Goal: Information Seeking & Learning: Compare options

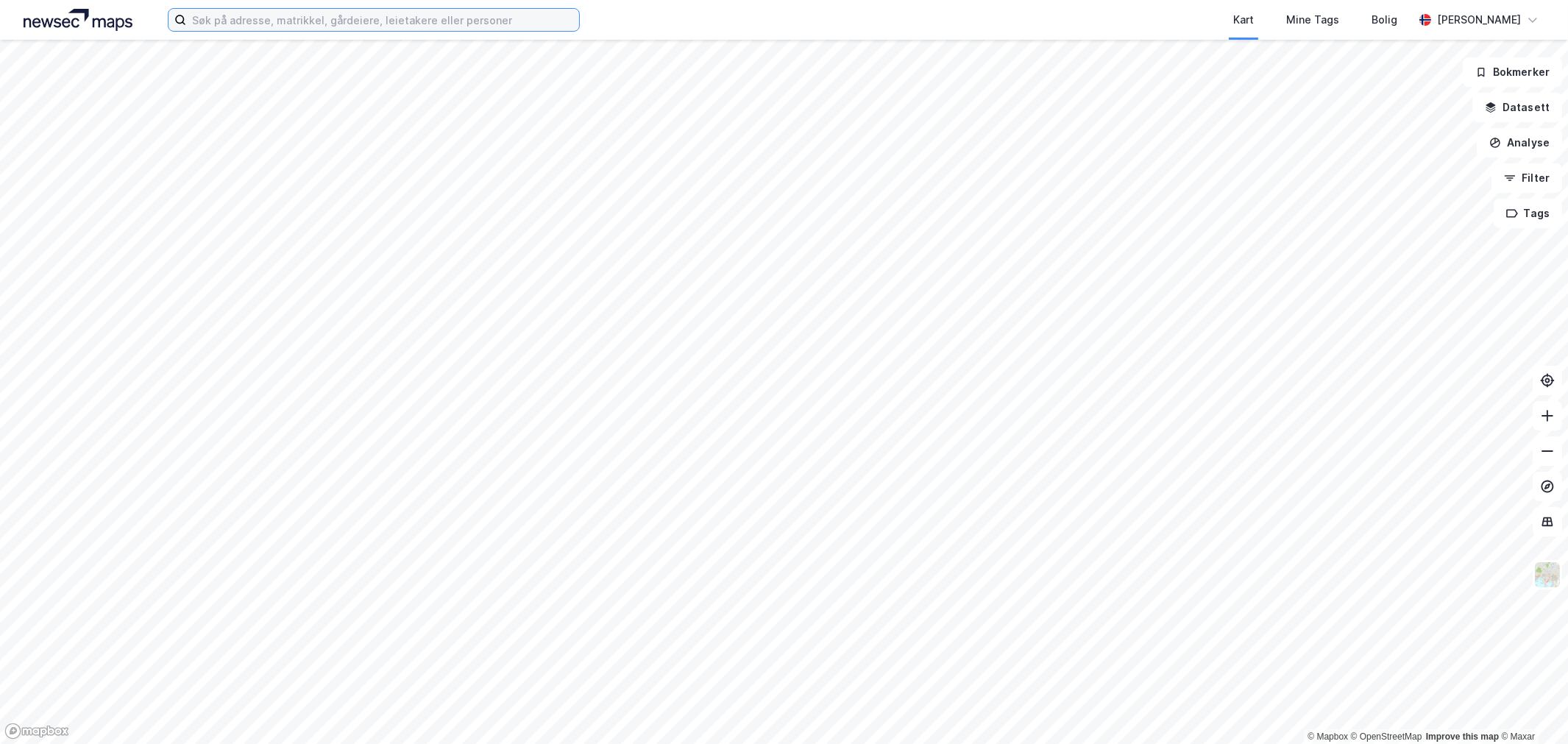
drag, startPoint x: 311, startPoint y: 33, endPoint x: 319, endPoint y: 23, distance: 12.8
click at [319, 23] on input at bounding box center [382, 20] width 393 height 22
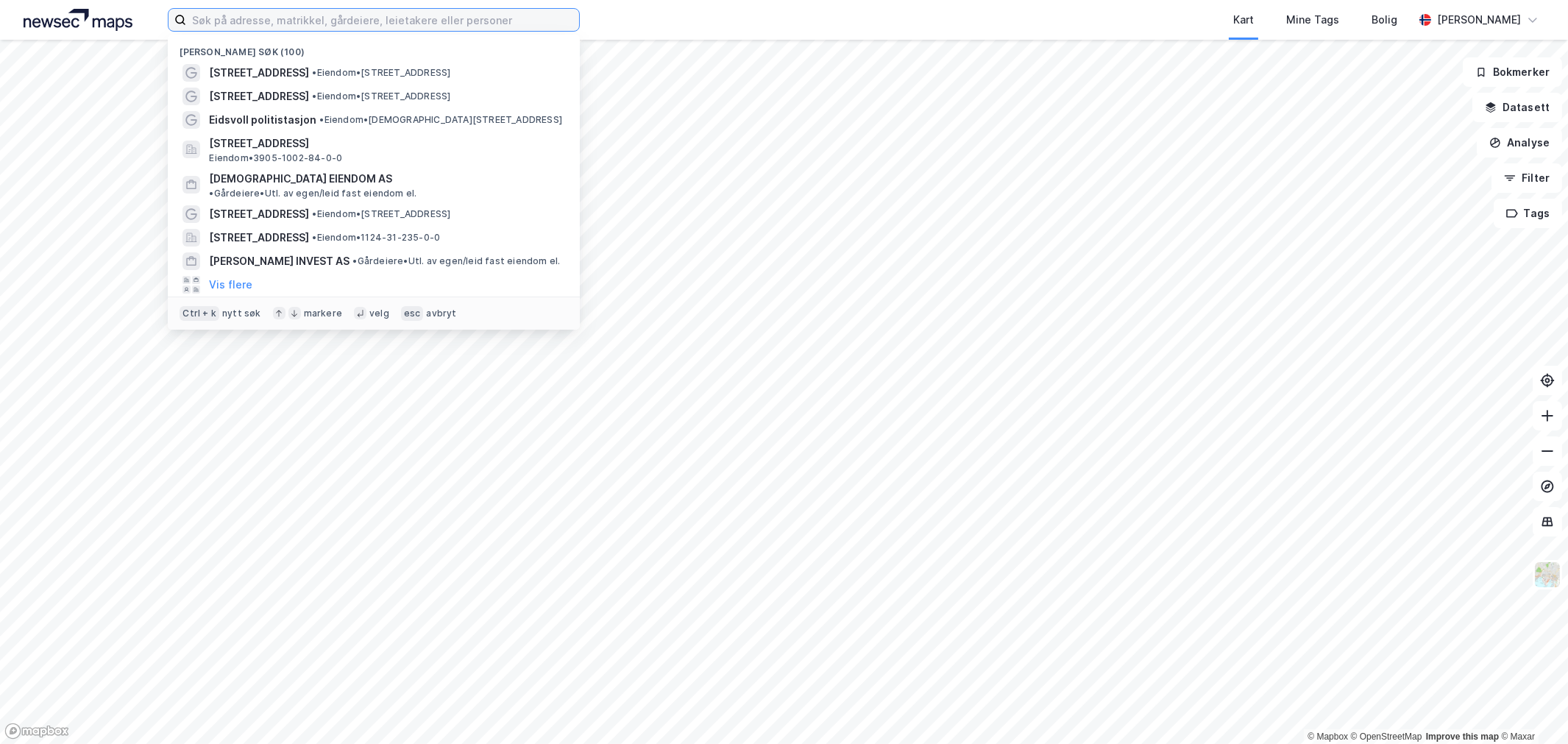
paste input "LANGRØNNINGEN EIENDOM 2 AS"
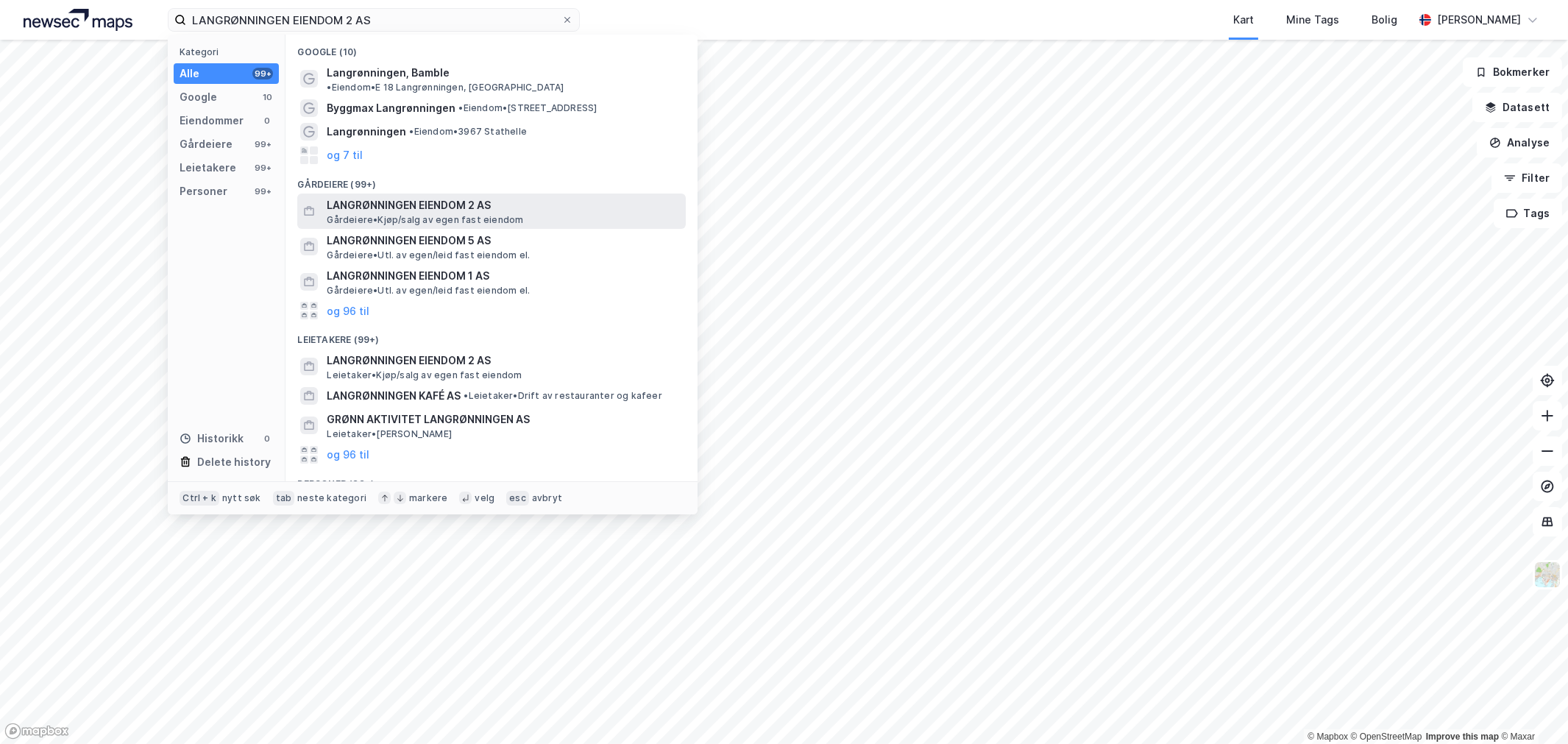
click at [401, 200] on span "LANGRØNNINGEN EIENDOM 2 AS" at bounding box center [503, 205] width 353 height 18
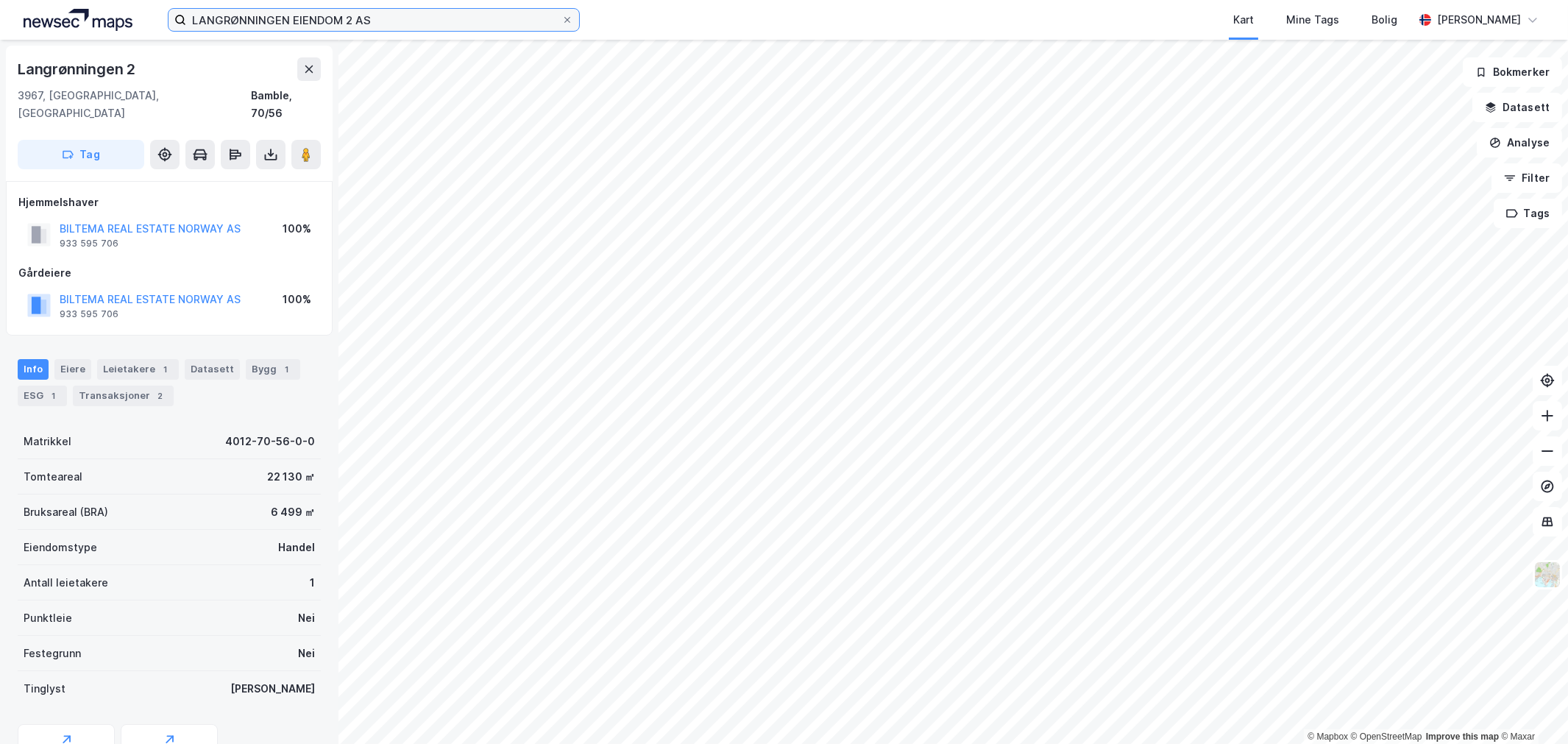
click at [270, 15] on input "LANGRØNNINGEN EIENDOM 2 AS" at bounding box center [374, 20] width 375 height 22
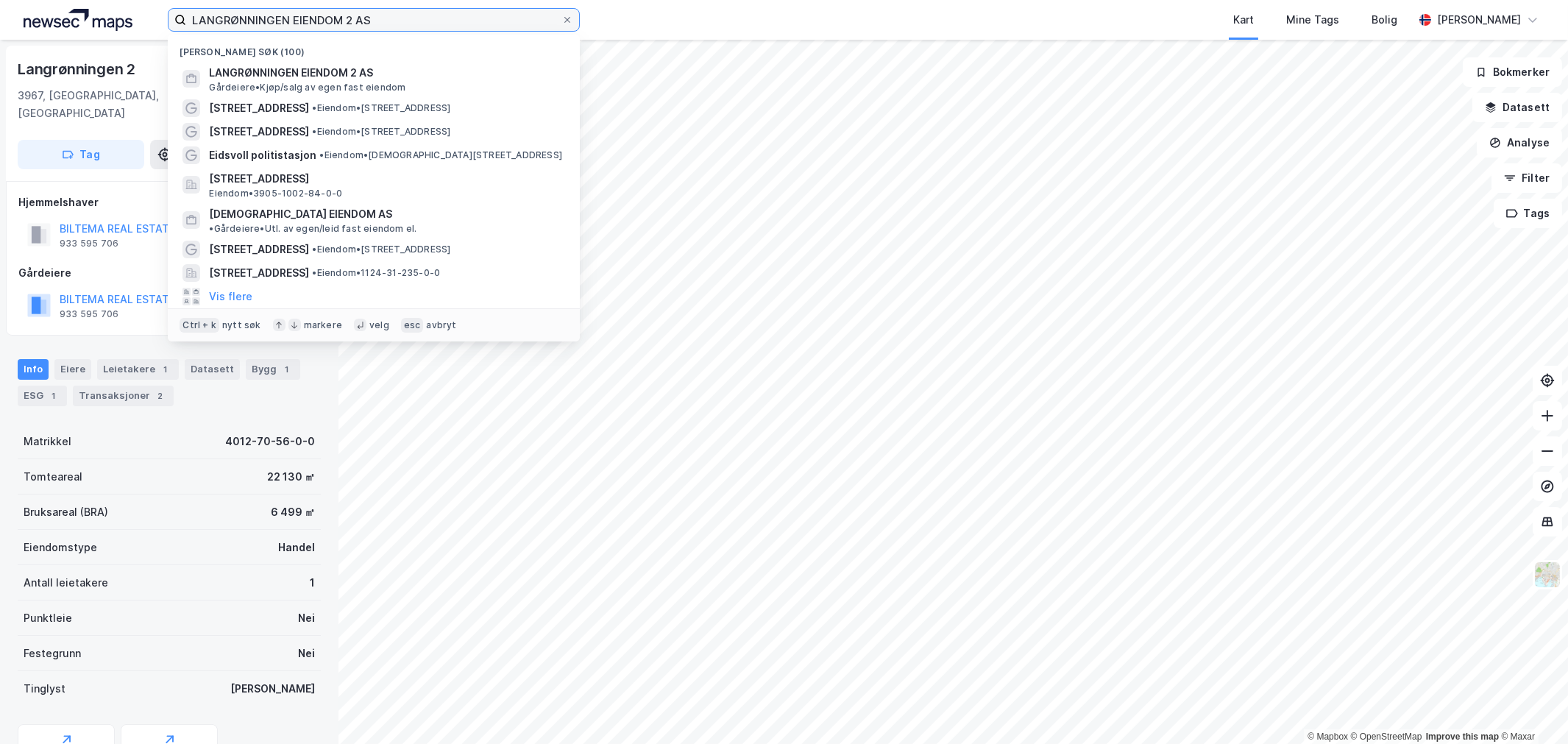
click at [270, 15] on input "LANGRØNNINGEN EIENDOM 2 AS" at bounding box center [374, 20] width 375 height 22
click at [274, 17] on input "LANGRØNNINGEN EIENDOM 2 AS" at bounding box center [374, 20] width 375 height 22
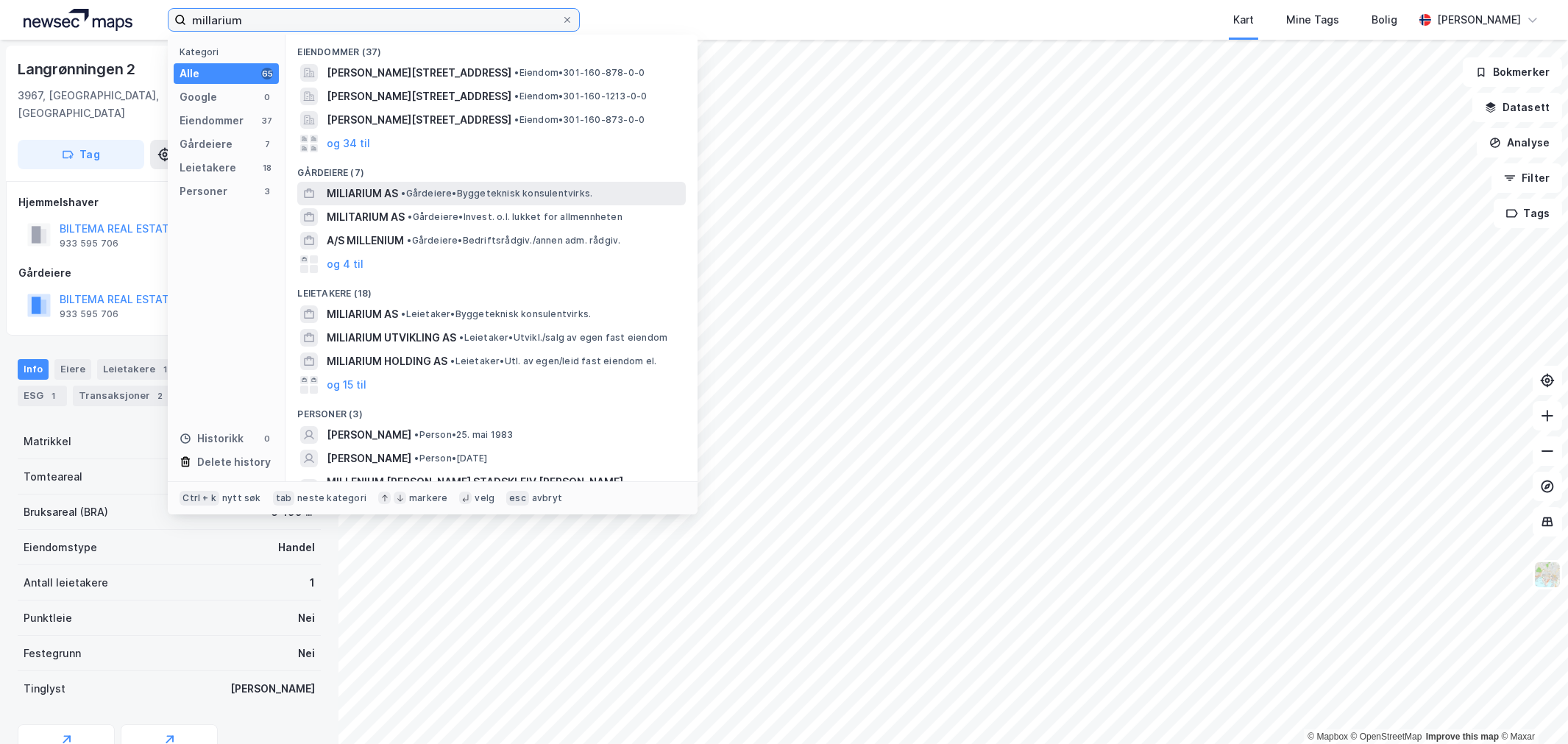
type input "millarium"
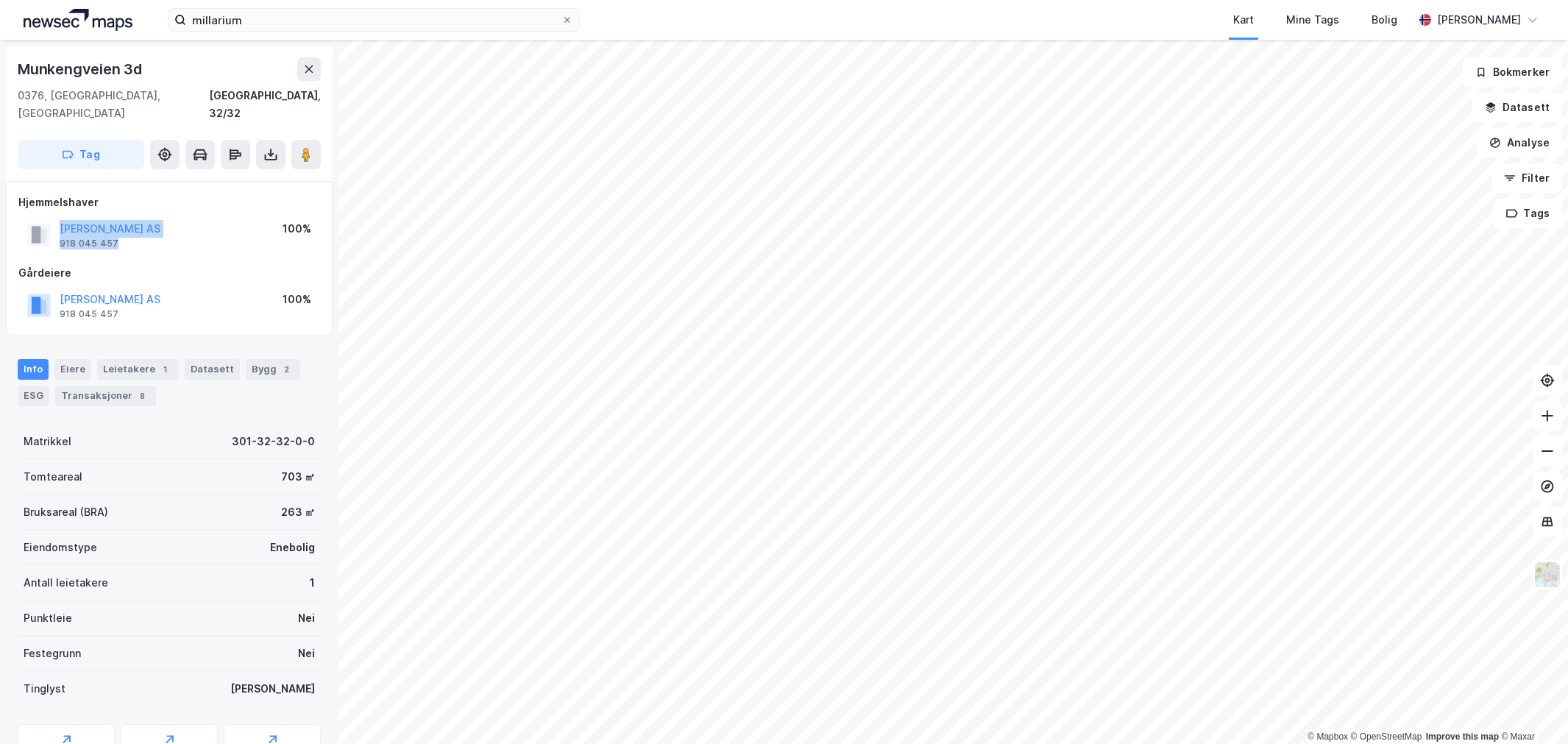
drag, startPoint x: 115, startPoint y: 218, endPoint x: 56, endPoint y: 217, distance: 59.0
click at [56, 217] on div "[PERSON_NAME] AS 918 045 457 100%" at bounding box center [169, 235] width 302 height 35
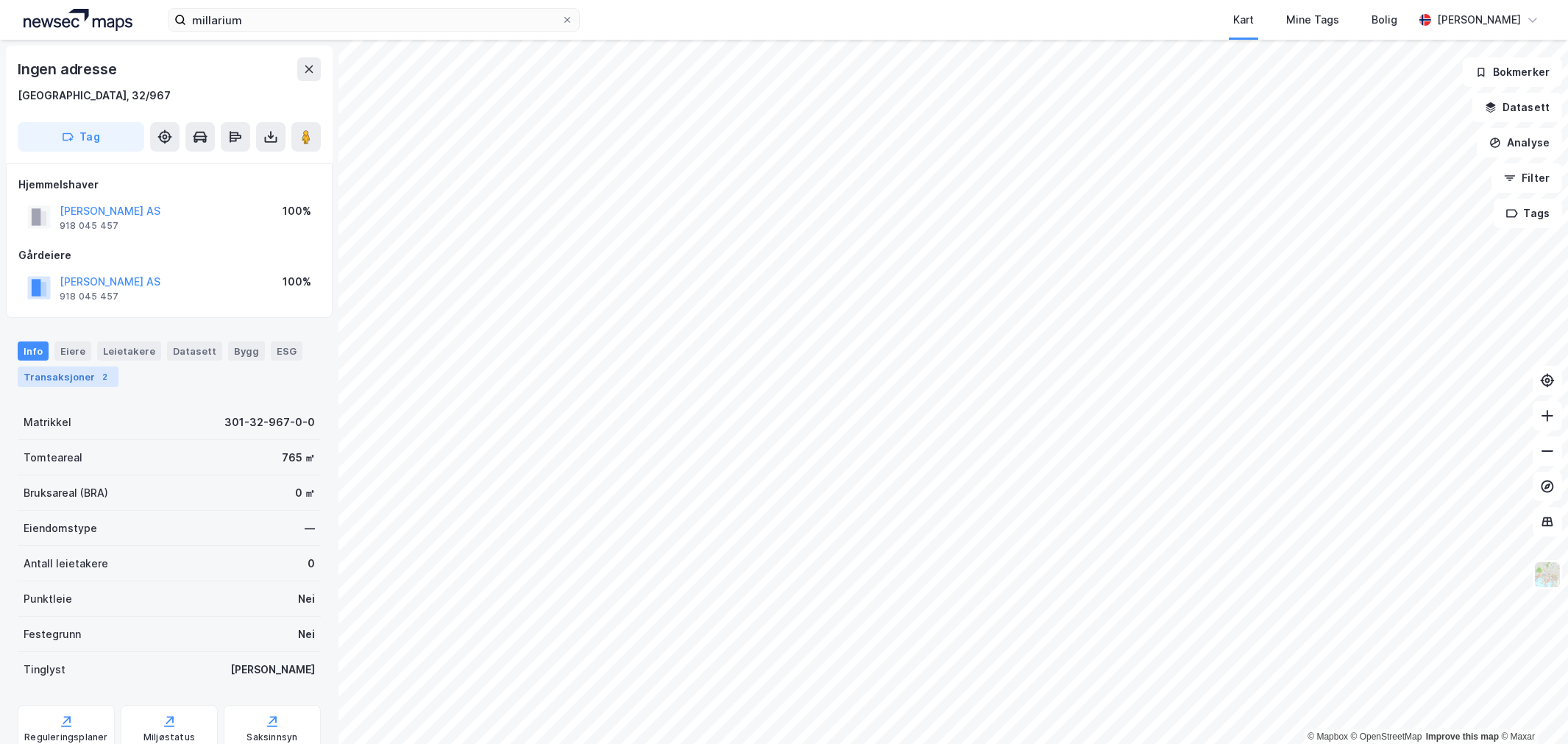
click at [69, 366] on div "Transaksjoner 2" at bounding box center [68, 377] width 101 height 21
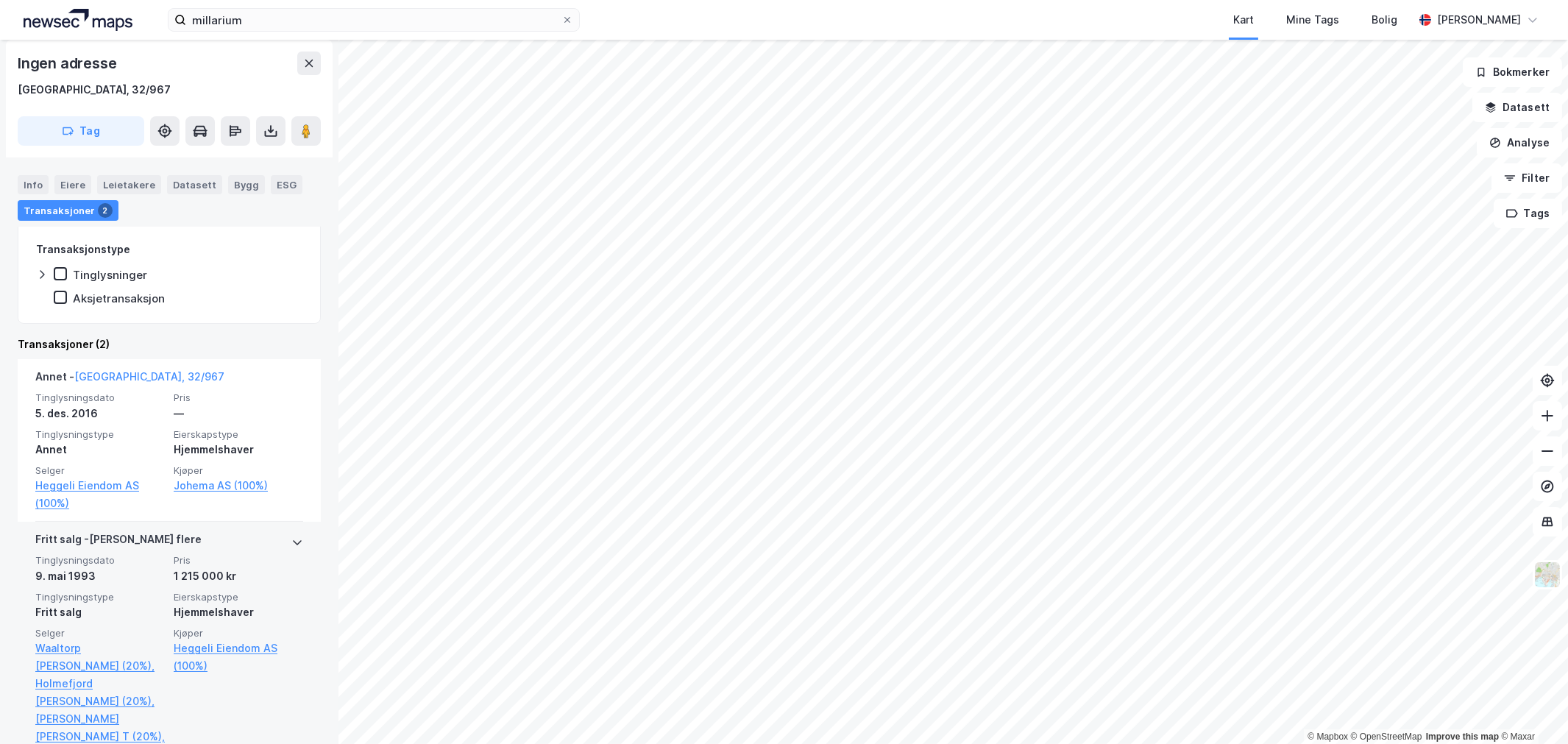
scroll to position [326, 0]
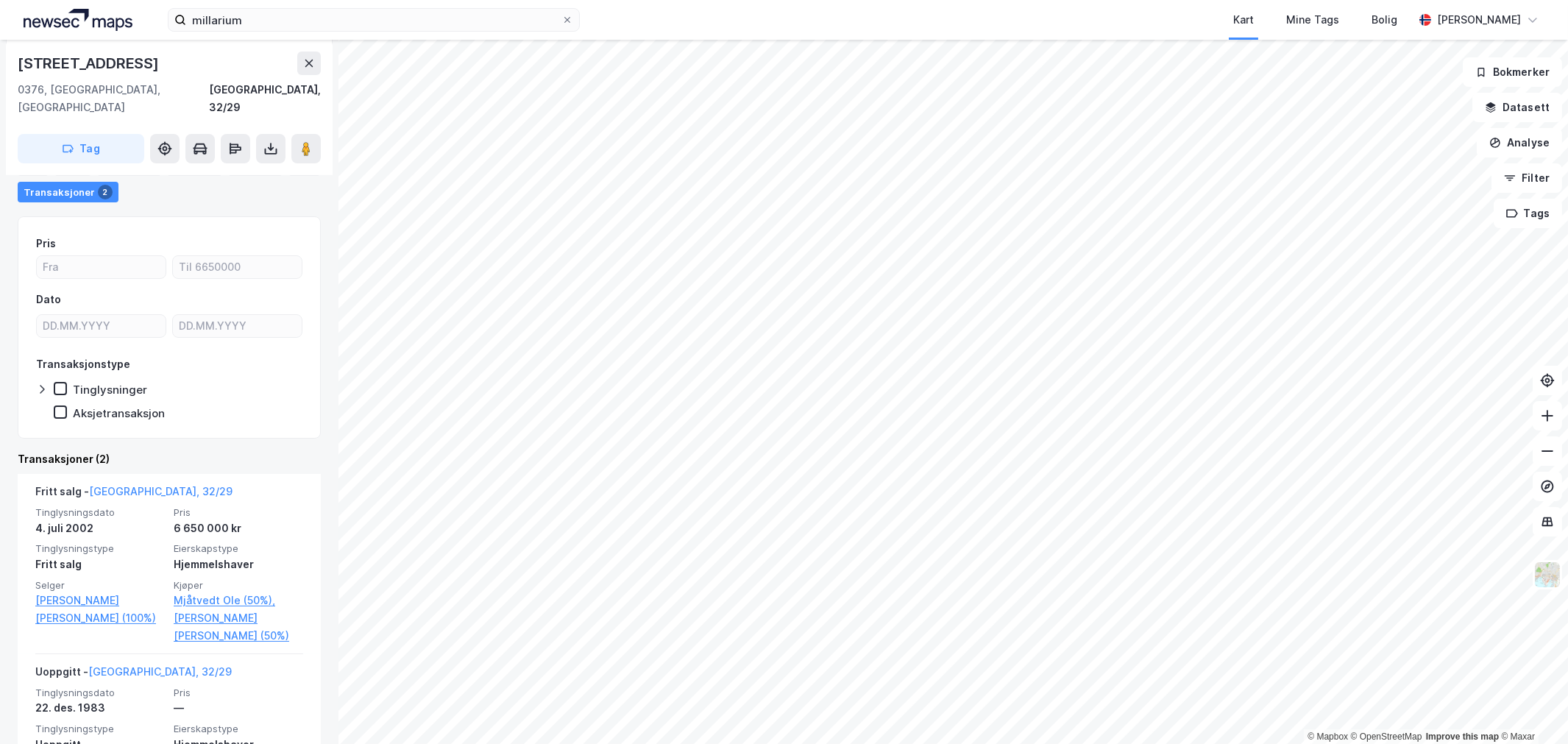
scroll to position [164, 0]
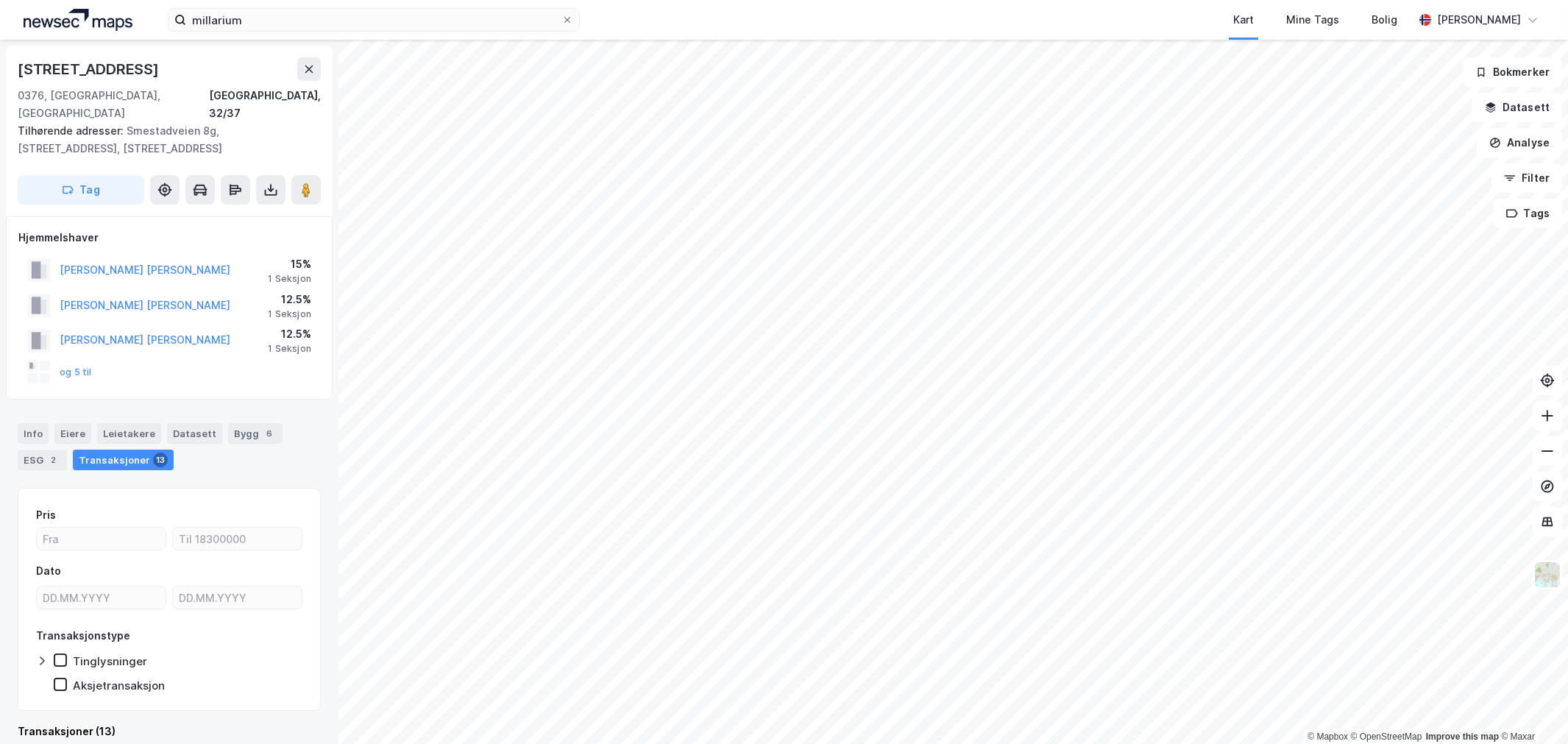
scroll to position [2, 0]
click at [0, 0] on button "og 5 til" at bounding box center [0, 0] width 0 height 0
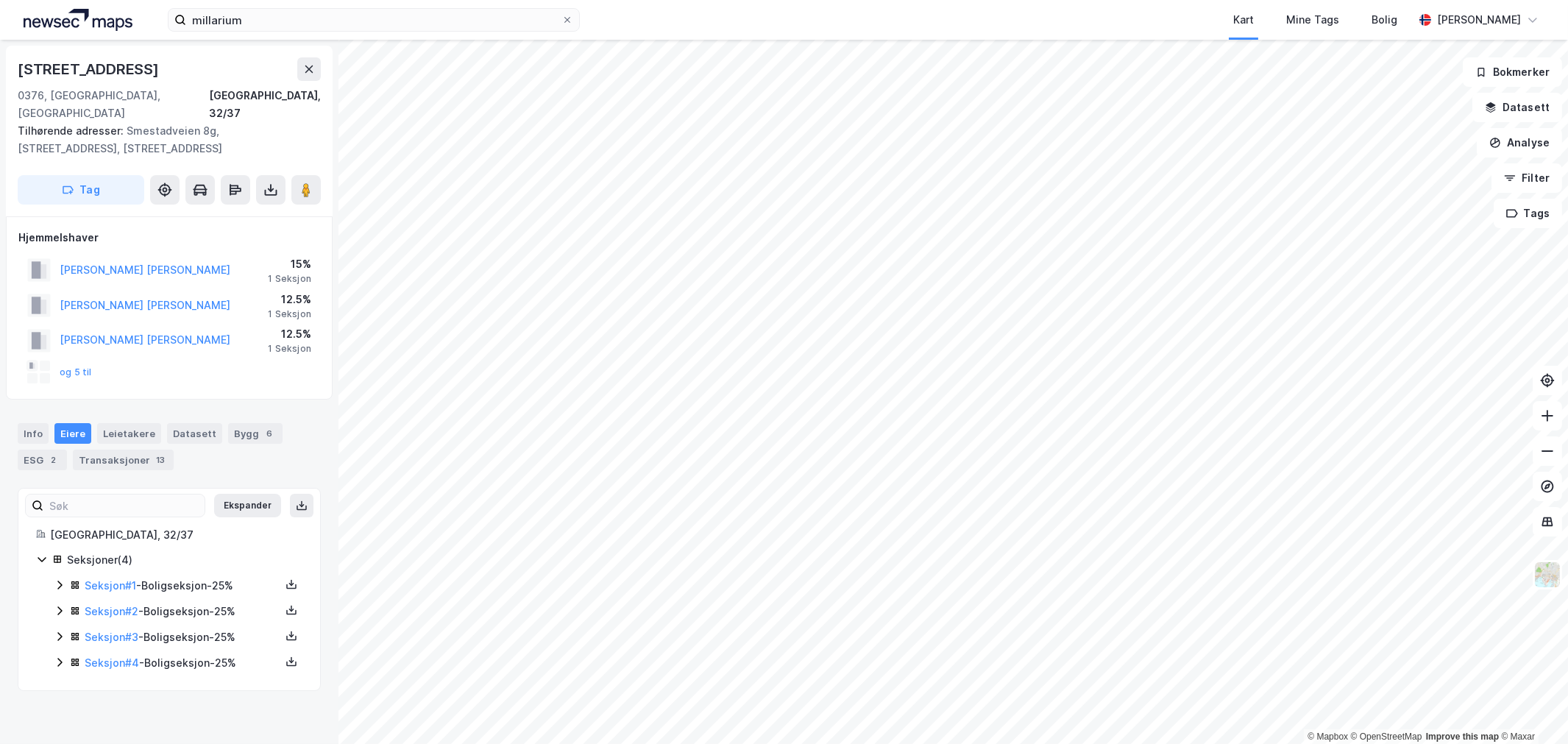
click at [61, 579] on icon at bounding box center [59, 584] width 12 height 12
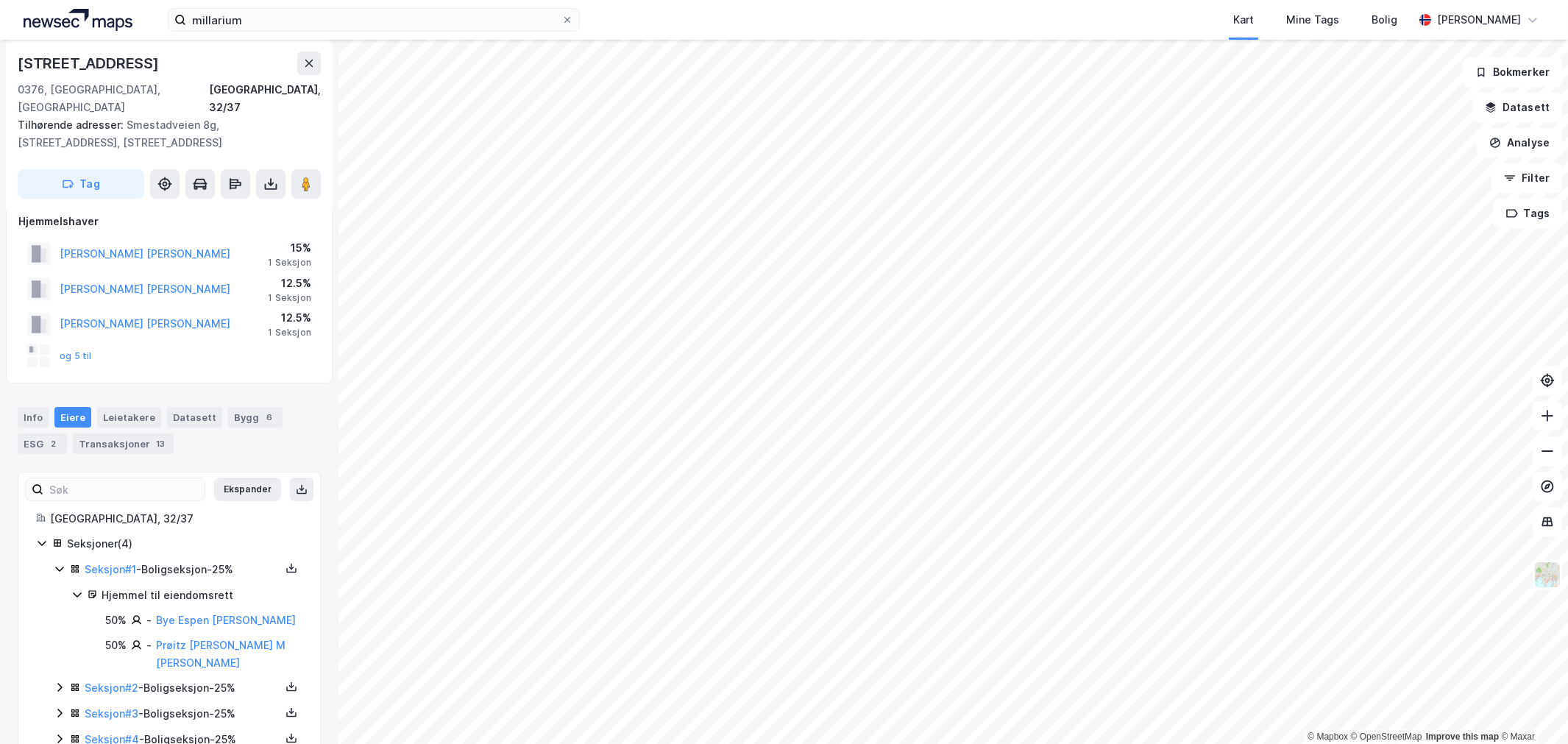
scroll to position [23, 0]
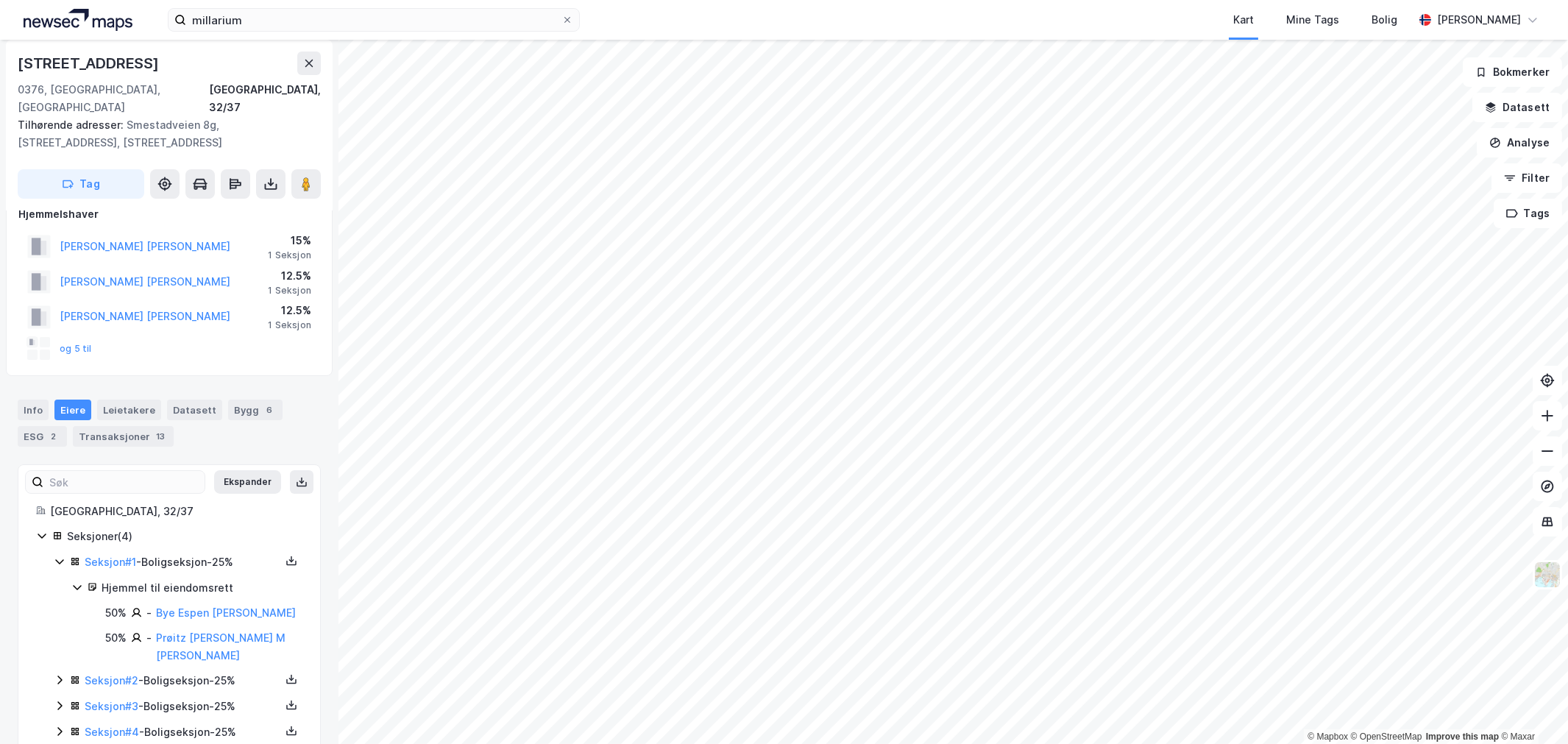
click at [61, 674] on icon at bounding box center [59, 679] width 12 height 12
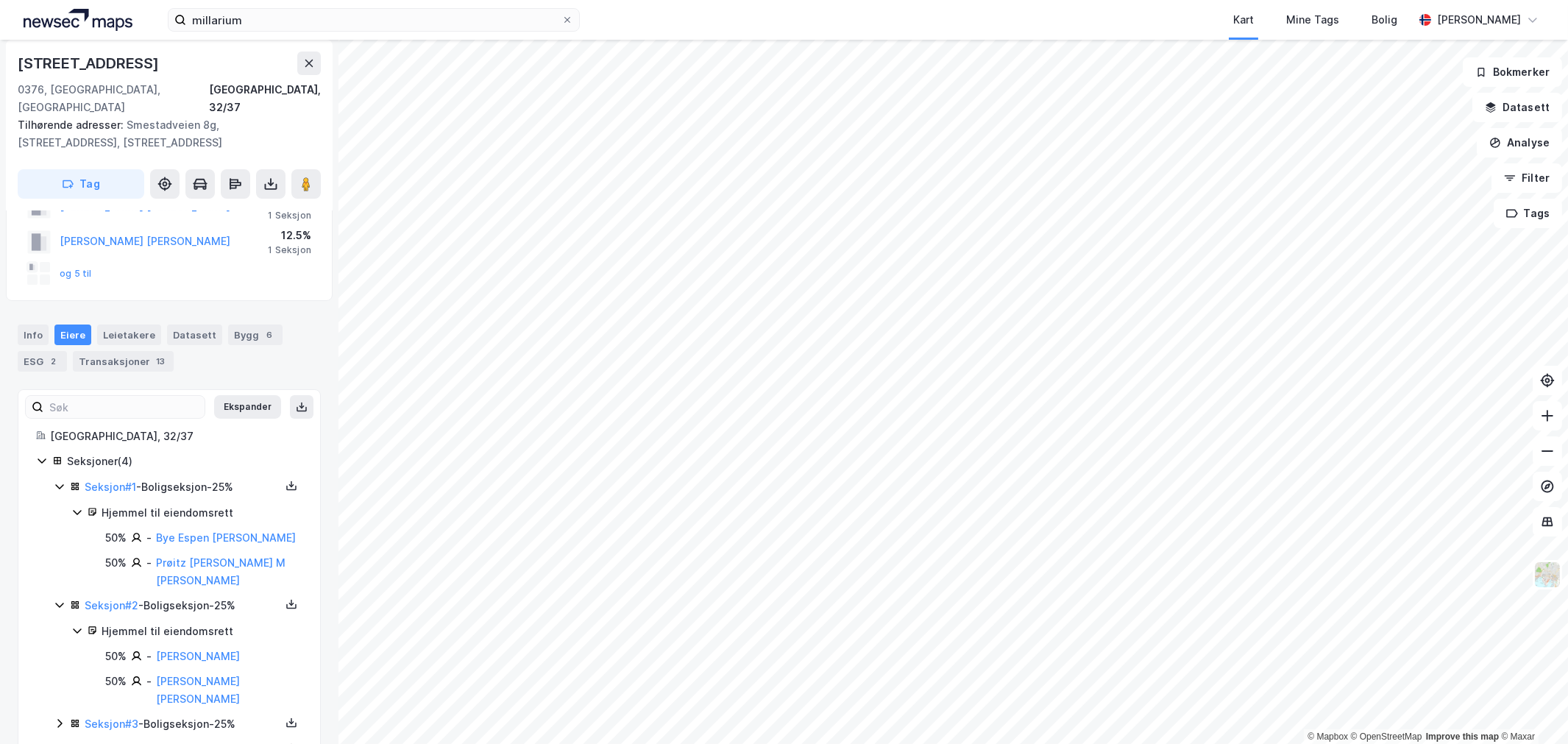
click at [54, 663] on div "Seksjon # 1 - Boligseksjon - 25% Hjemmel til eiendomsrett 50% - Bye Espen [PERS…" at bounding box center [178, 618] width 249 height 280
click at [53, 718] on icon at bounding box center [59, 723] width 12 height 12
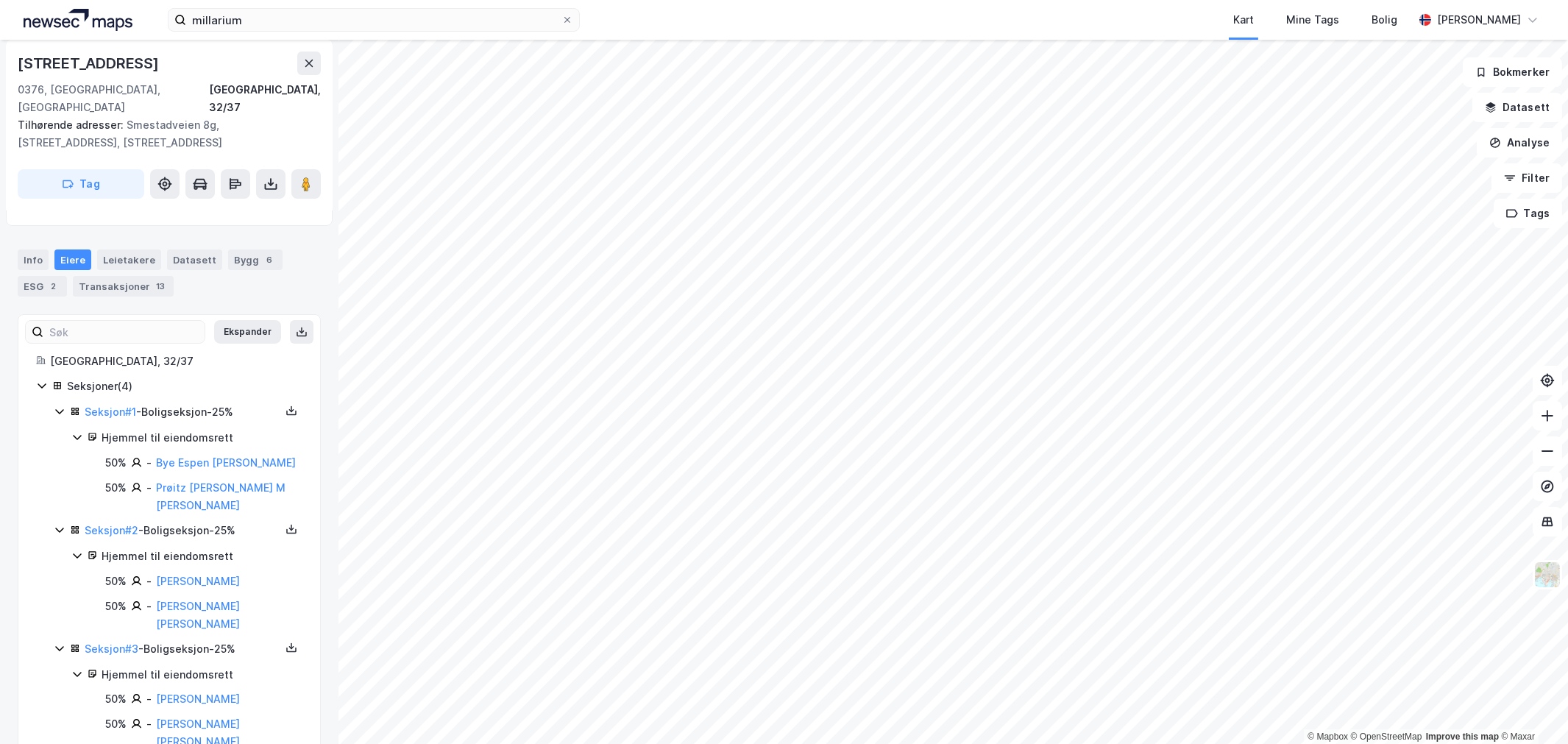
click at [50, 696] on div "Seksjoner ( 4 ) Seksjon # 1 - Boligseksjon - 25% Hjemmel til eiendomsrett 50% -…" at bounding box center [169, 577] width 267 height 399
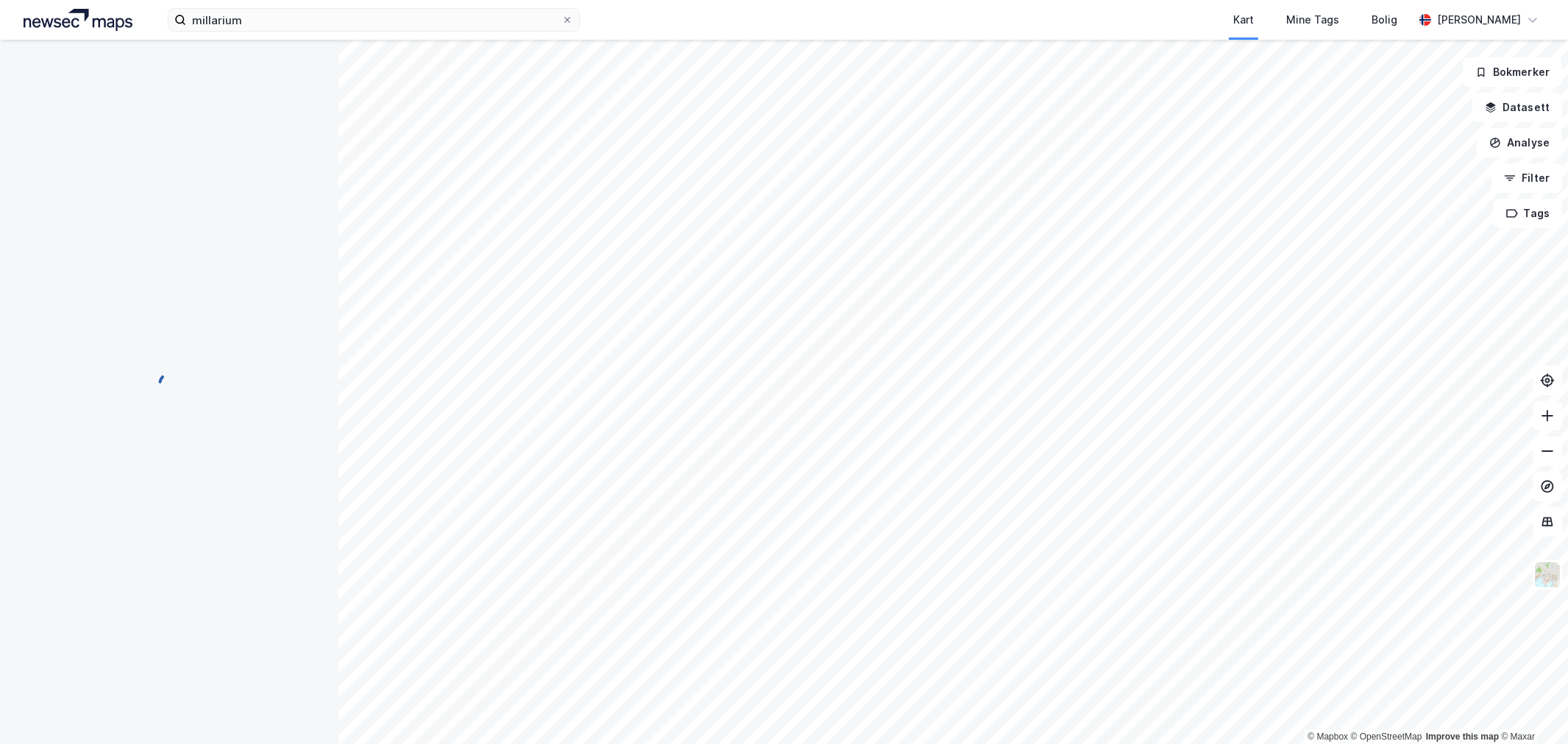
scroll to position [0, 0]
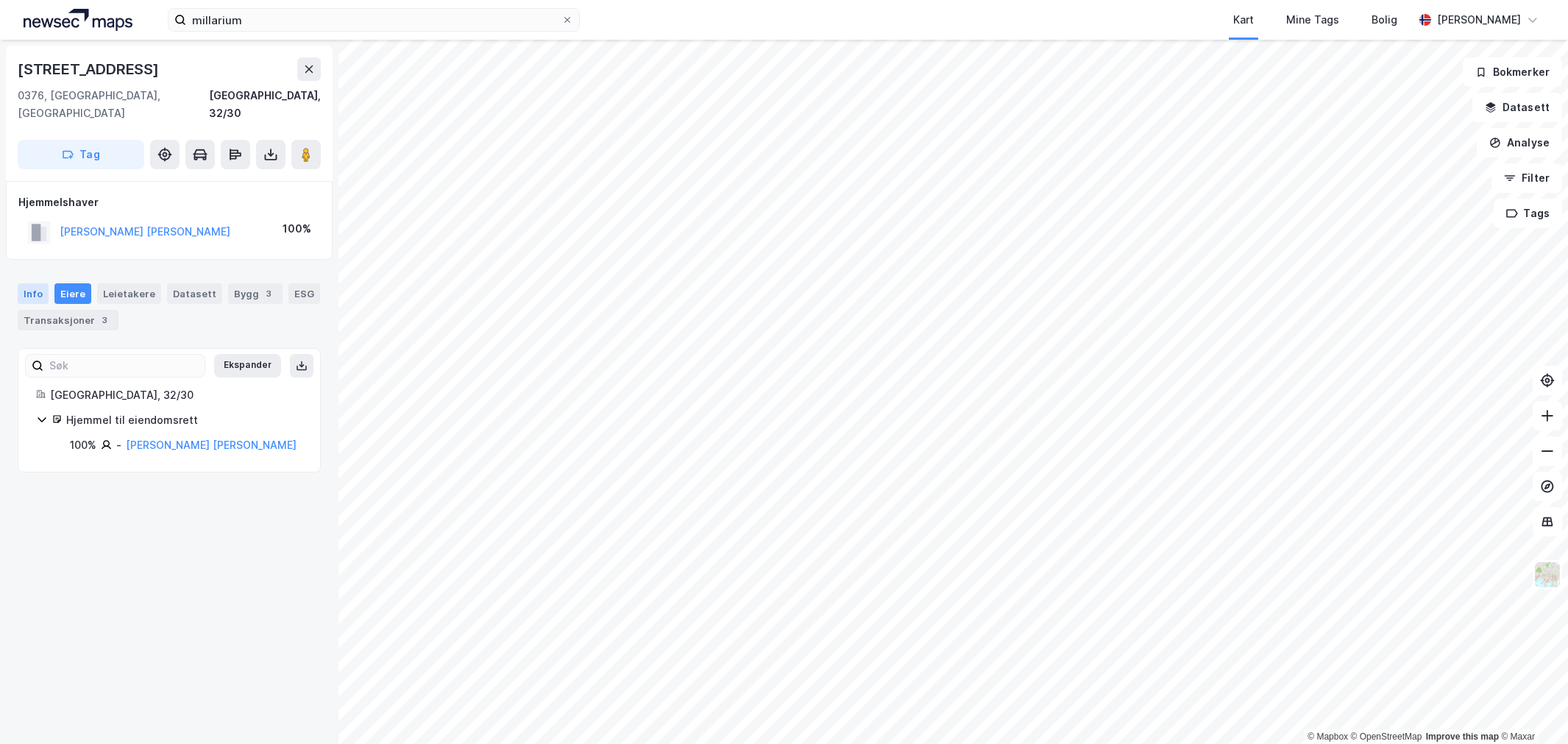
click at [34, 283] on div "Info" at bounding box center [33, 294] width 31 height 21
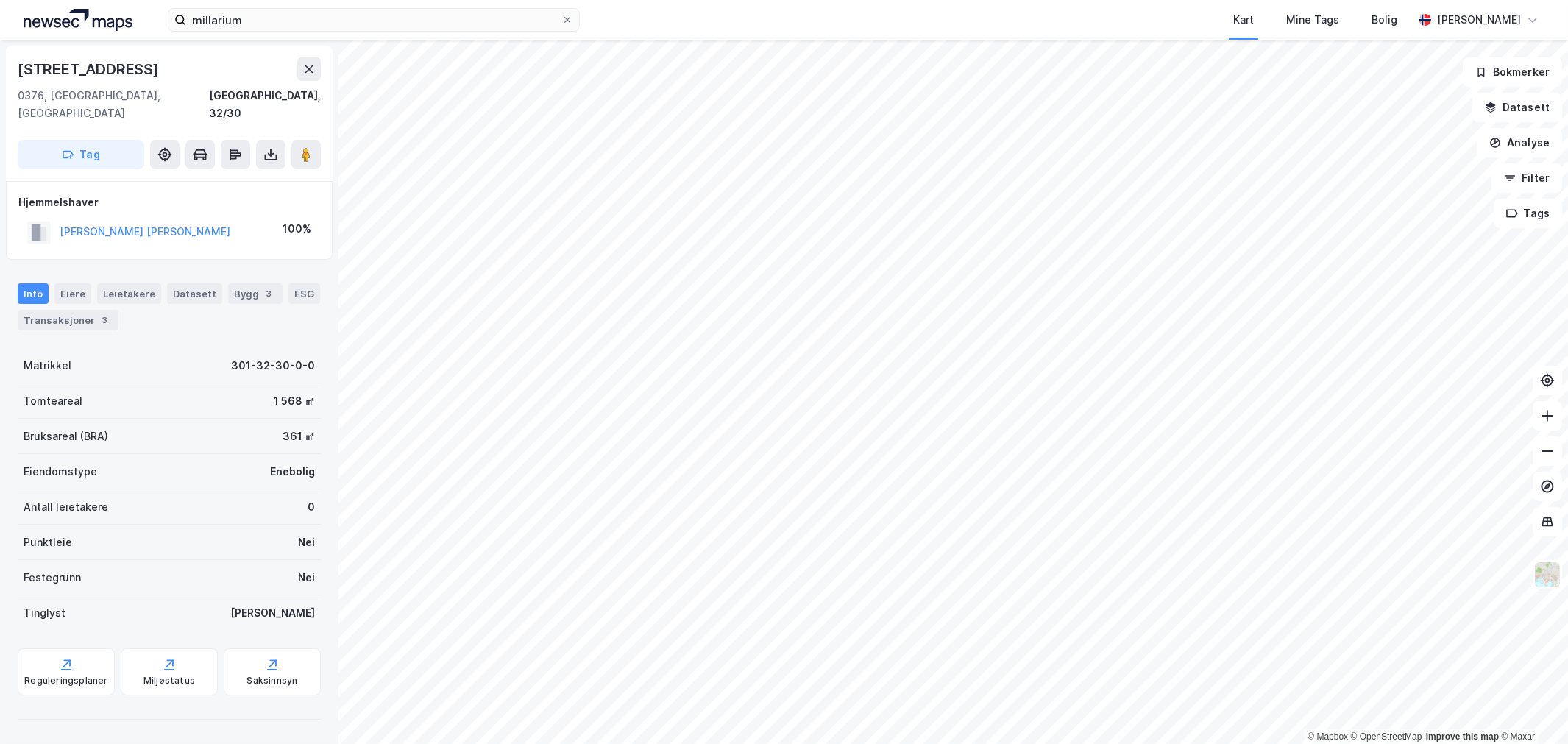
click at [92, 283] on div "Info [PERSON_NAME] Datasett Bygg 3 ESG Transaksjoner 3" at bounding box center [169, 307] width 303 height 47
click at [83, 283] on div "Eiere" at bounding box center [73, 294] width 37 height 21
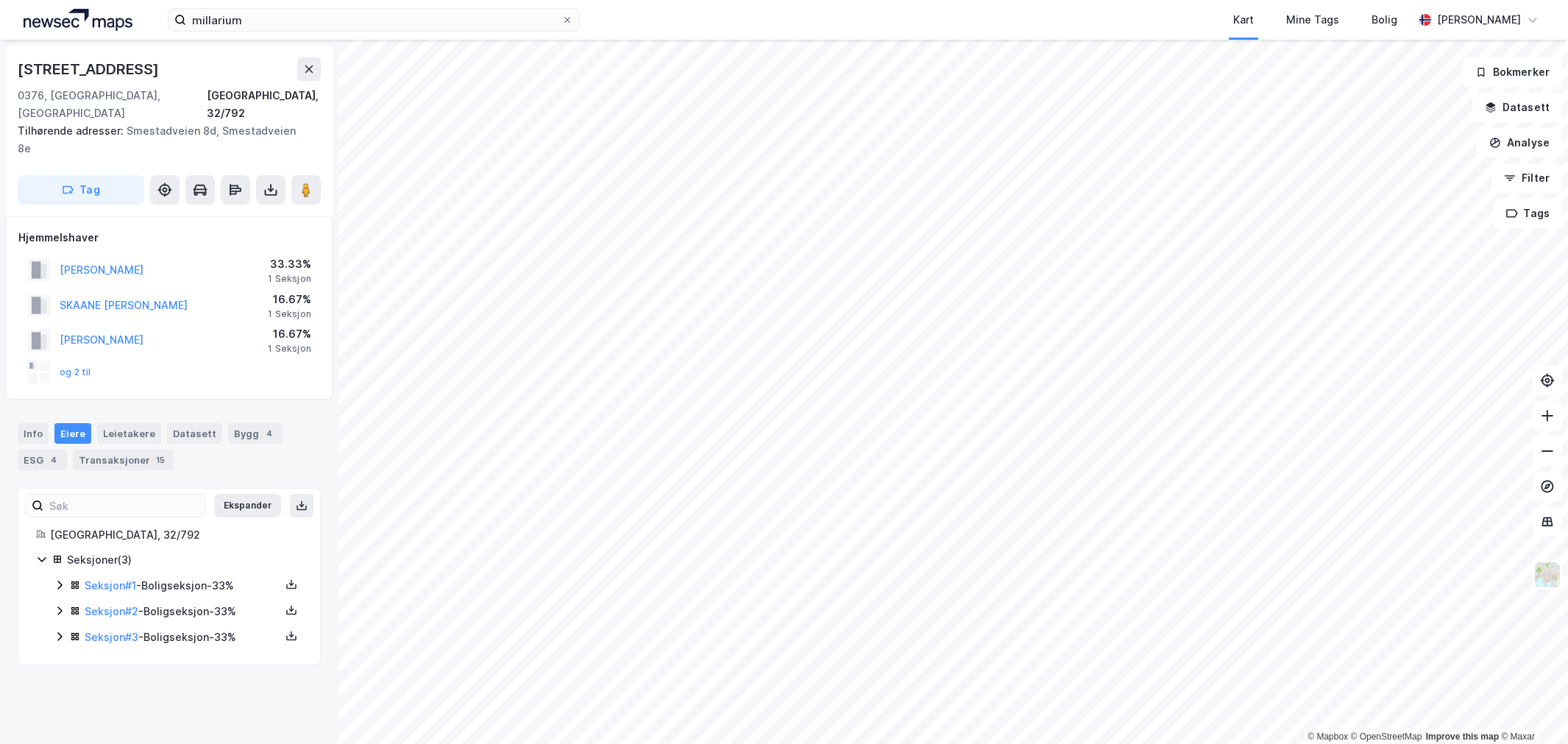
click at [57, 631] on icon at bounding box center [59, 636] width 12 height 12
click at [59, 606] on icon at bounding box center [60, 610] width 5 height 9
click at [59, 579] on icon at bounding box center [59, 584] width 12 height 12
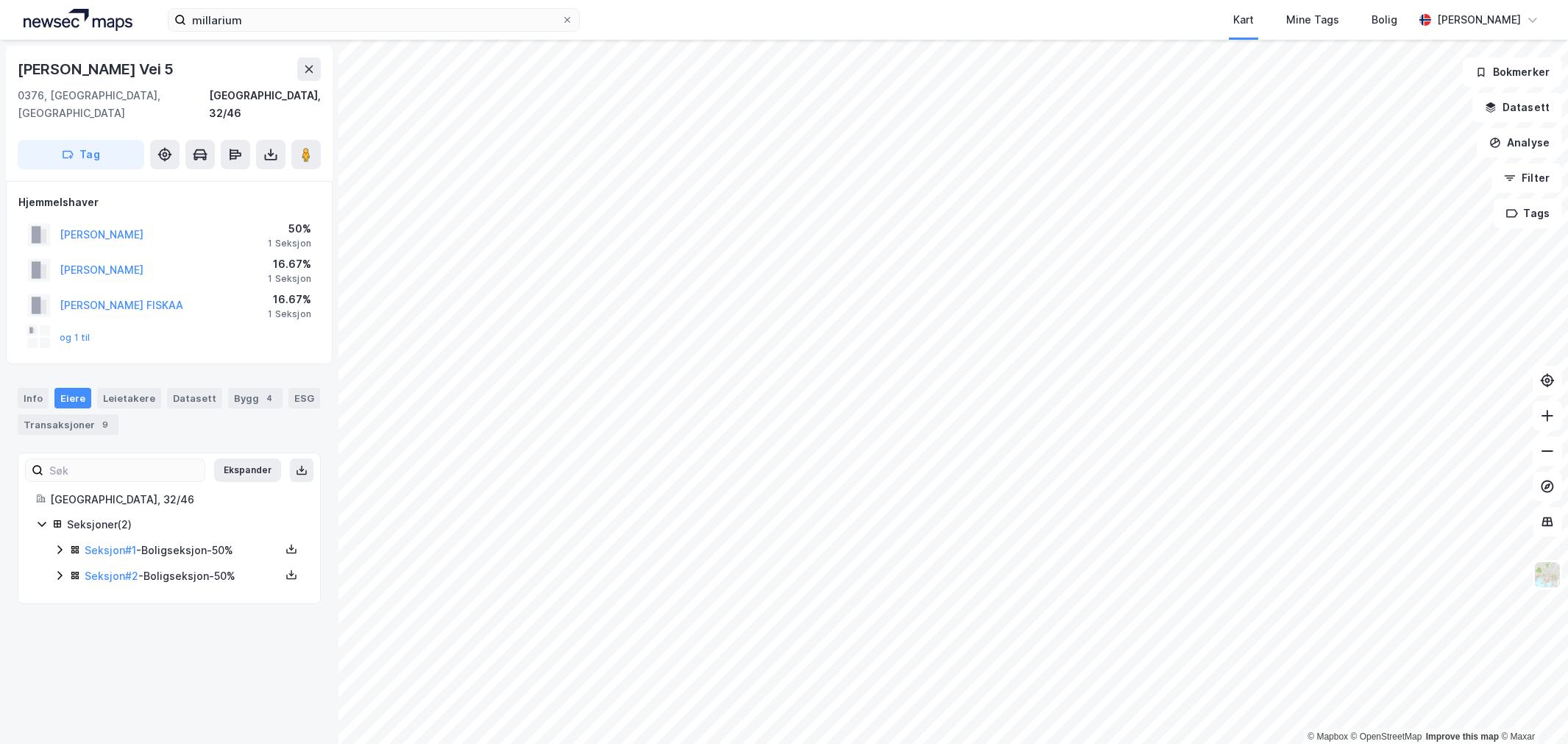
click at [60, 544] on icon at bounding box center [59, 549] width 12 height 12
click at [53, 619] on icon at bounding box center [59, 625] width 12 height 12
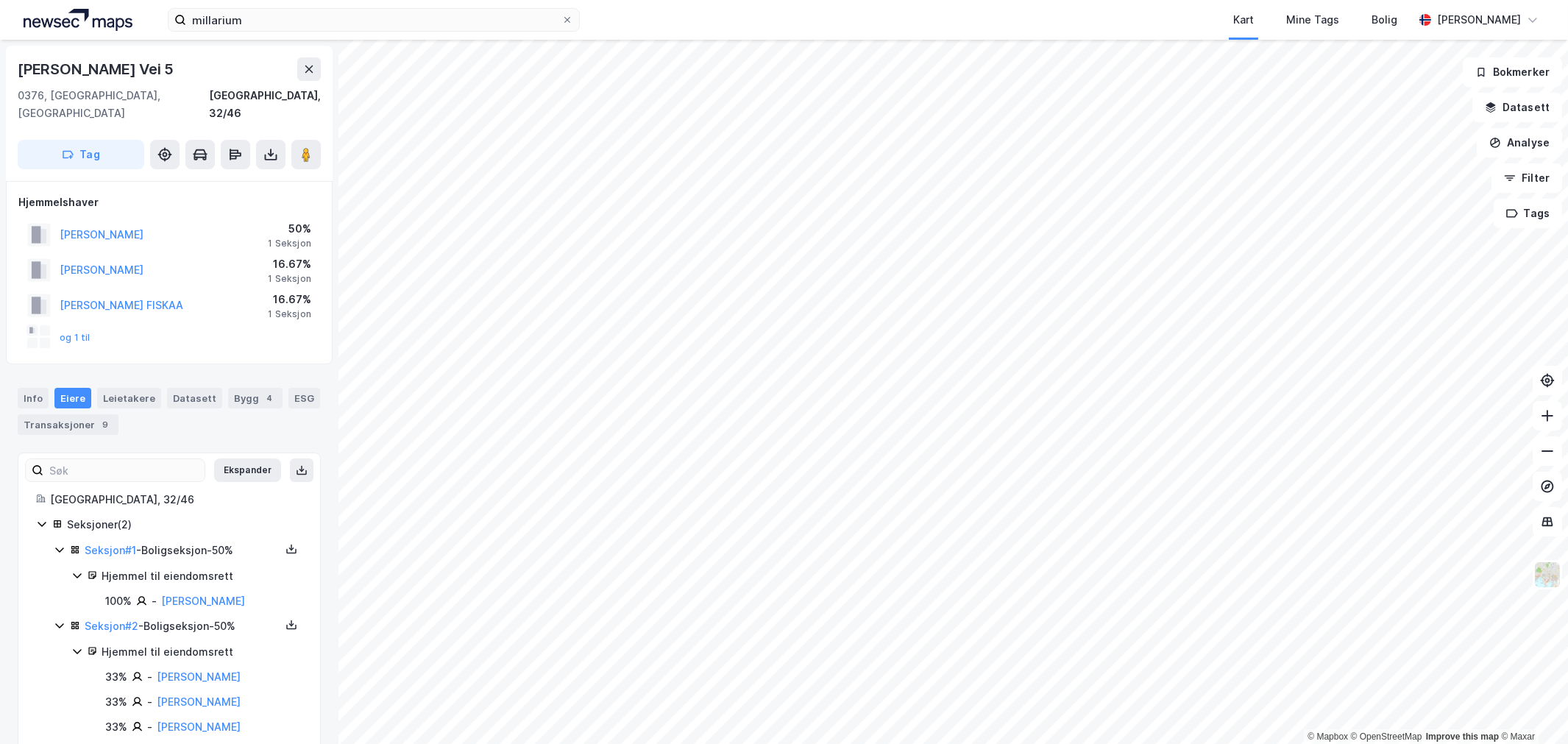
scroll to position [1, 0]
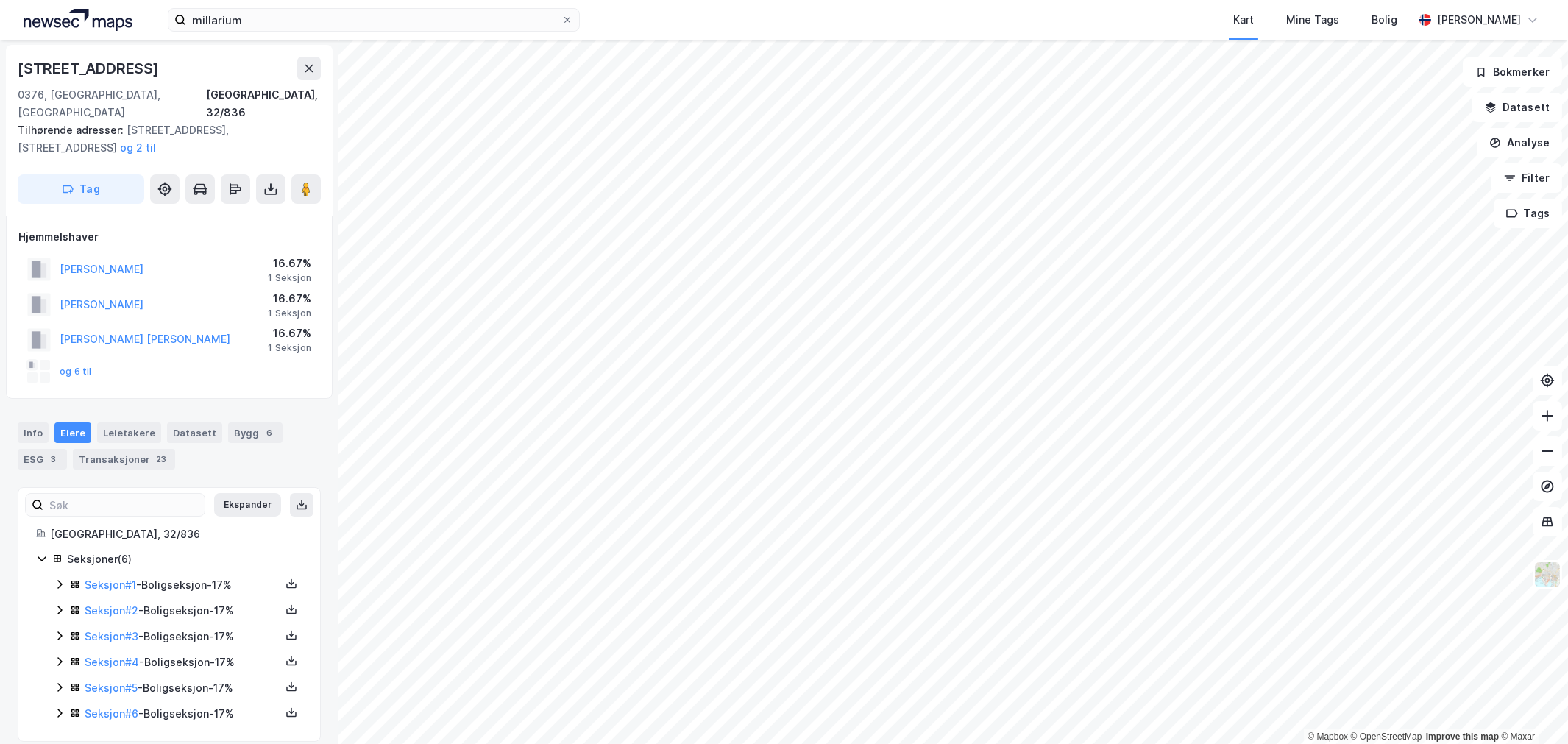
click at [63, 578] on icon at bounding box center [59, 584] width 12 height 12
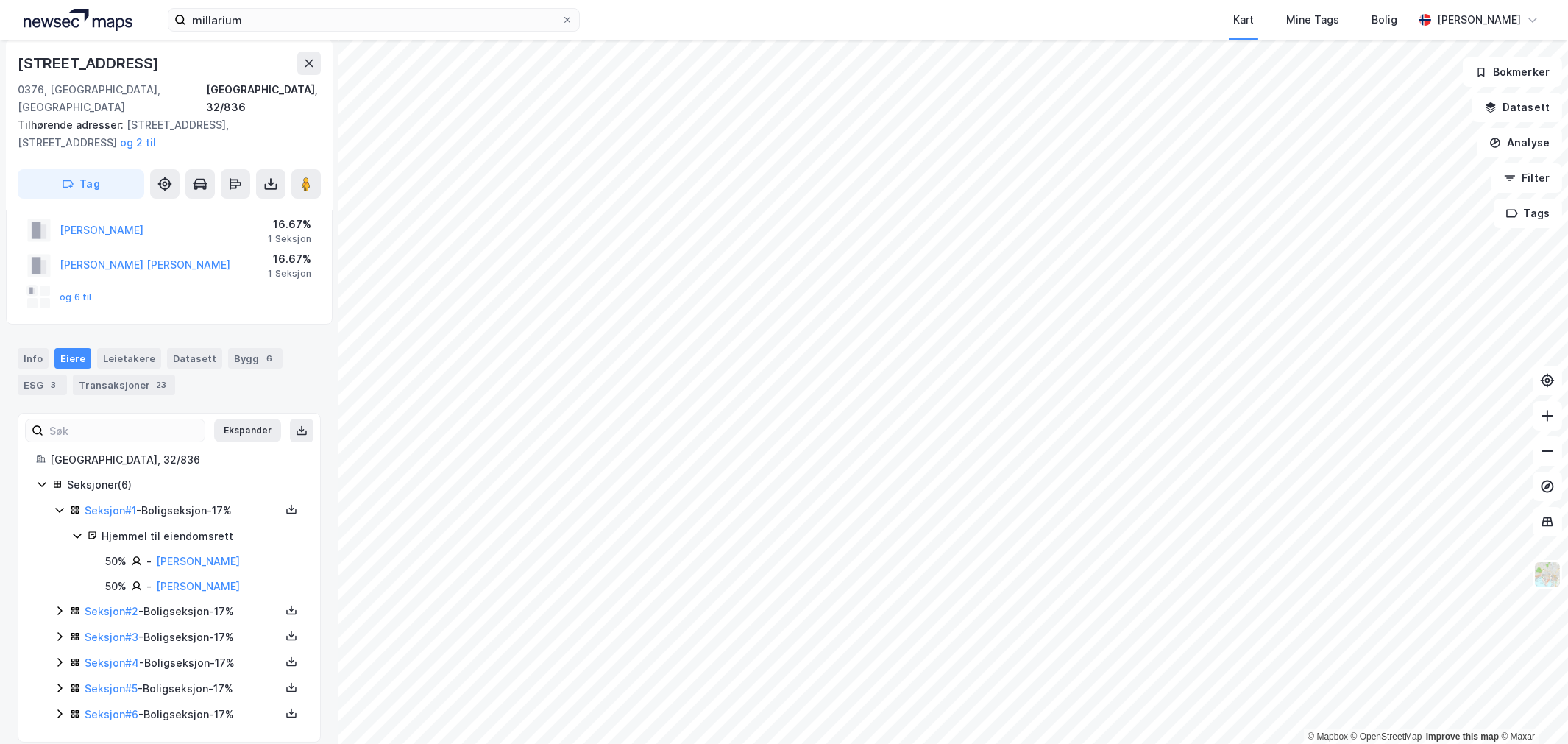
click at [61, 606] on icon at bounding box center [60, 610] width 5 height 9
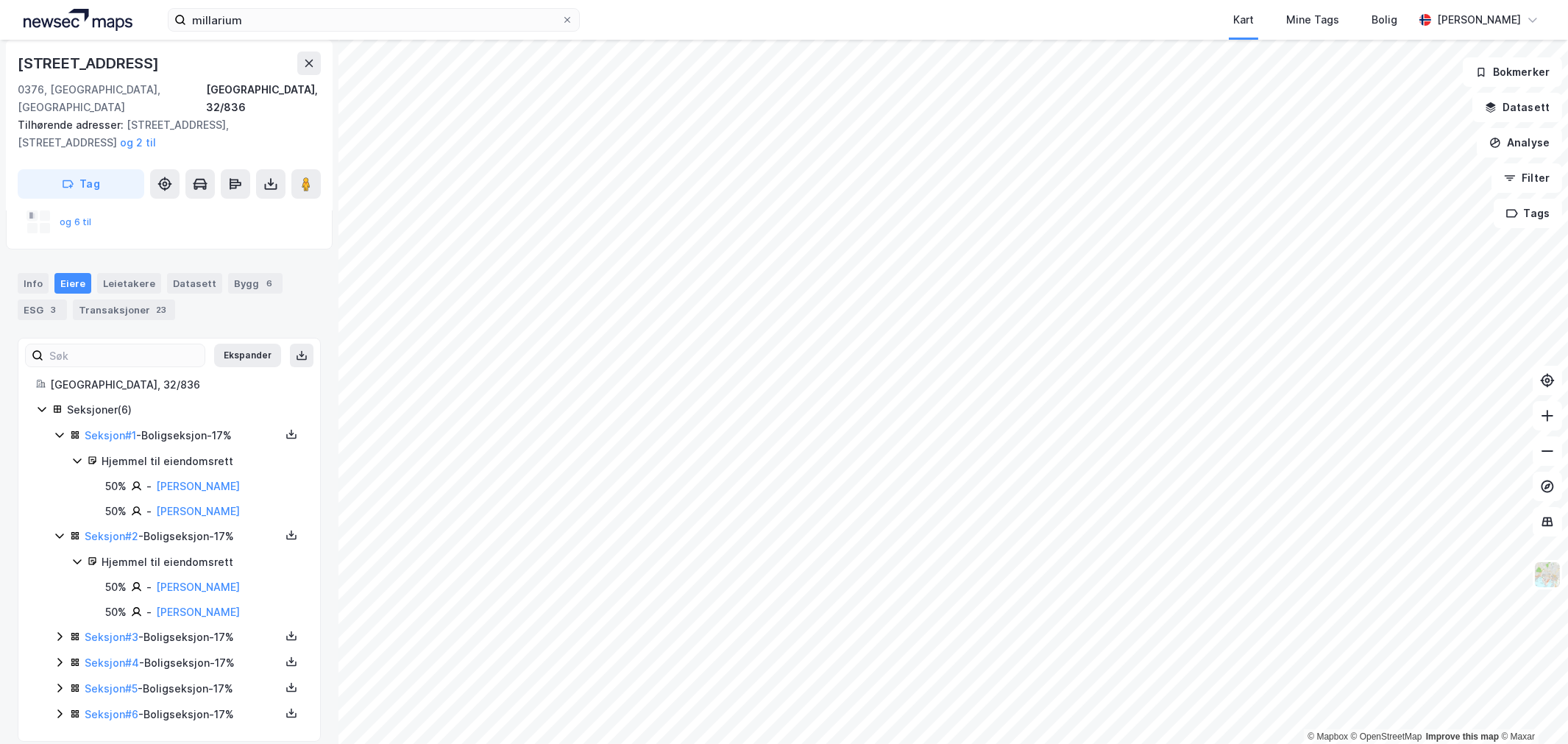
click at [57, 631] on icon at bounding box center [59, 636] width 12 height 12
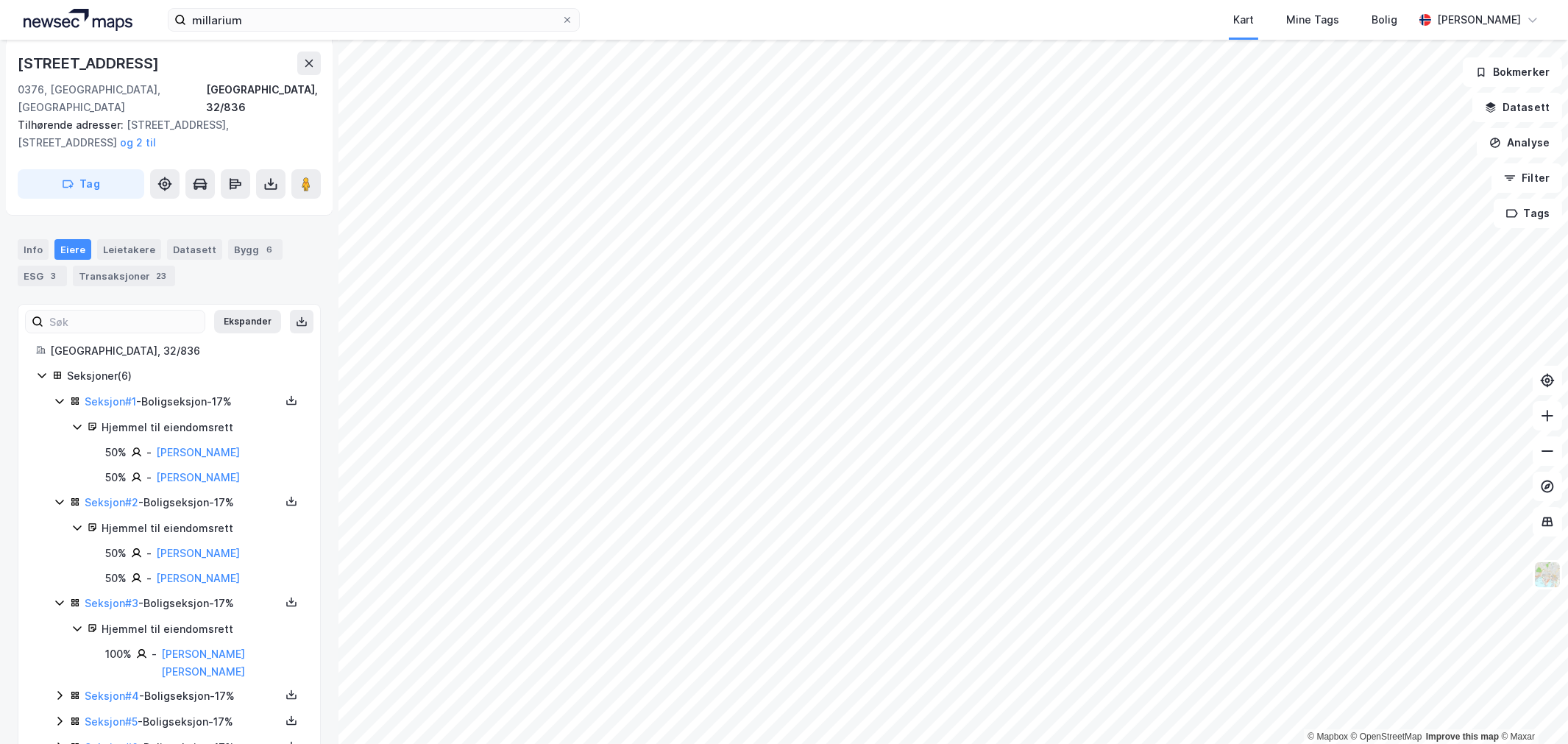
scroll to position [201, 0]
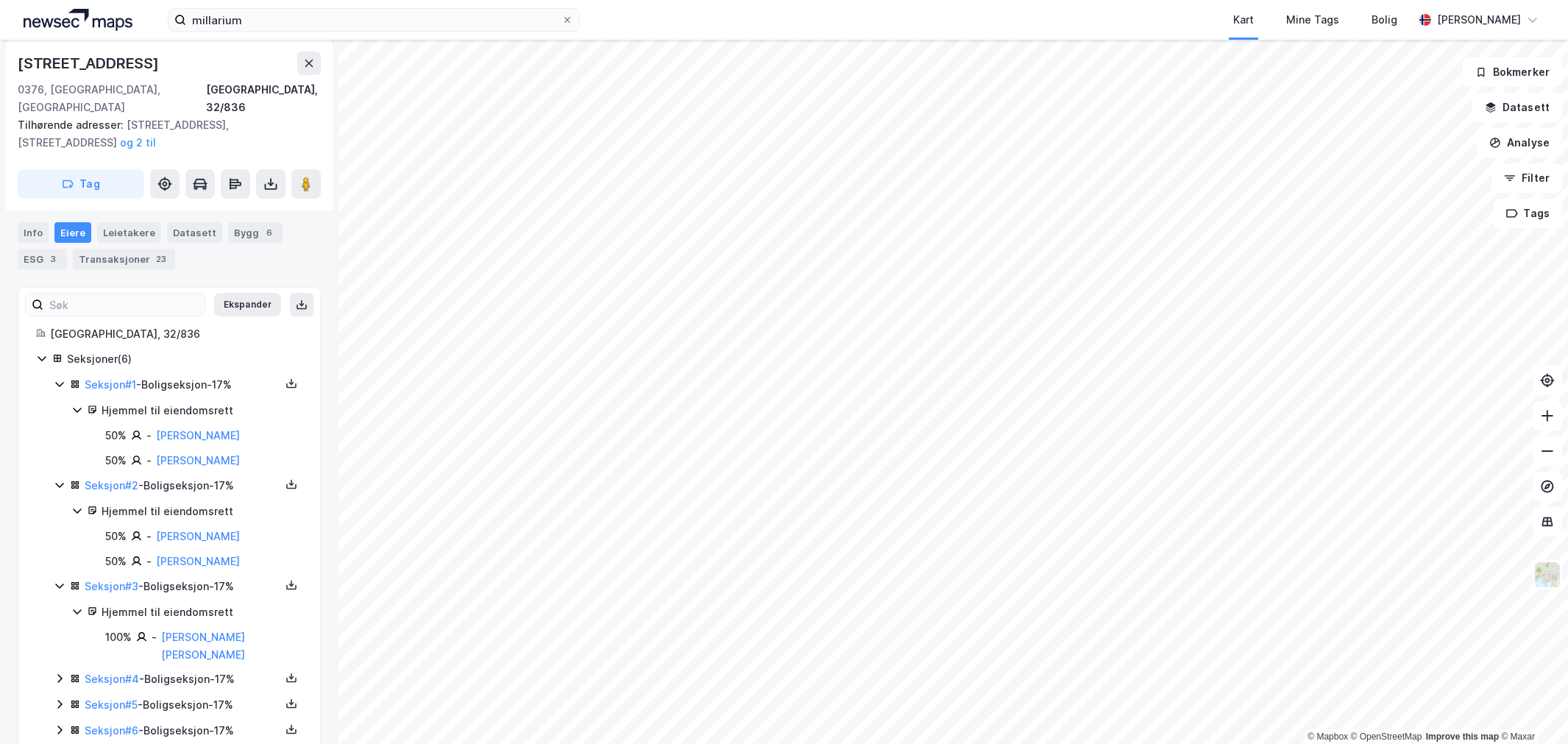
click at [66, 671] on div "Seksjon # 4 - Boligseksjon - 17%" at bounding box center [178, 679] width 249 height 18
click at [59, 672] on icon at bounding box center [59, 678] width 12 height 12
click at [59, 675] on icon at bounding box center [60, 679] width 5 height 9
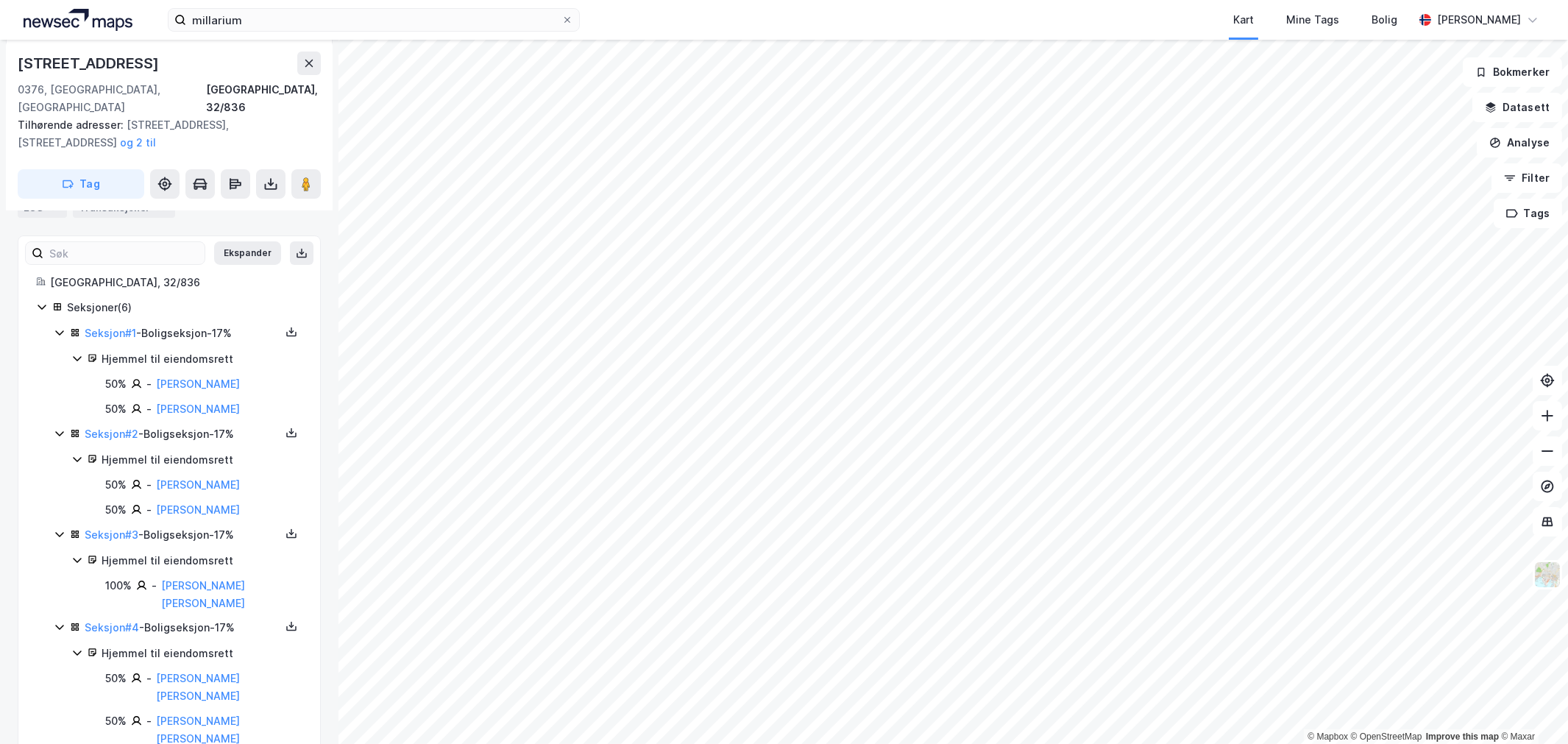
scroll to position [276, 0]
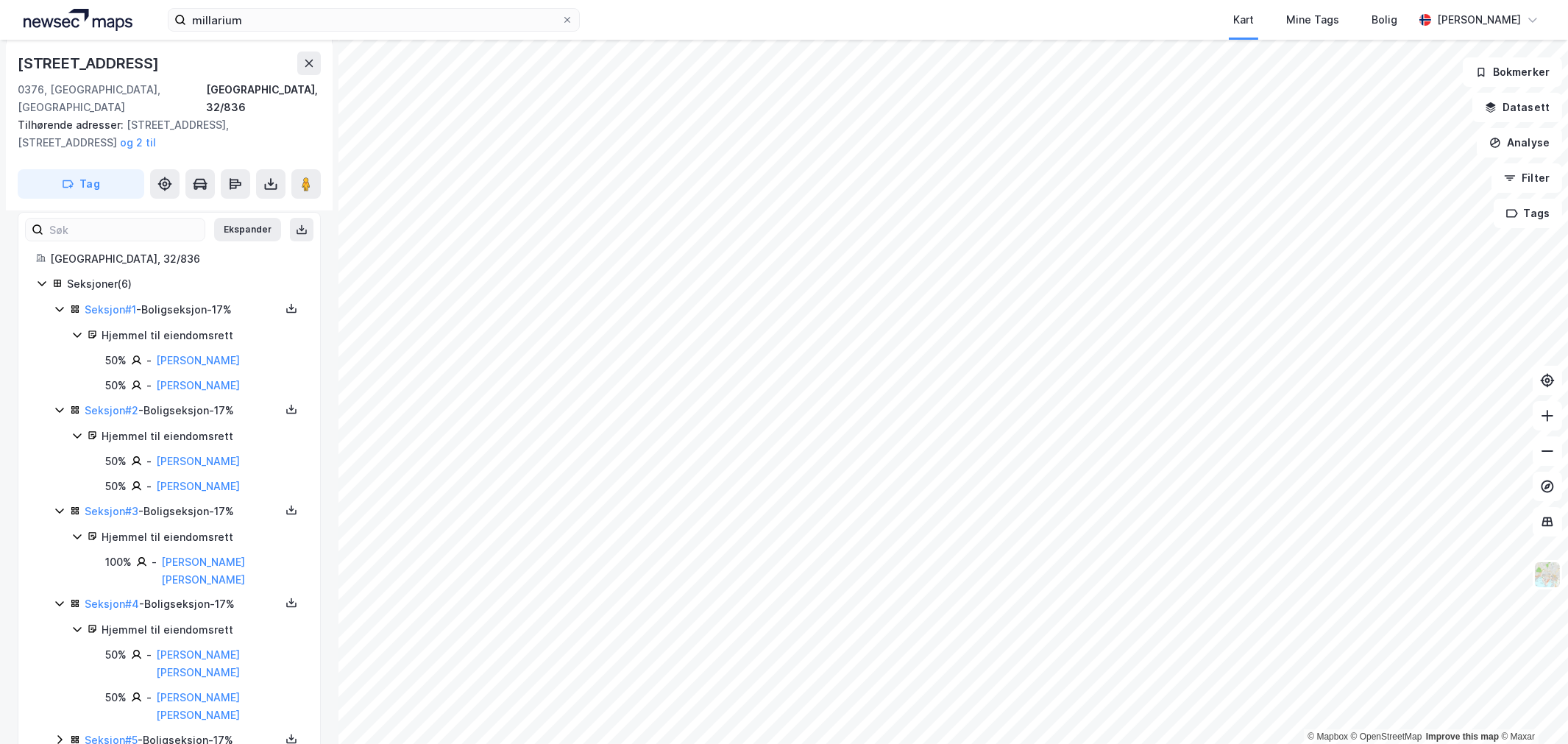
click at [57, 734] on icon at bounding box center [59, 739] width 12 height 12
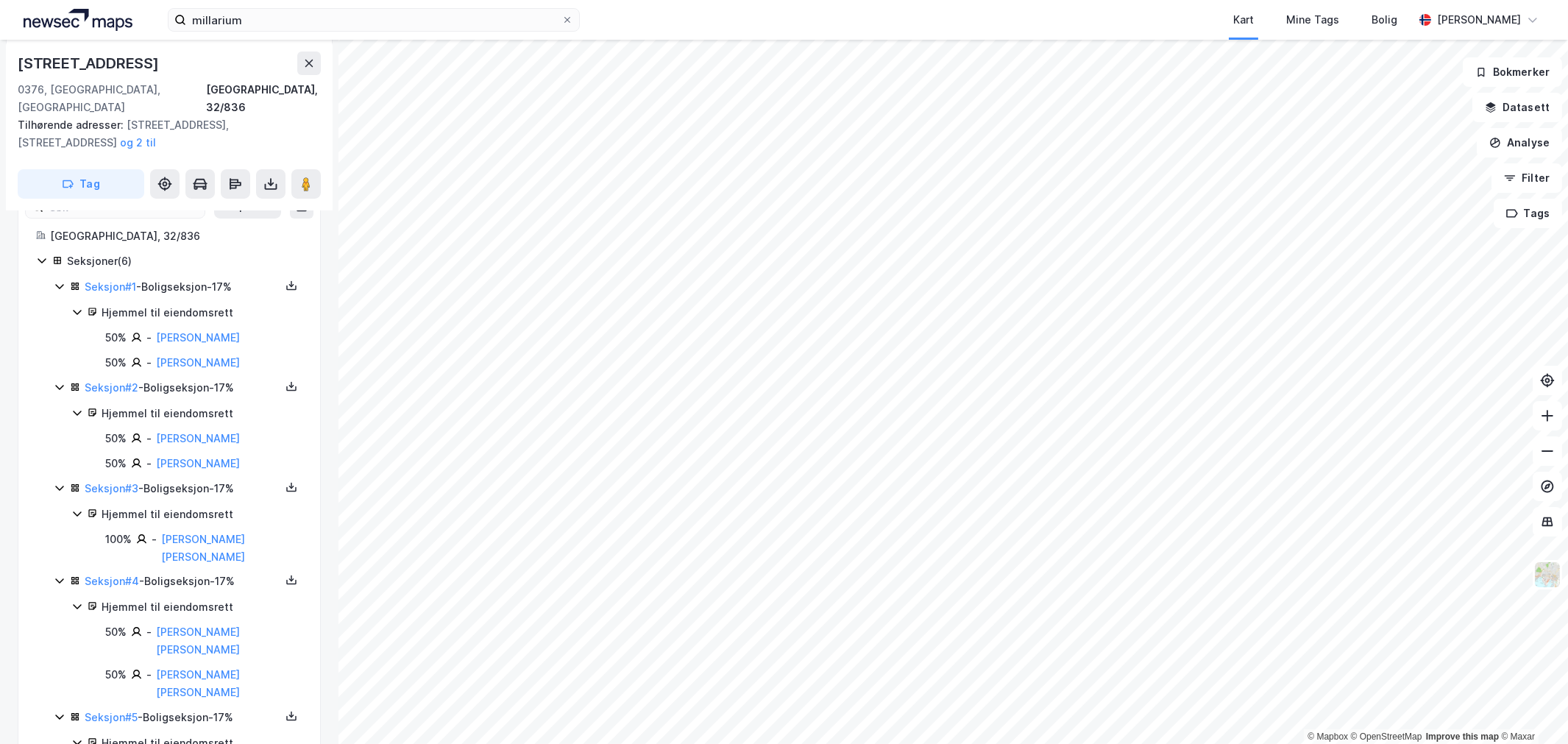
scroll to position [326, 0]
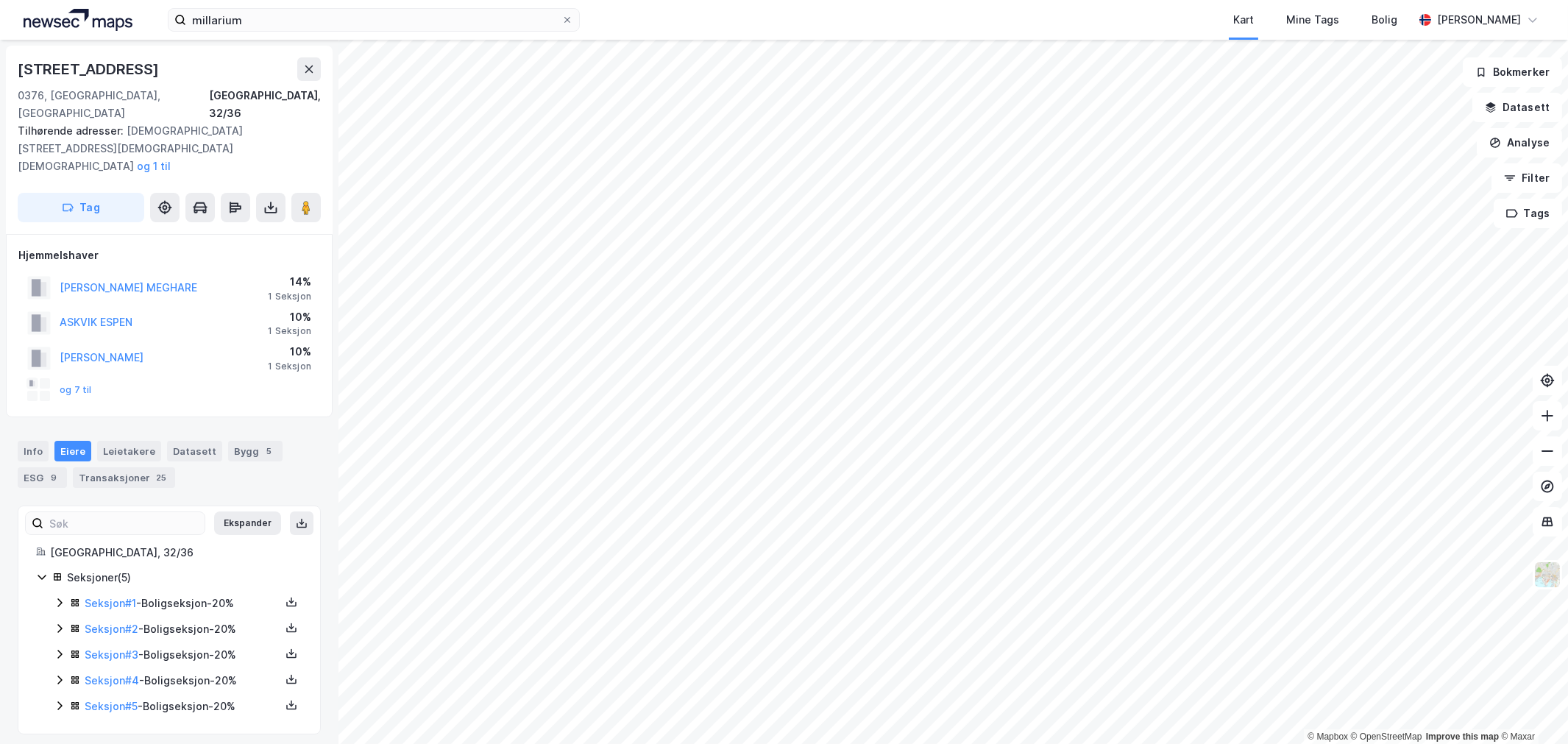
click at [59, 597] on icon at bounding box center [59, 603] width 12 height 12
click at [52, 663] on div "Seksjoner ( 5 ) Seksjon # 1 - Boligseksjon - 20% Hjemmel til eiendomsrett 70% -…" at bounding box center [169, 679] width 267 height 221
click at [52, 673] on div "Seksjoner ( 5 ) Seksjon # 1 - Boligseksjon - 20% Hjemmel til eiendomsrett 70% -…" at bounding box center [169, 679] width 267 height 221
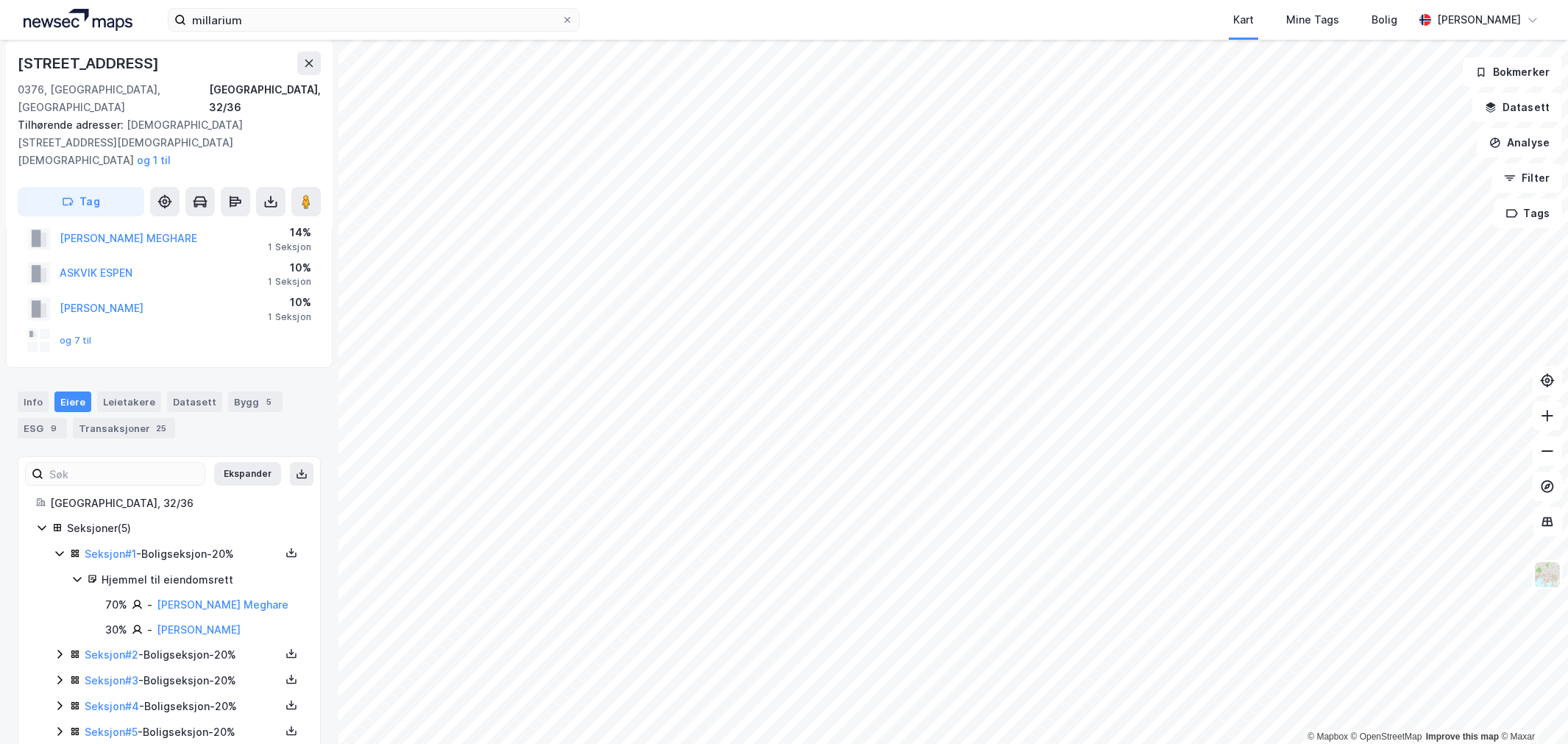
click at [61, 646] on div "Seksjon # 2 - Boligseksjon - 20%" at bounding box center [178, 655] width 249 height 18
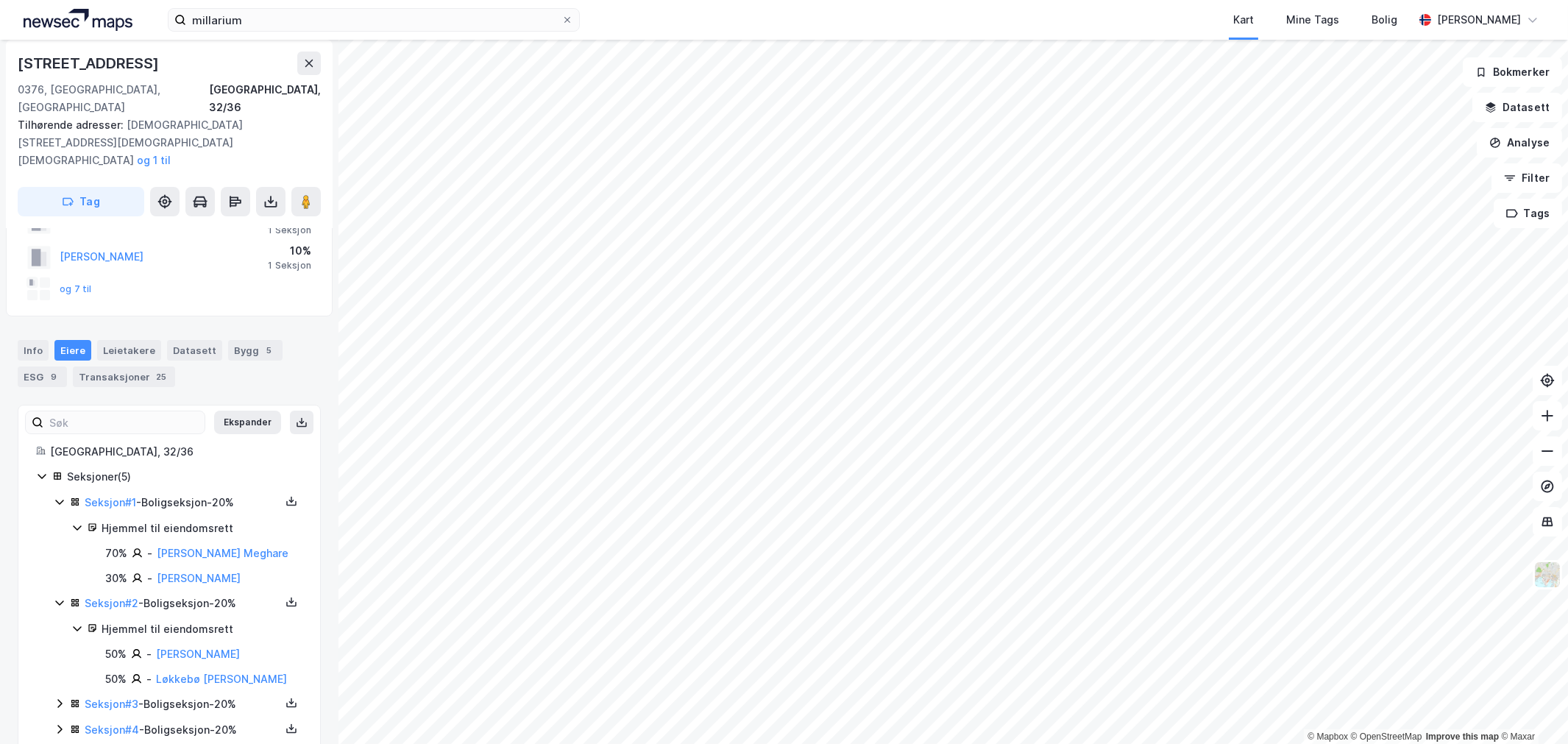
scroll to position [125, 0]
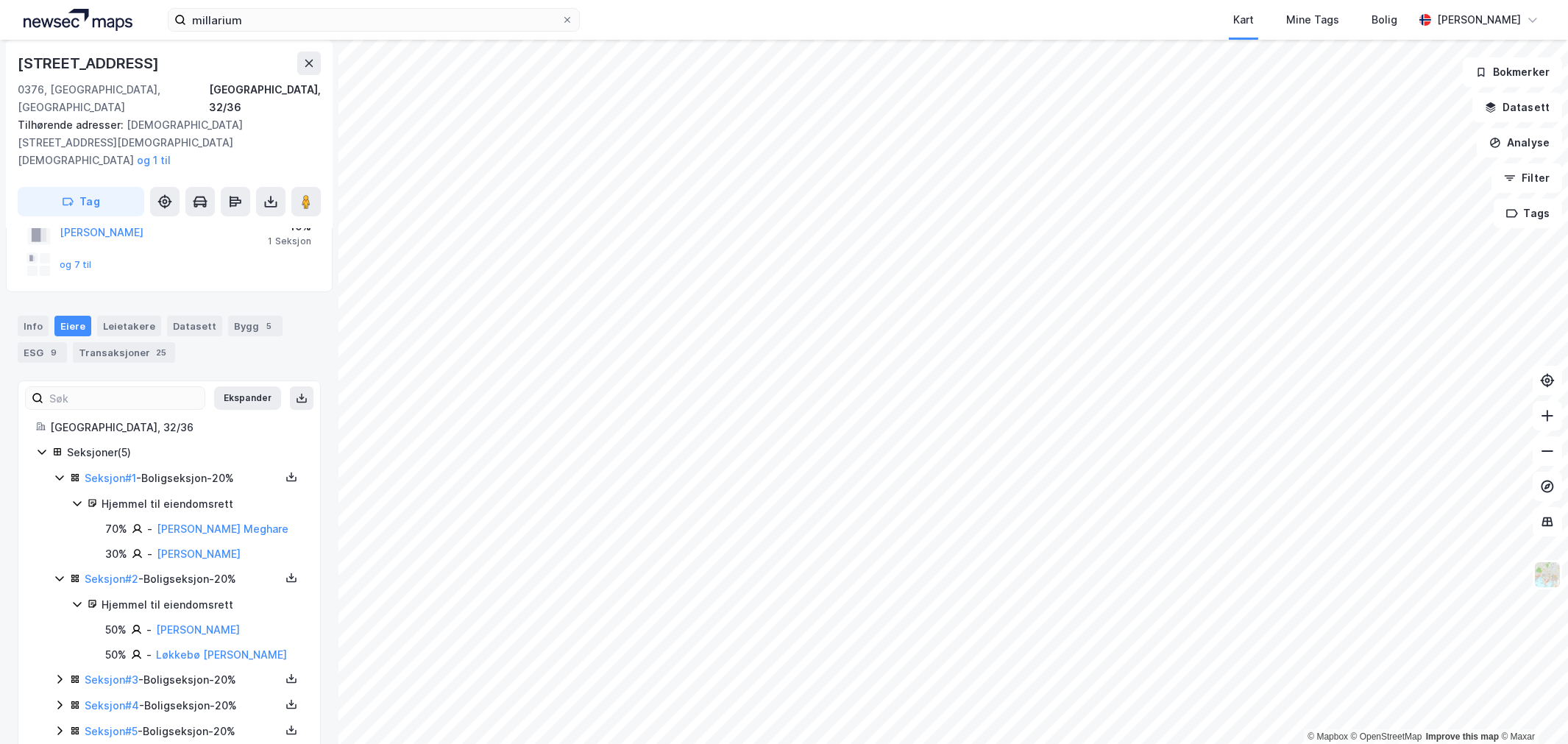
click at [61, 673] on icon at bounding box center [59, 679] width 12 height 12
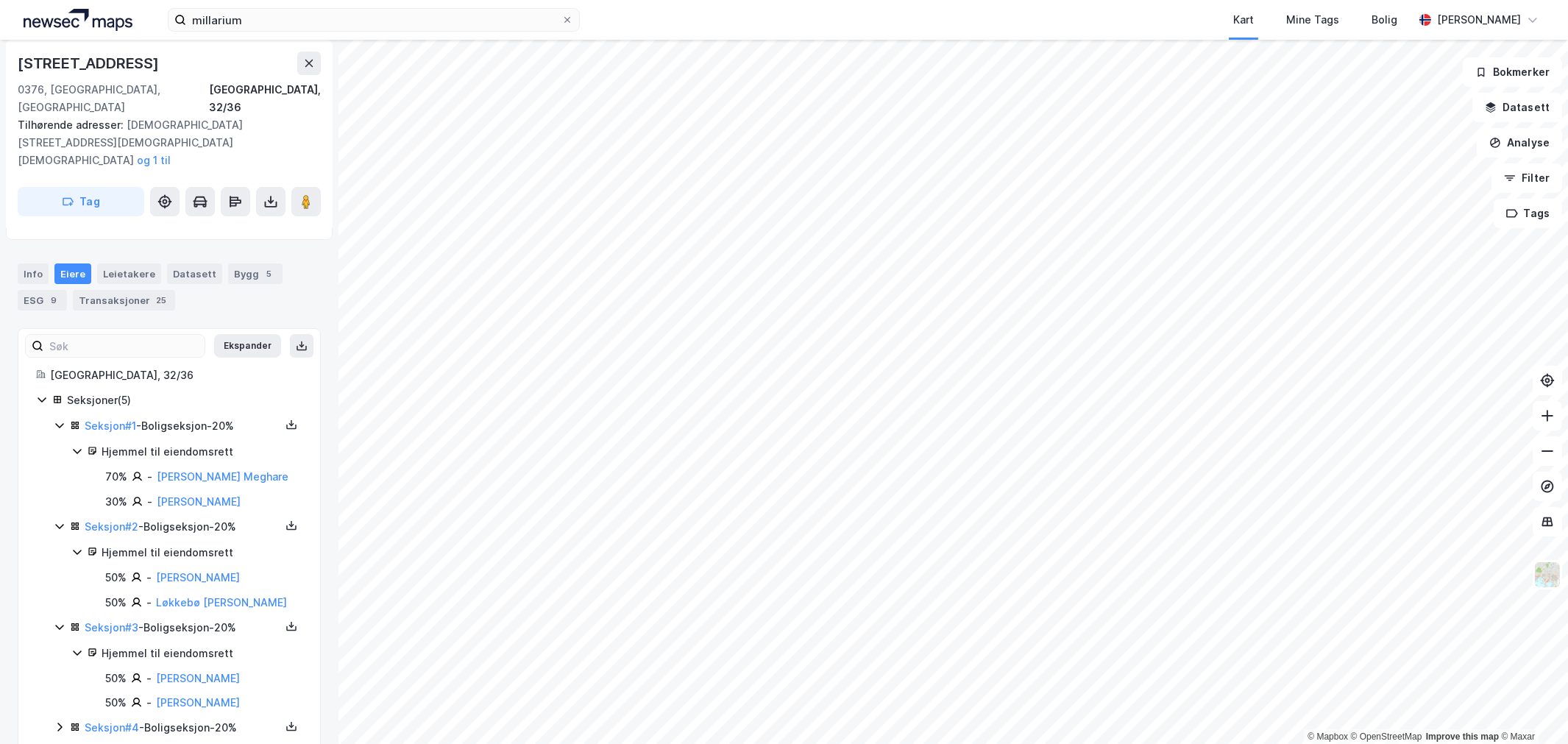
scroll to position [200, 0]
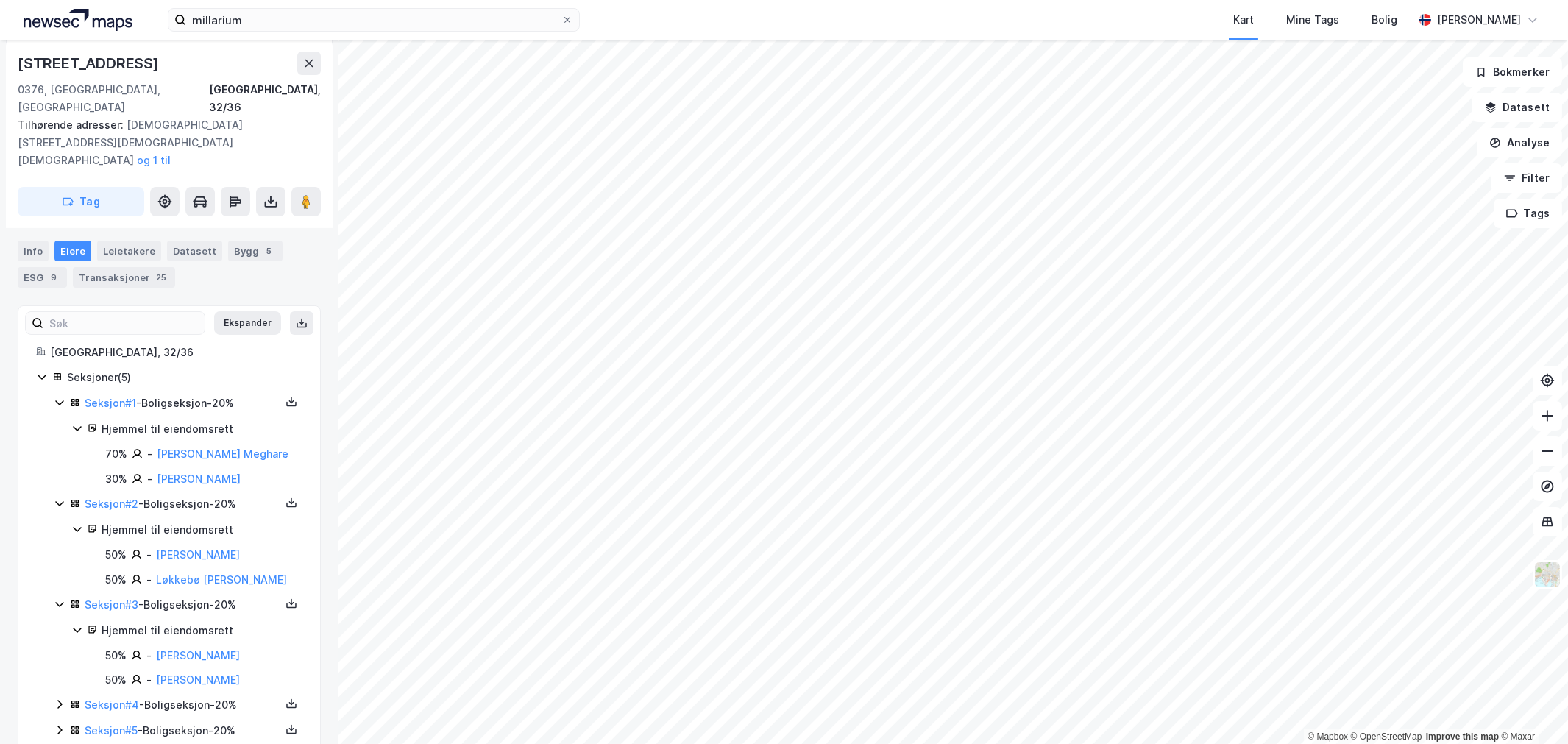
click at [59, 698] on icon at bounding box center [59, 704] width 12 height 12
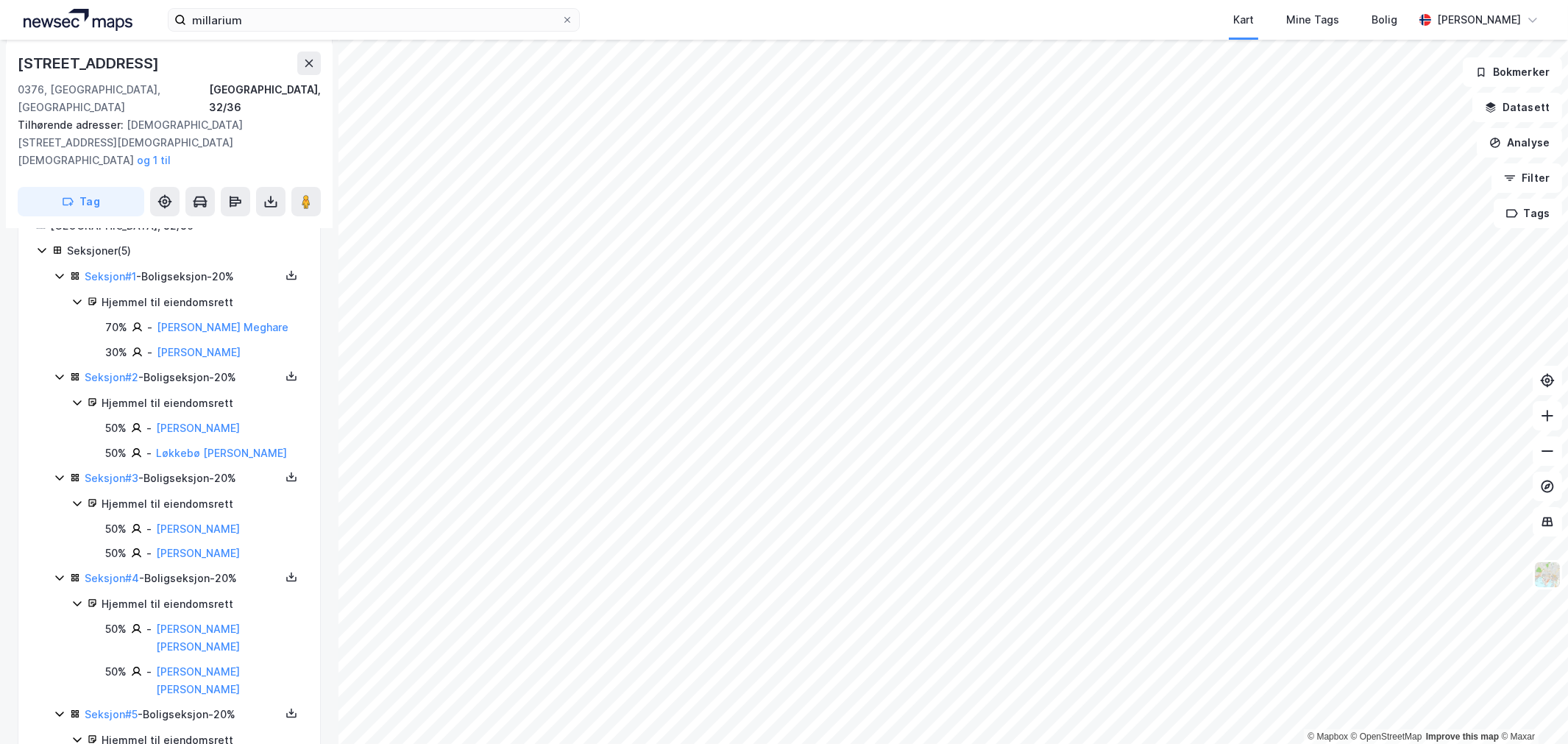
scroll to position [350, 0]
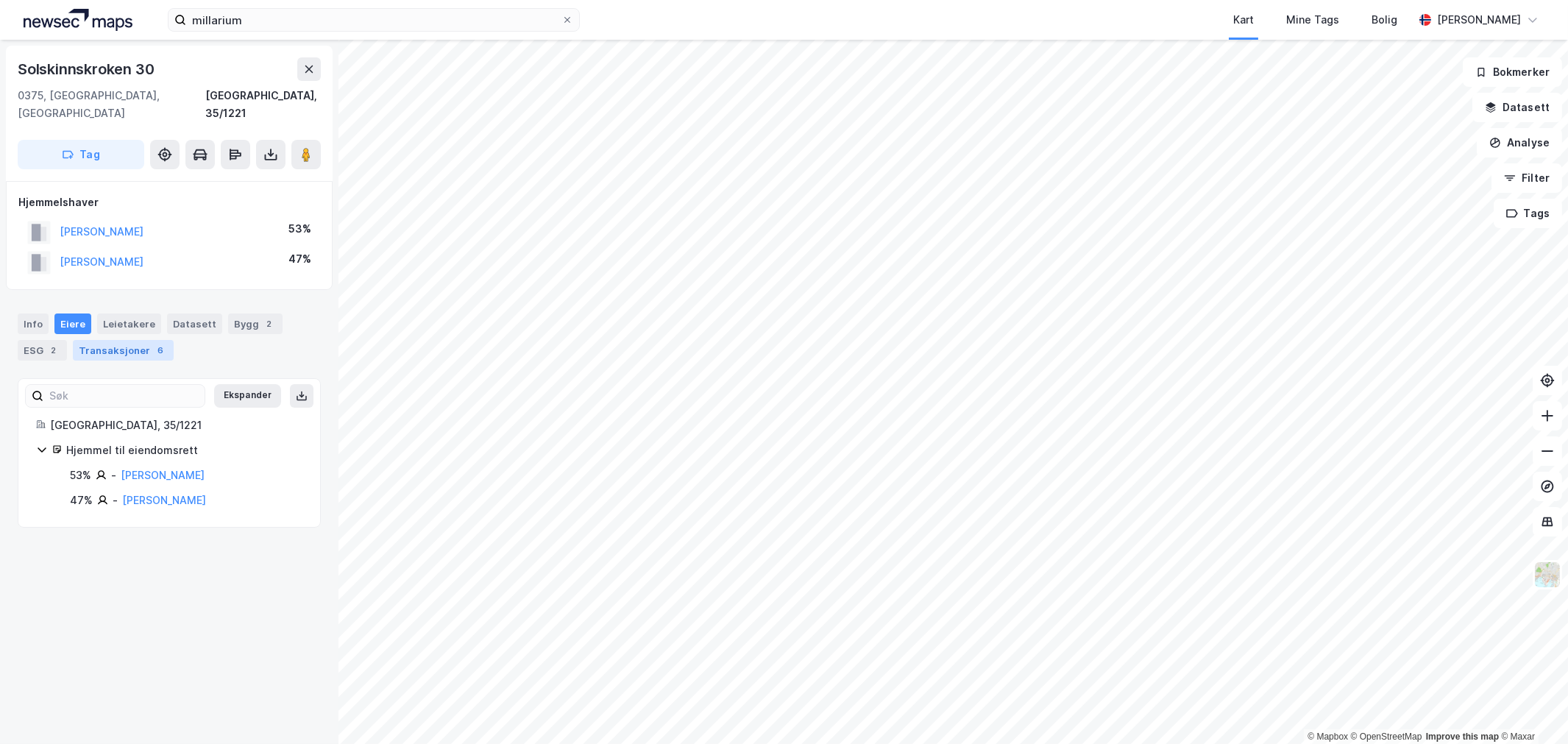
click at [137, 340] on div "Transaksjoner 6" at bounding box center [123, 350] width 101 height 21
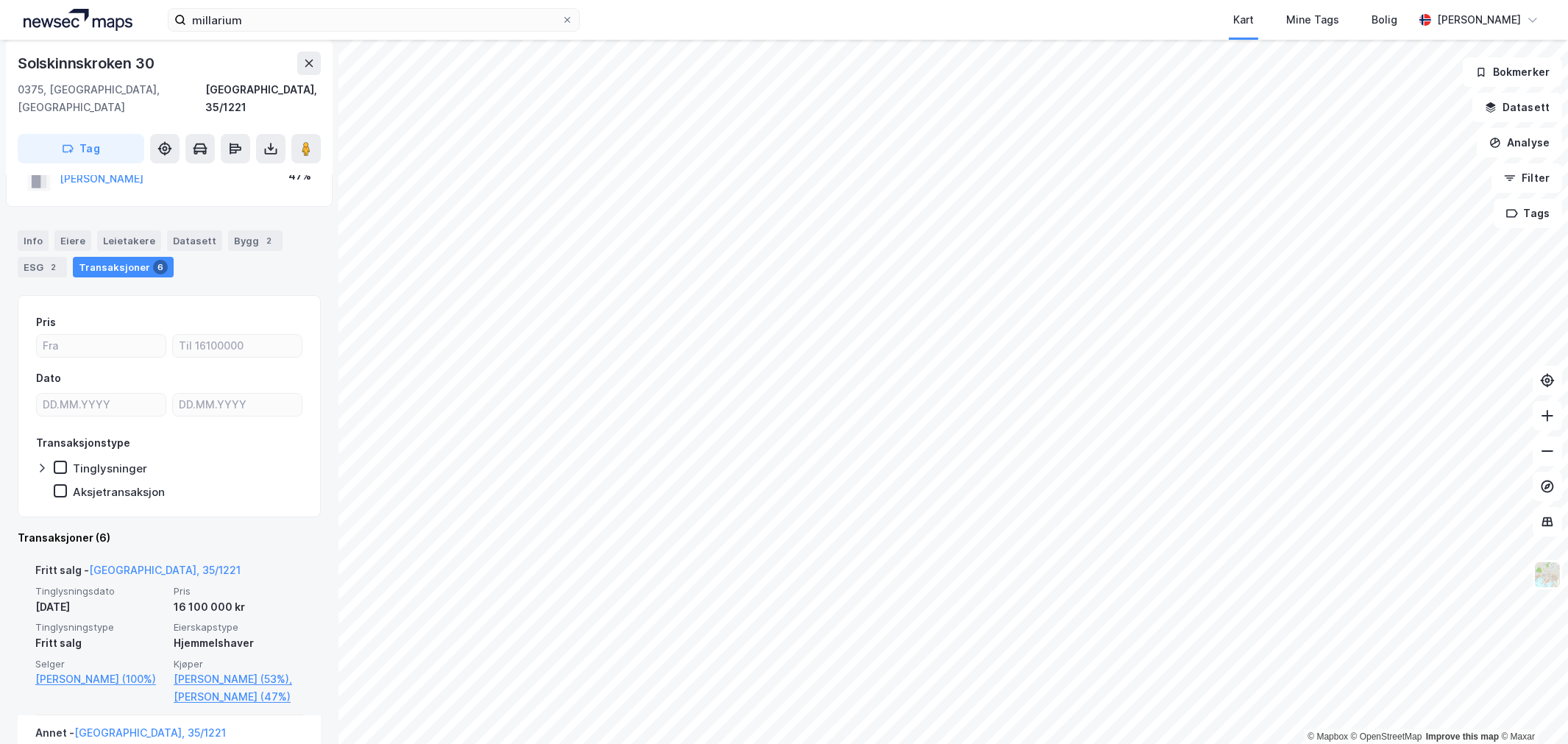
scroll to position [164, 0]
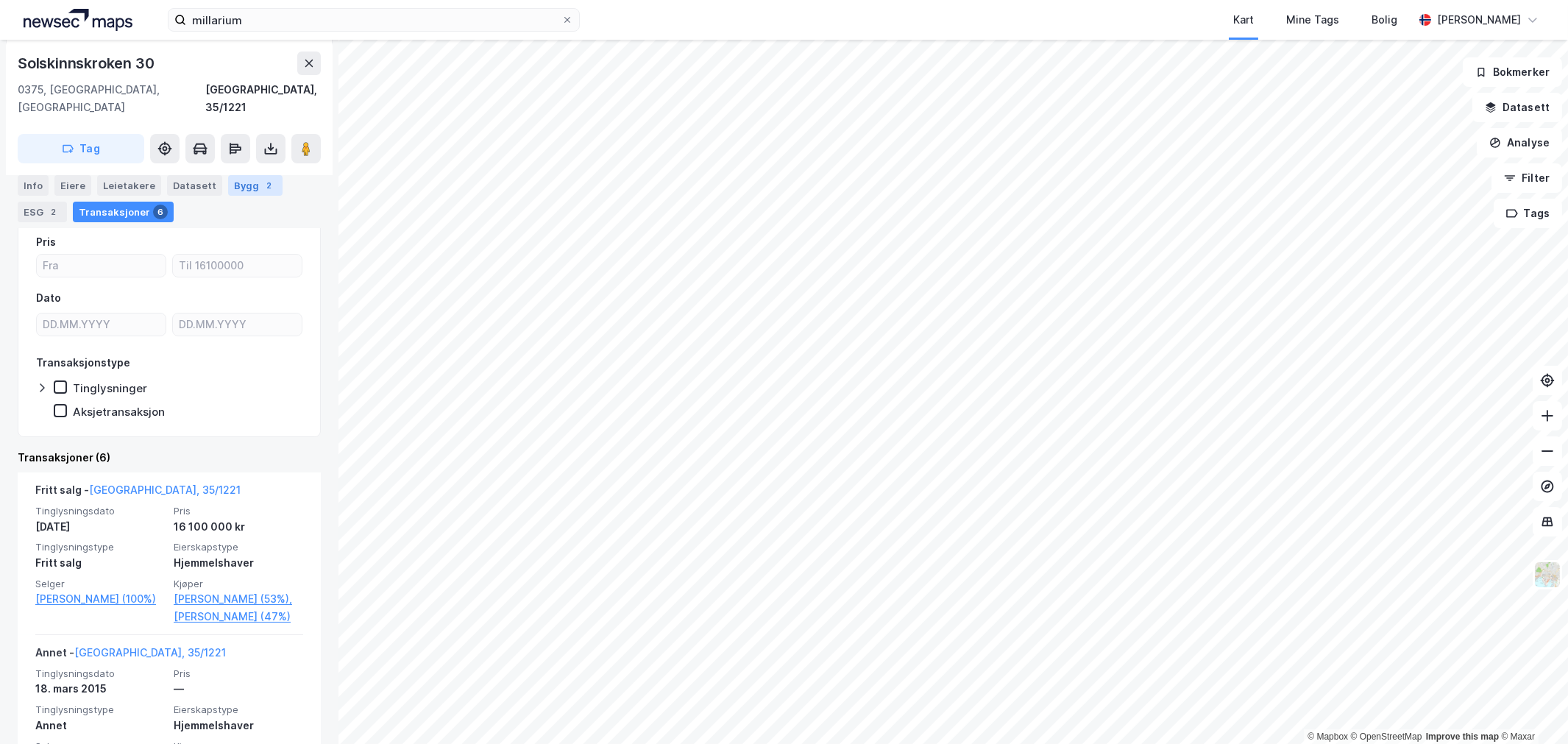
click at [245, 181] on div "Bygg 2" at bounding box center [255, 185] width 54 height 21
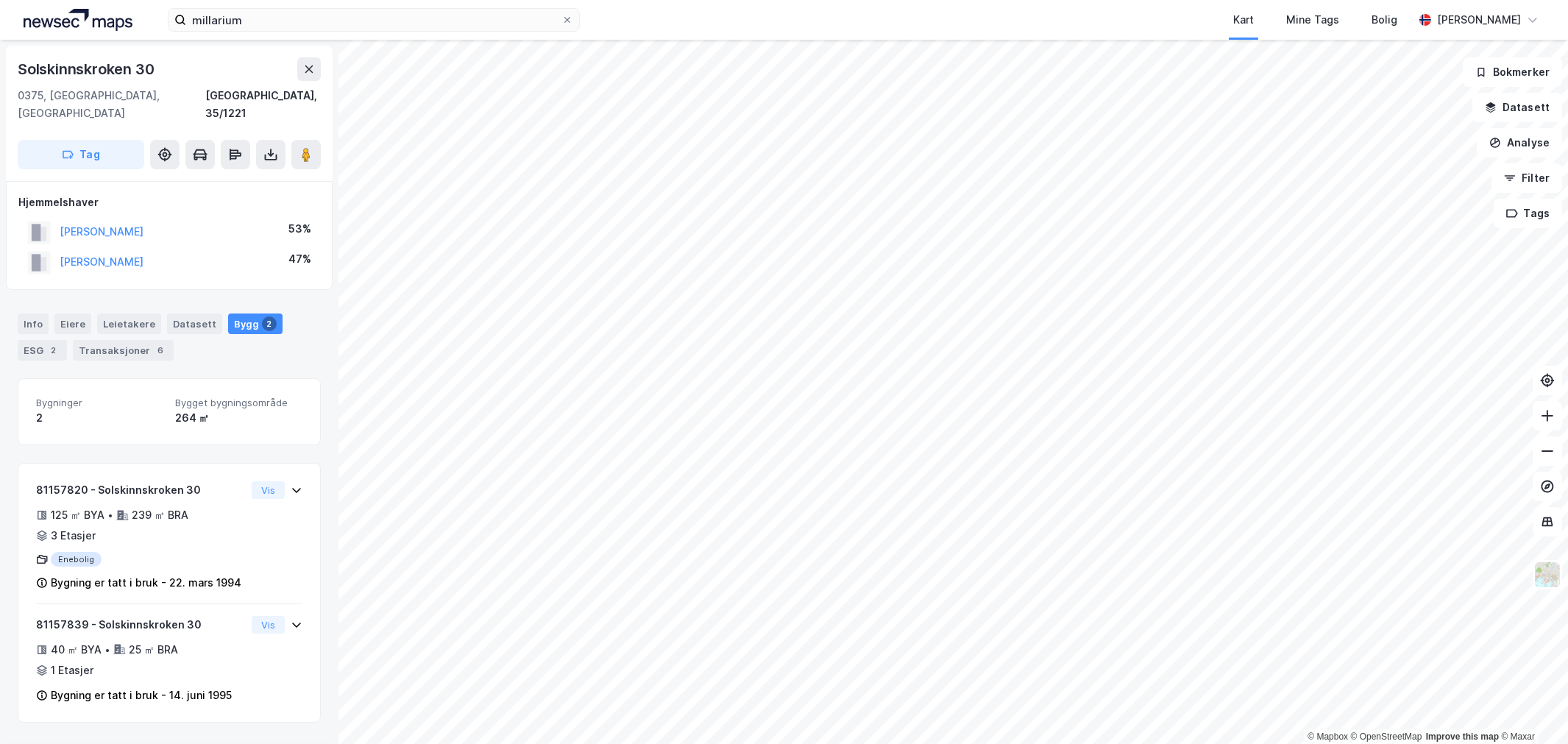
click at [130, 72] on div "Solskinnskroken 30" at bounding box center [87, 69] width 139 height 23
click at [148, 346] on div "Info [PERSON_NAME] Datasett Bygg 2 ESG 2 Transaksjoner 6" at bounding box center [169, 331] width 339 height 70
click at [148, 340] on div "Transaksjoner 6" at bounding box center [123, 350] width 101 height 21
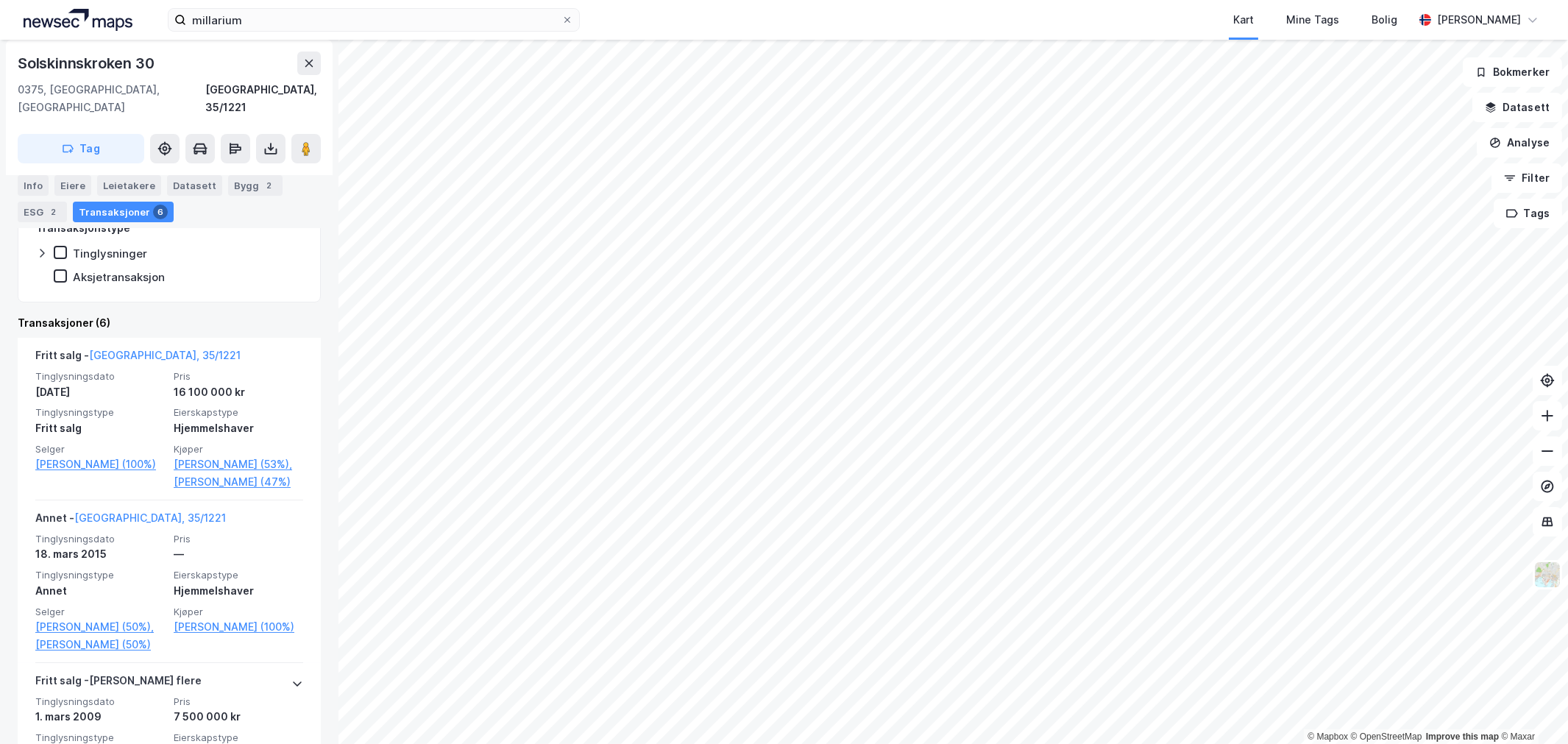
scroll to position [164, 0]
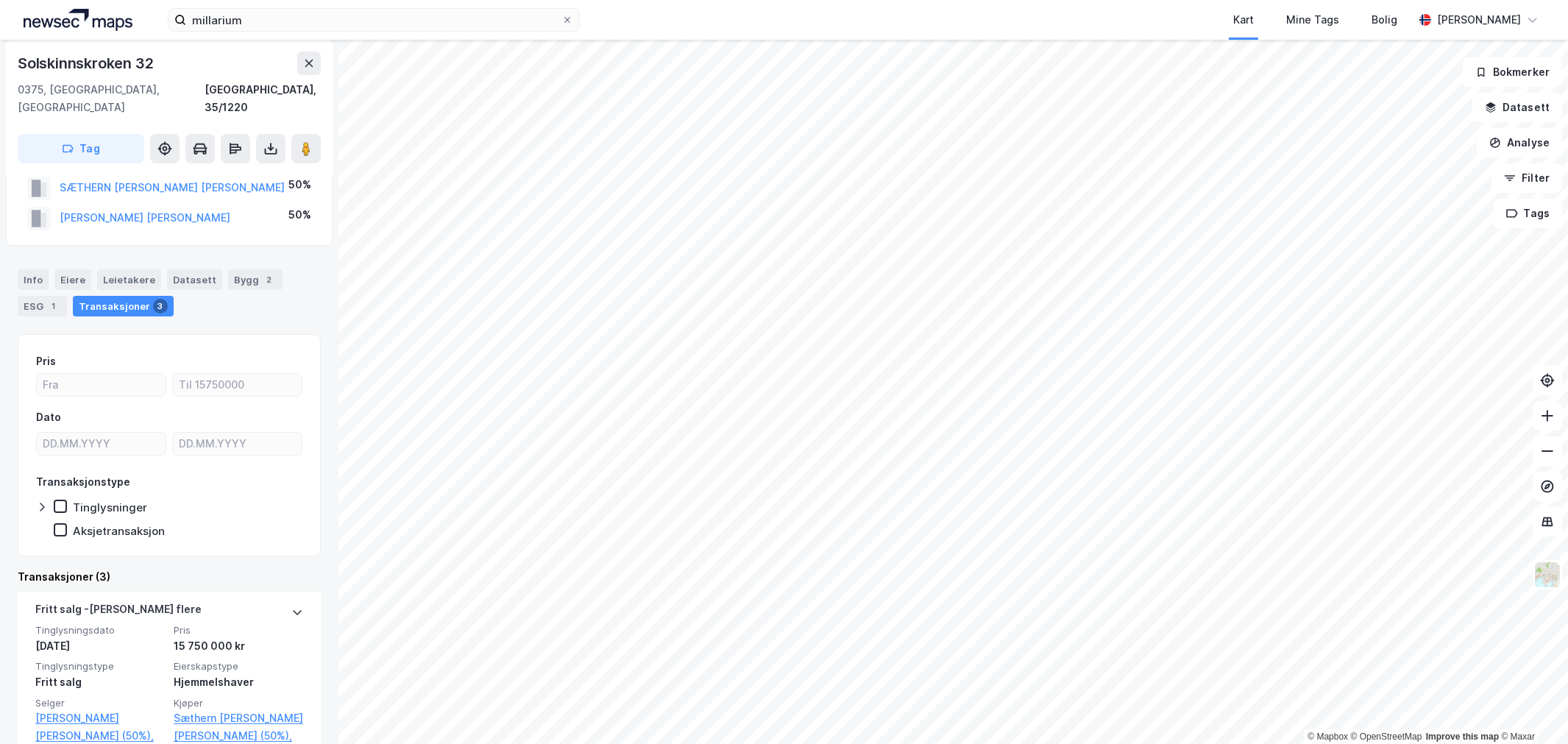
scroll to position [81, 0]
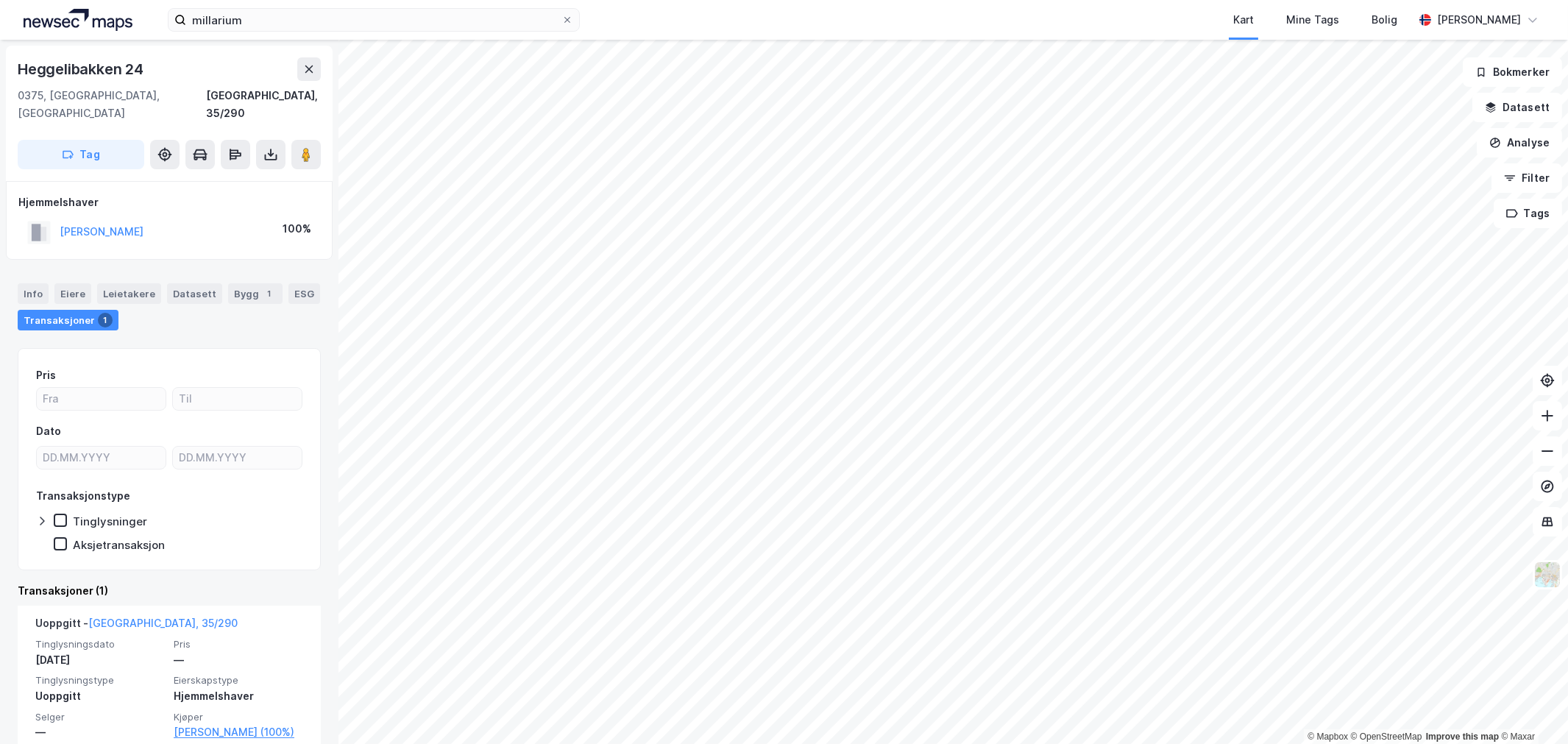
scroll to position [23, 0]
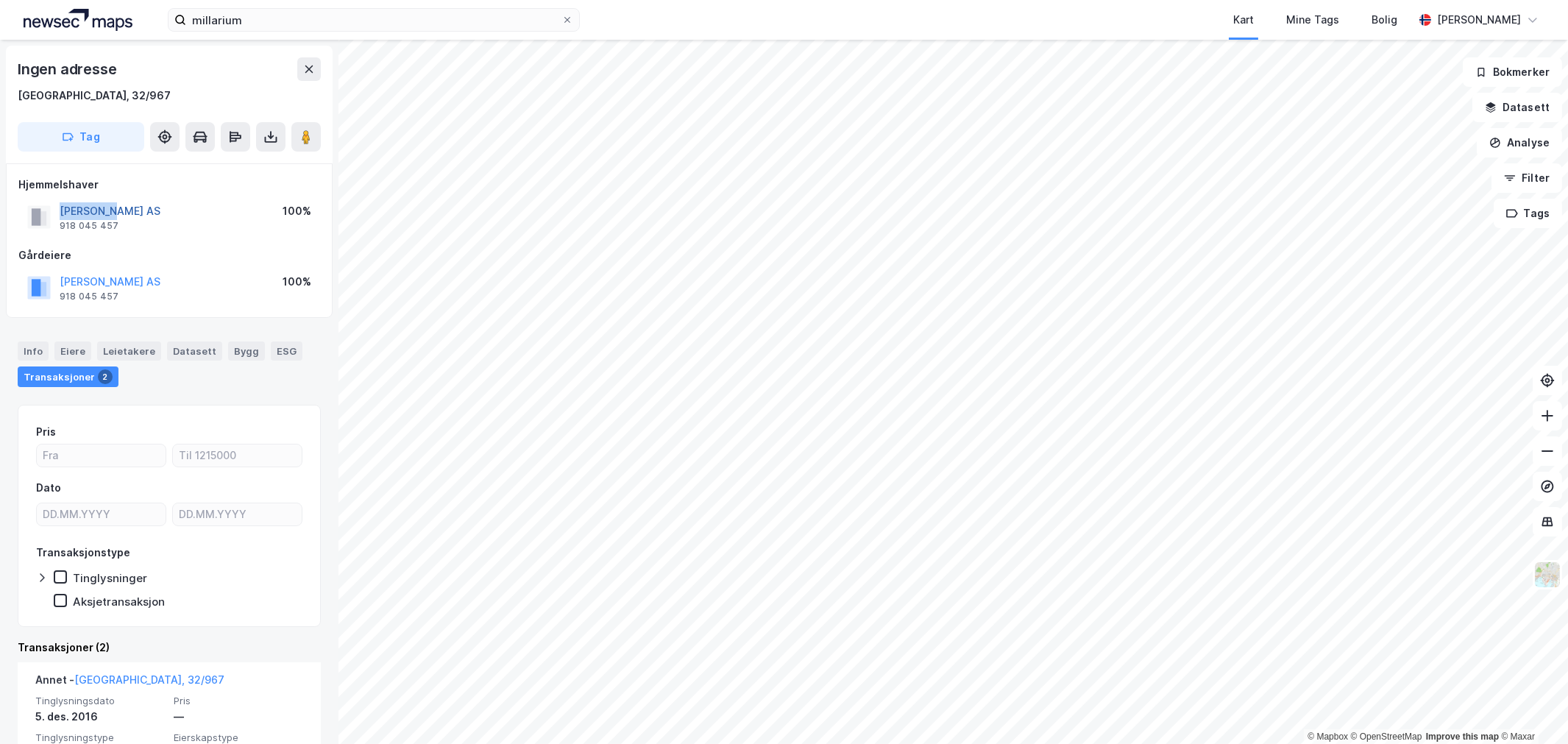
drag, startPoint x: 135, startPoint y: 207, endPoint x: 60, endPoint y: 206, distance: 75.0
click at [60, 206] on div "[PERSON_NAME] AS 918 045 457 100%" at bounding box center [169, 217] width 302 height 35
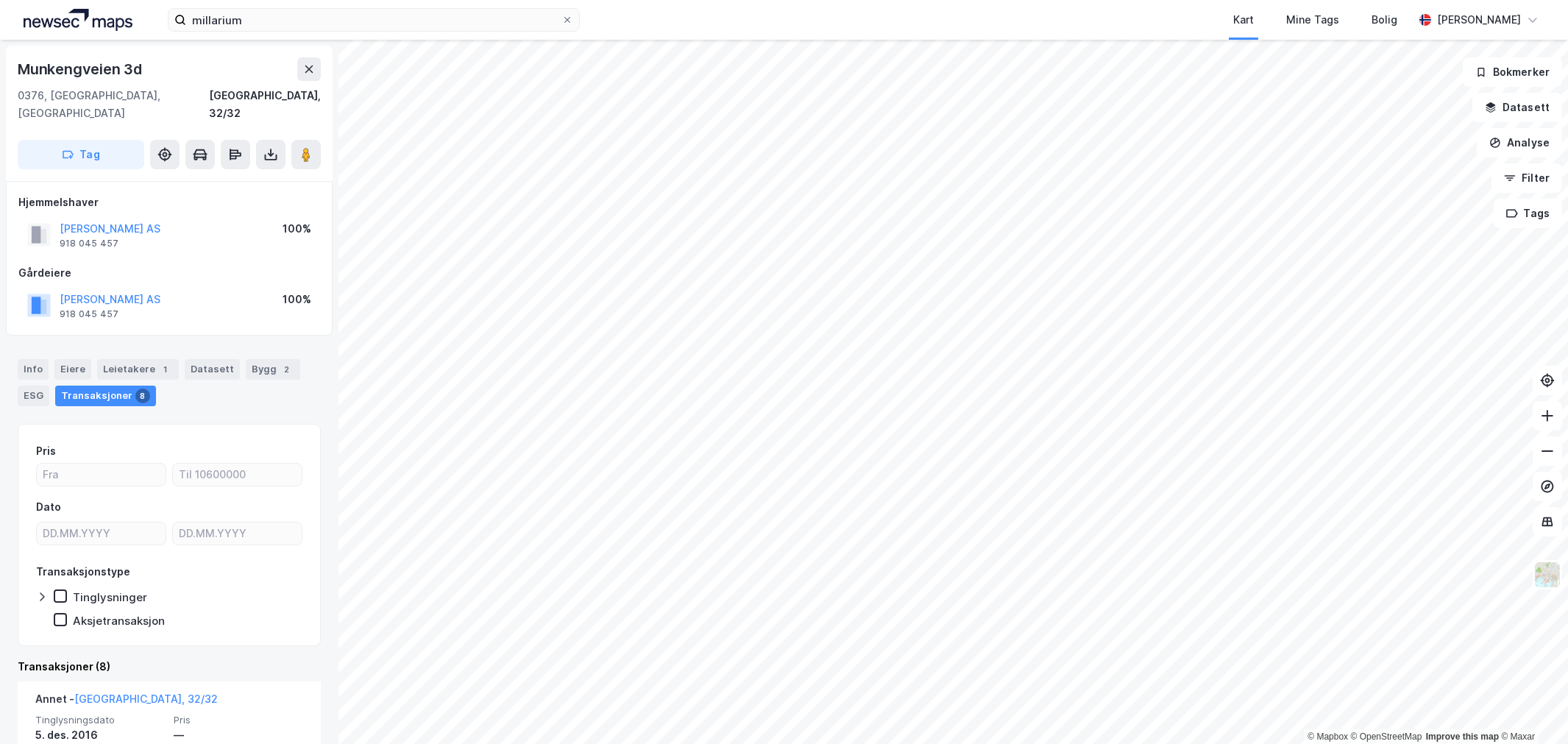
click at [85, 61] on div "Munkengveien 3d" at bounding box center [81, 69] width 127 height 23
click at [86, 61] on div "Munkengveien 3d" at bounding box center [81, 69] width 127 height 23
click at [99, 66] on div "Munkengveien 3d" at bounding box center [81, 69] width 127 height 23
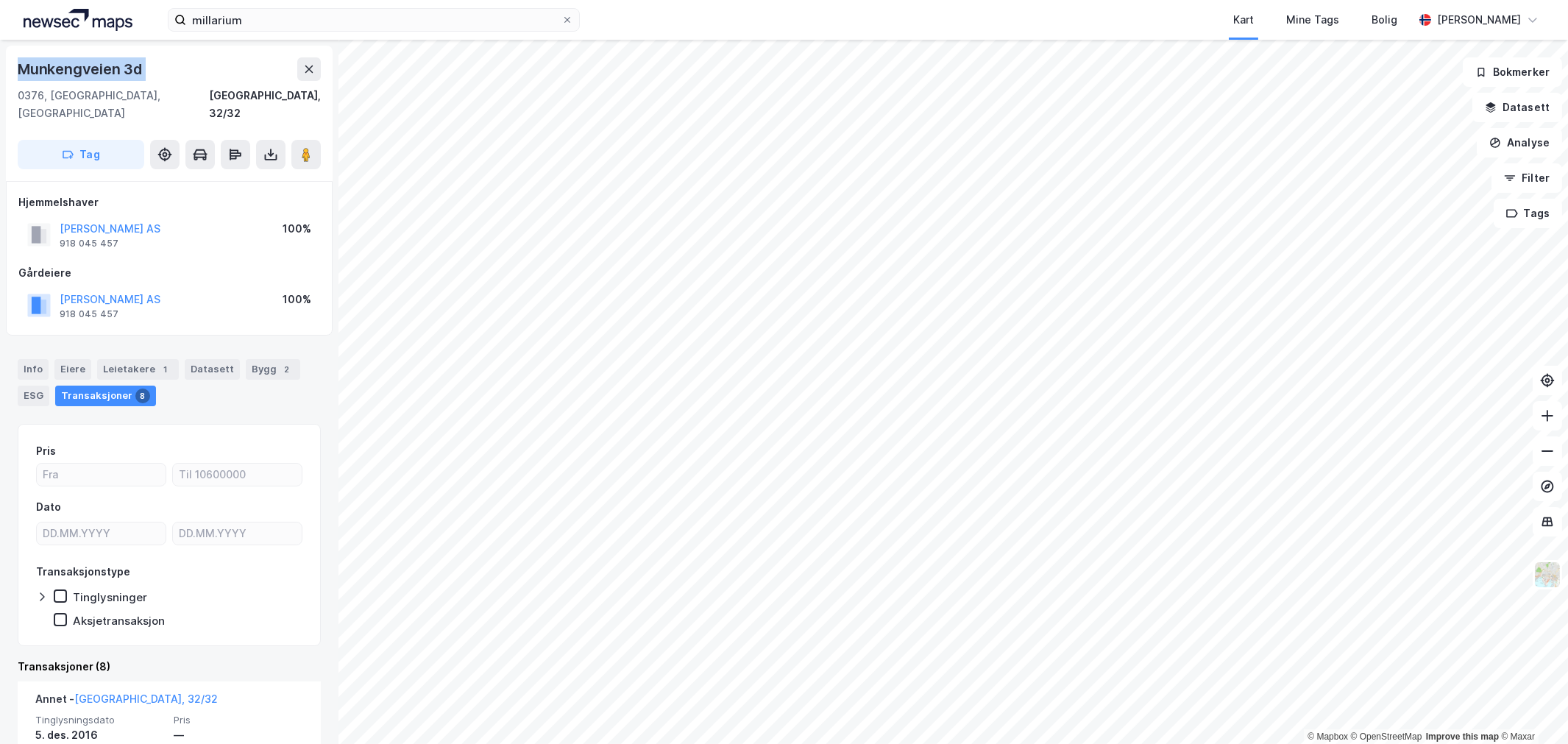
click at [99, 66] on div "Munkengveien 3d" at bounding box center [81, 69] width 127 height 23
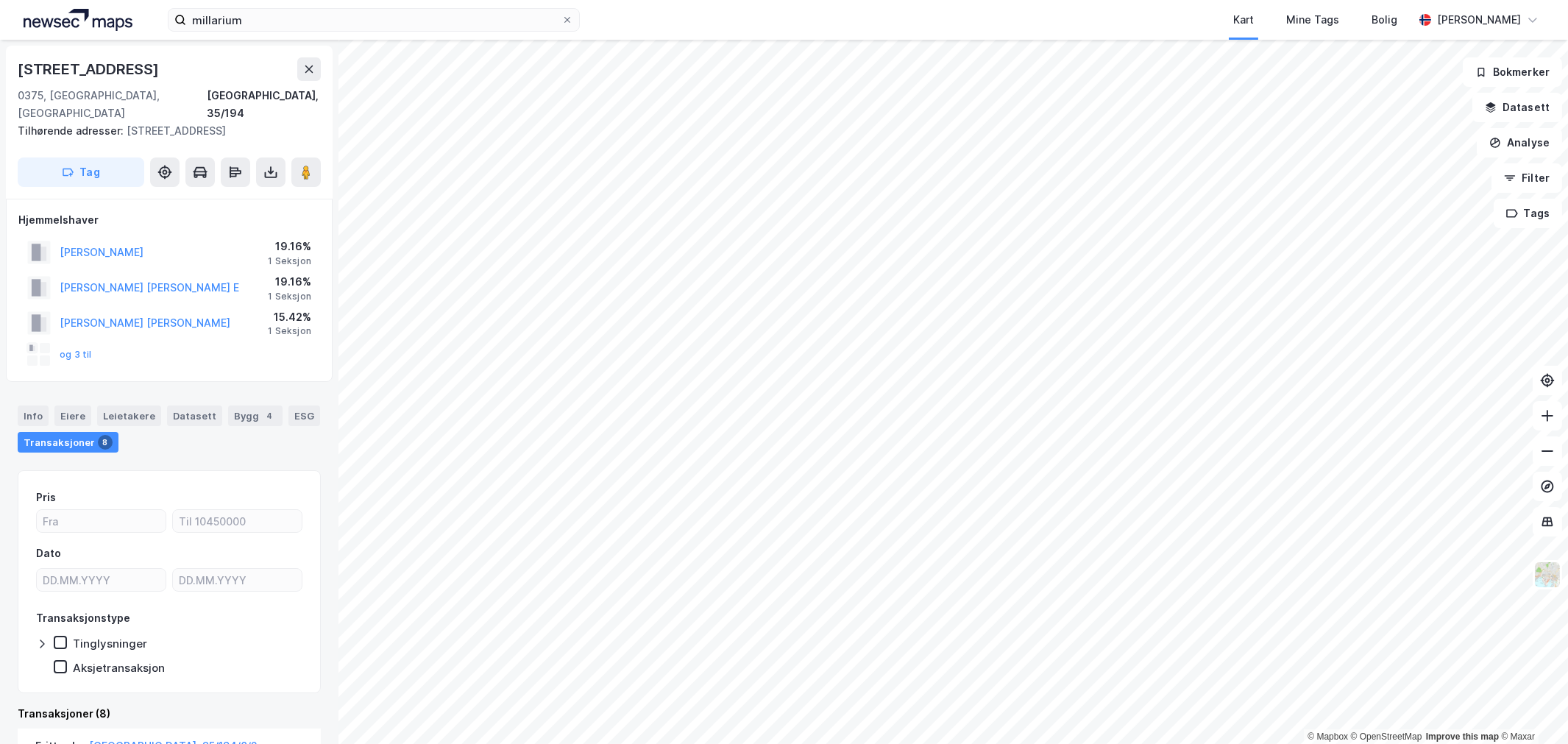
scroll to position [2, 0]
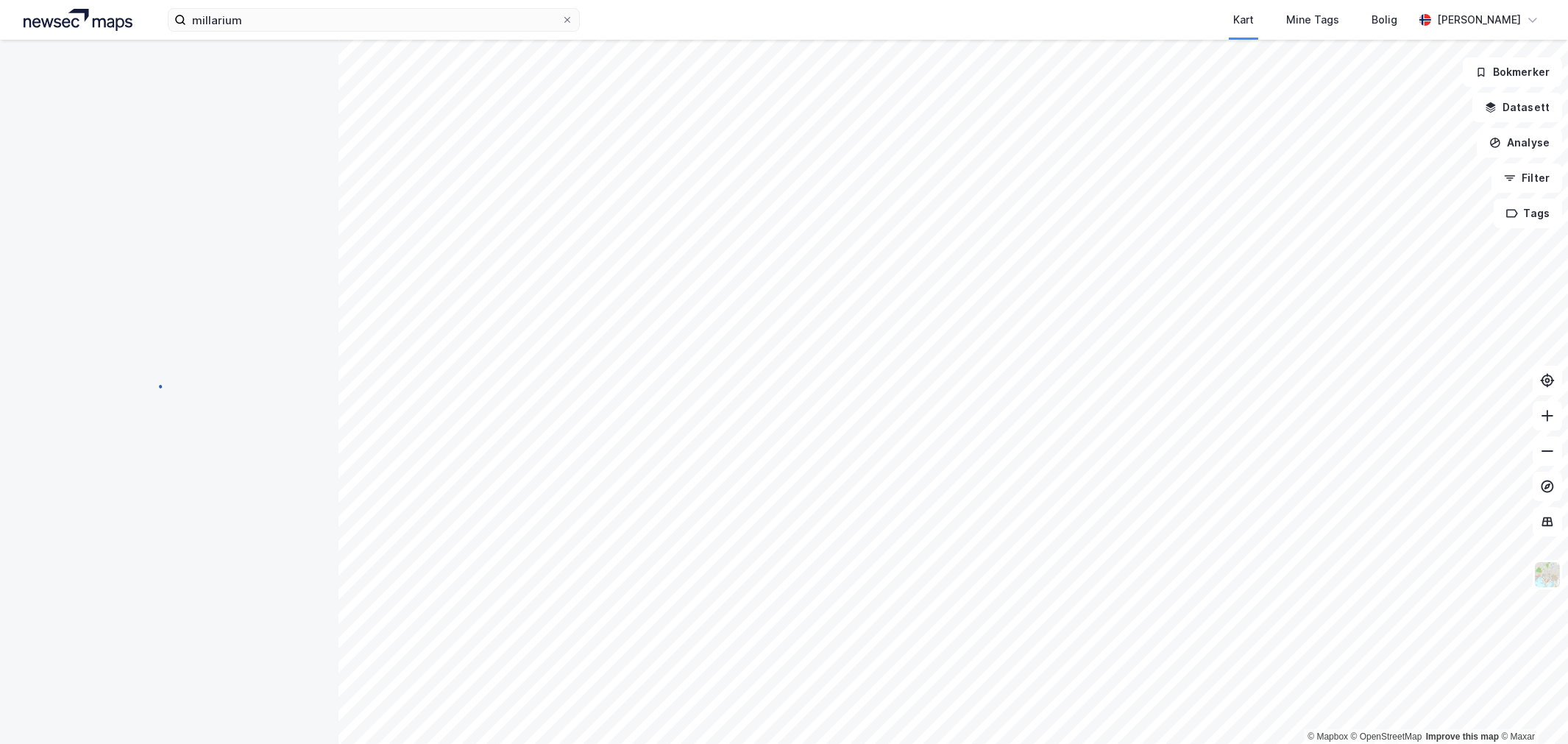
scroll to position [2, 0]
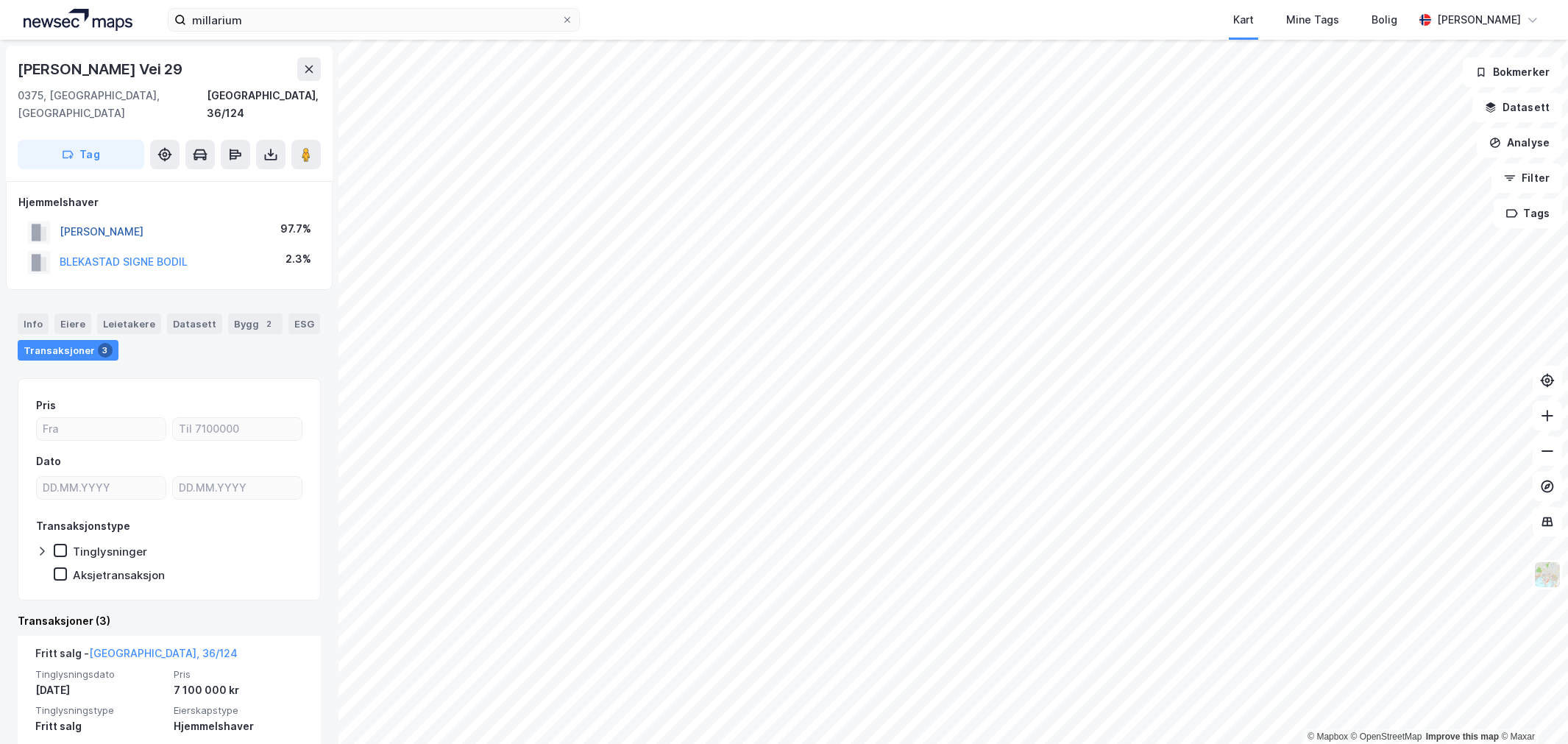
click at [0, 0] on button "[PERSON_NAME]" at bounding box center [0, 0] width 0 height 0
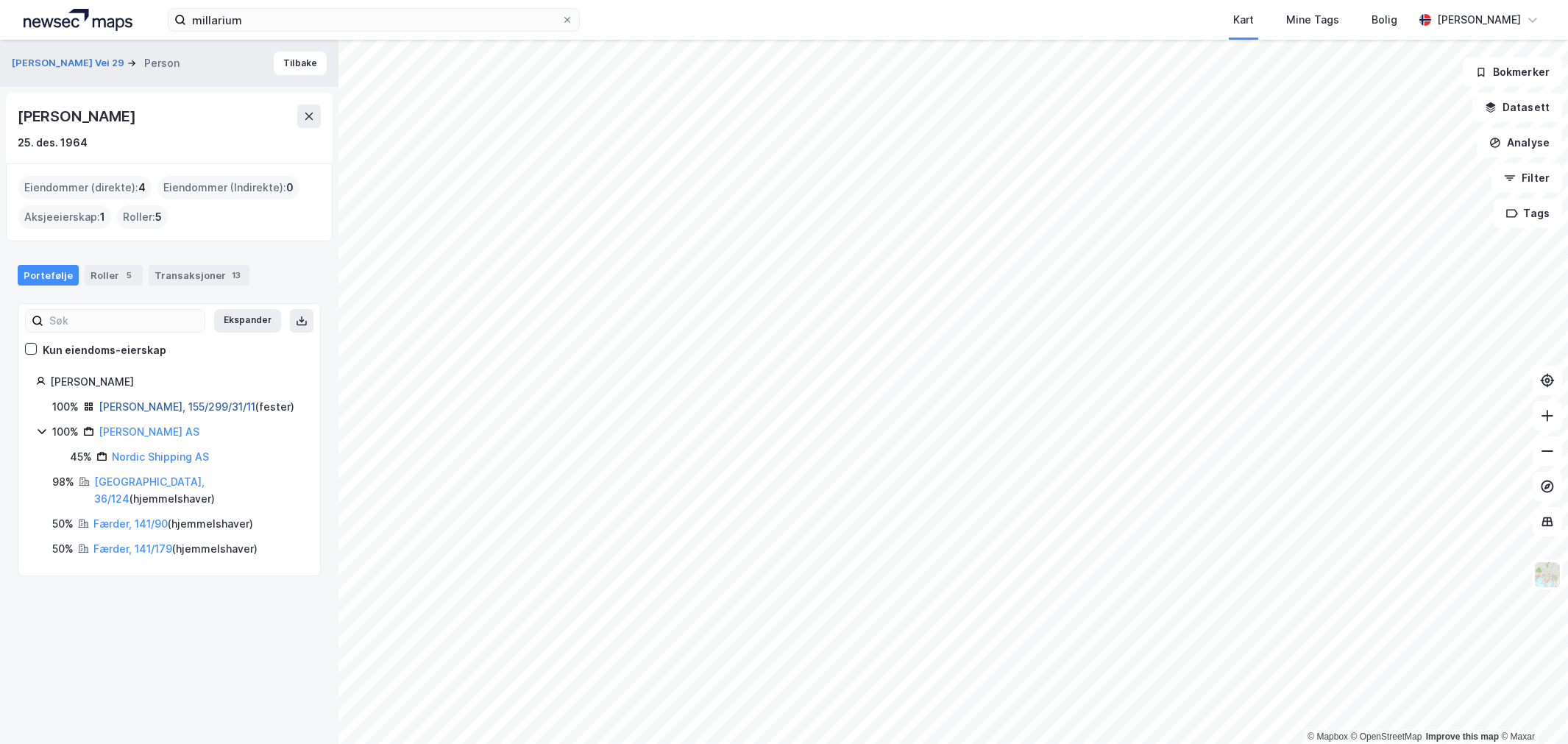
click at [151, 403] on link "[PERSON_NAME], 155/299/31/11" at bounding box center [177, 406] width 156 height 13
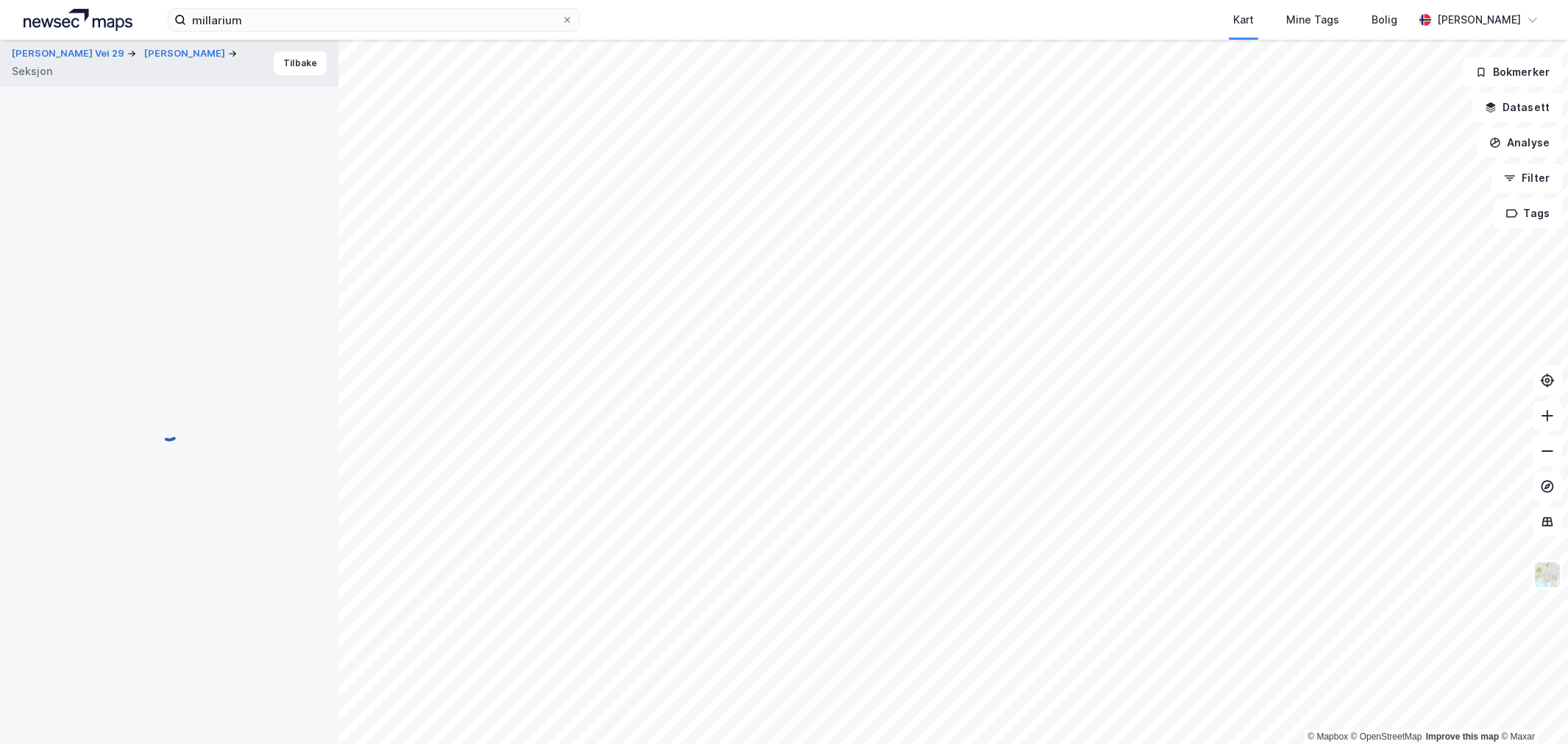
scroll to position [2, 0]
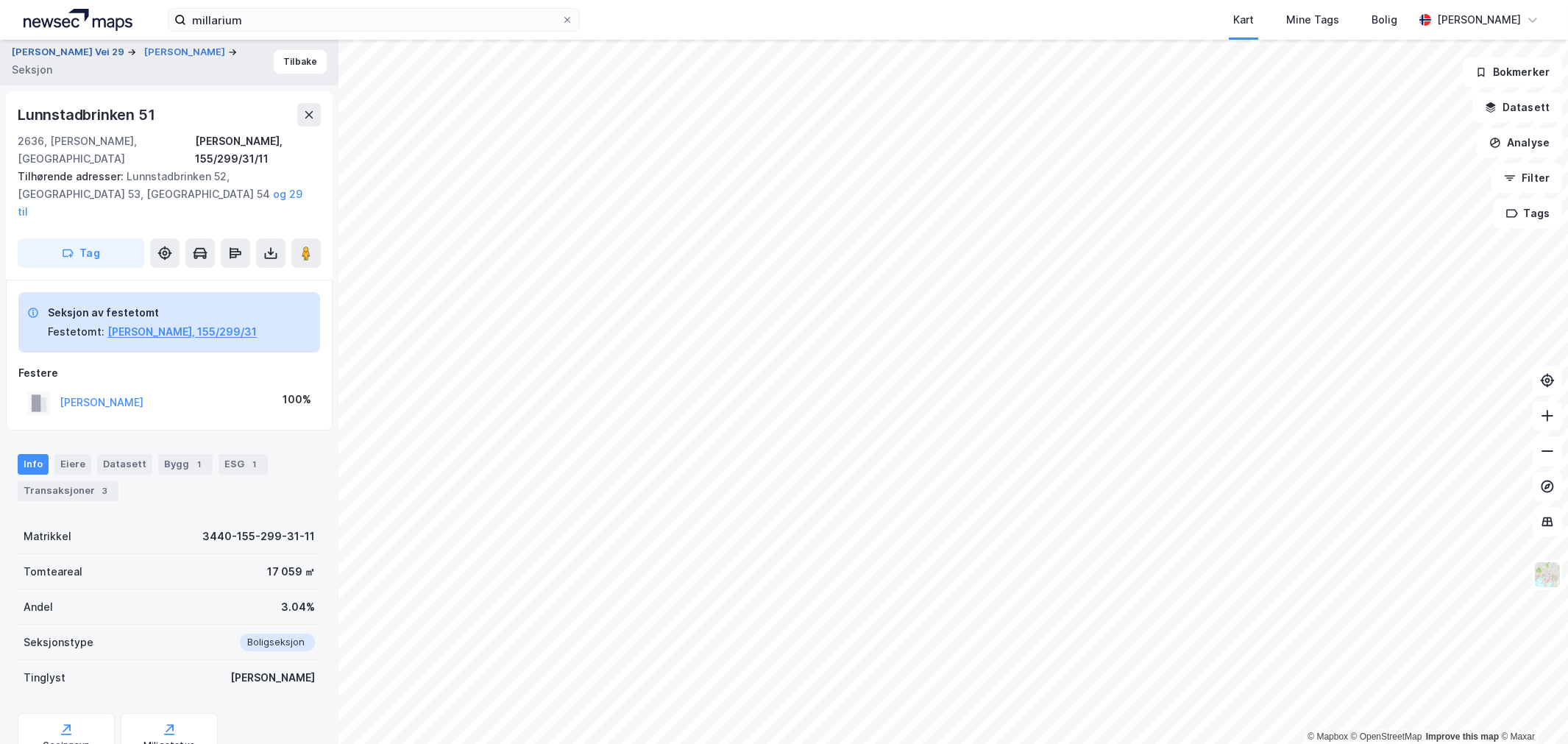
click at [81, 50] on button "[PERSON_NAME] Vei 29" at bounding box center [69, 52] width 116 height 14
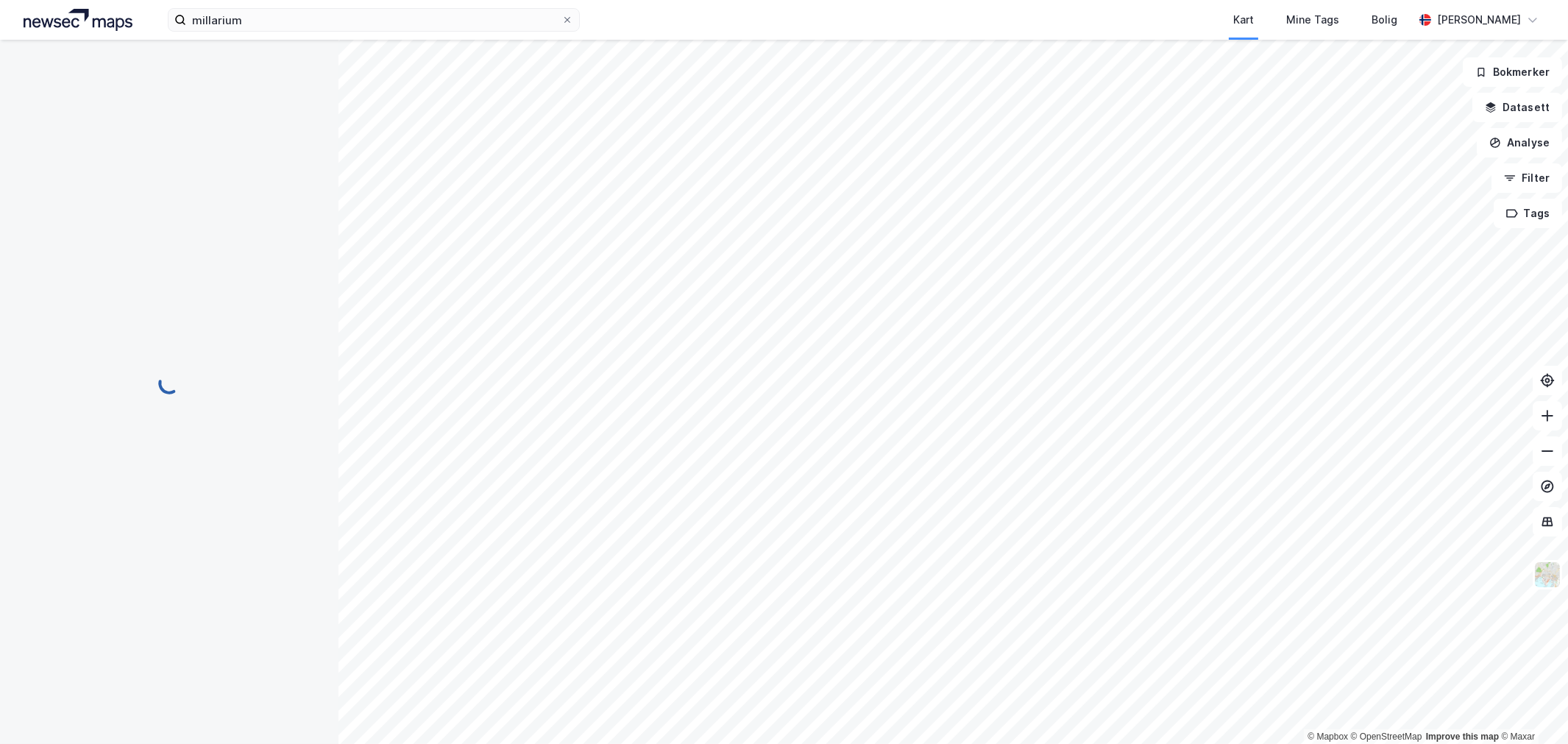
scroll to position [2, 0]
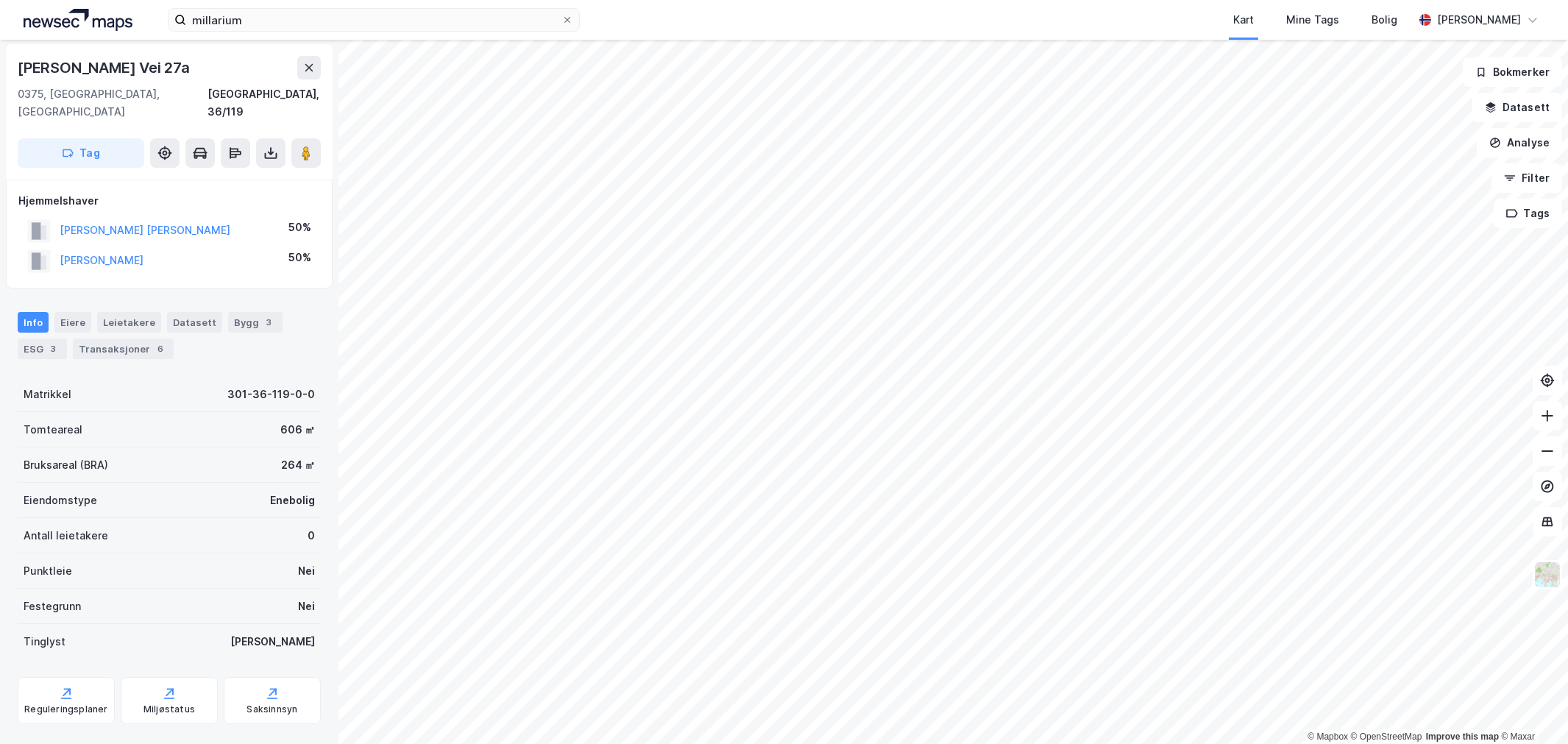
scroll to position [2, 0]
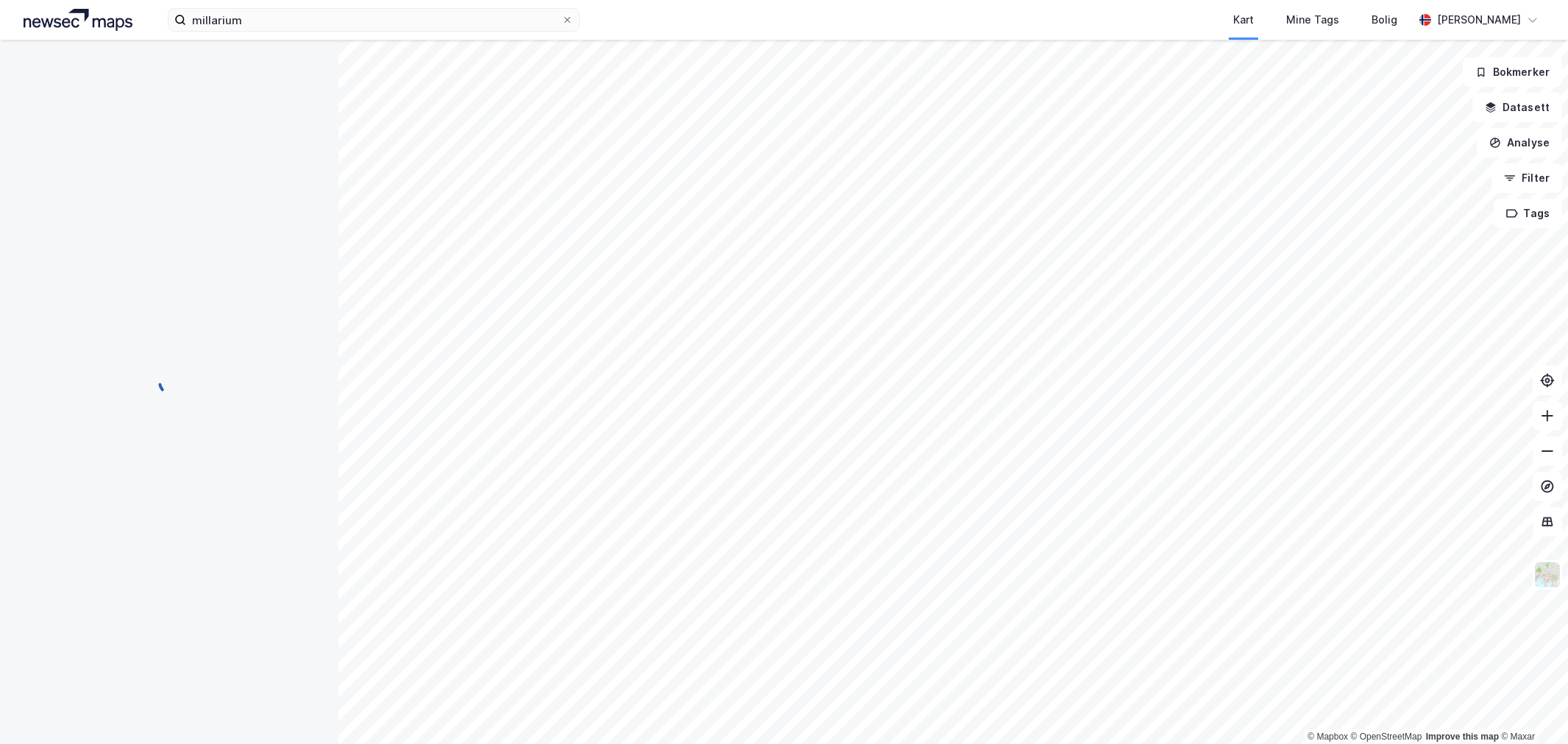
scroll to position [2, 0]
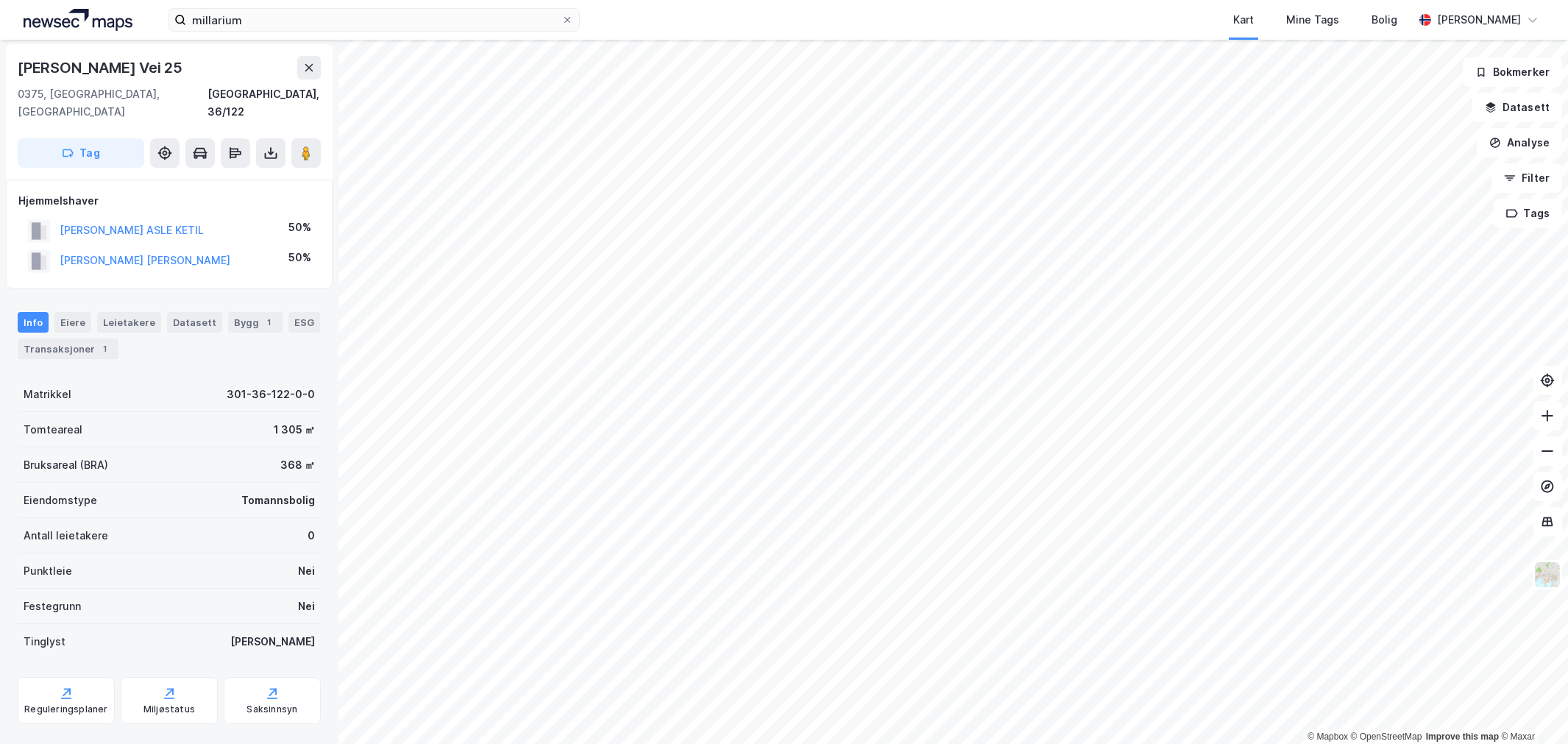
scroll to position [2, 0]
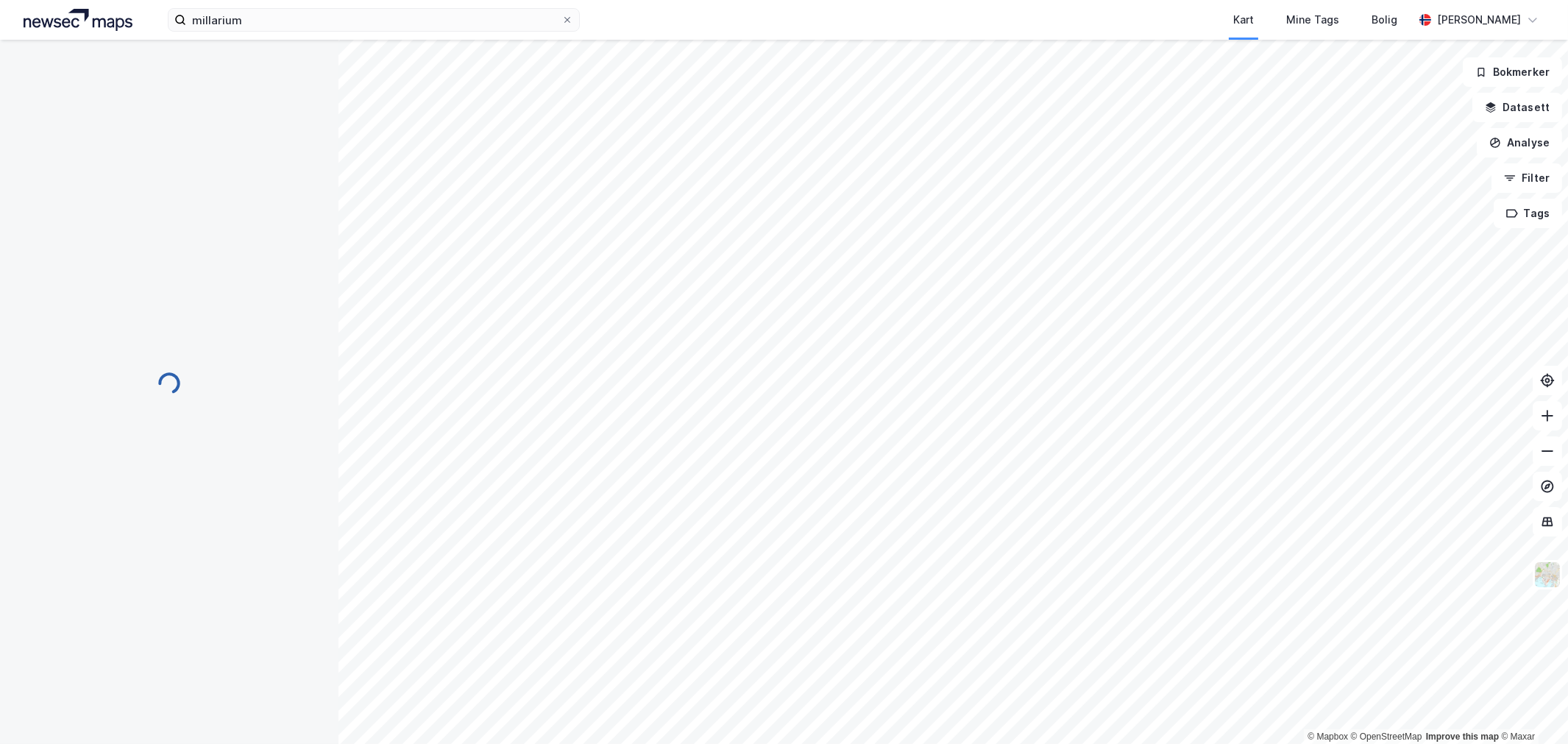
scroll to position [2, 0]
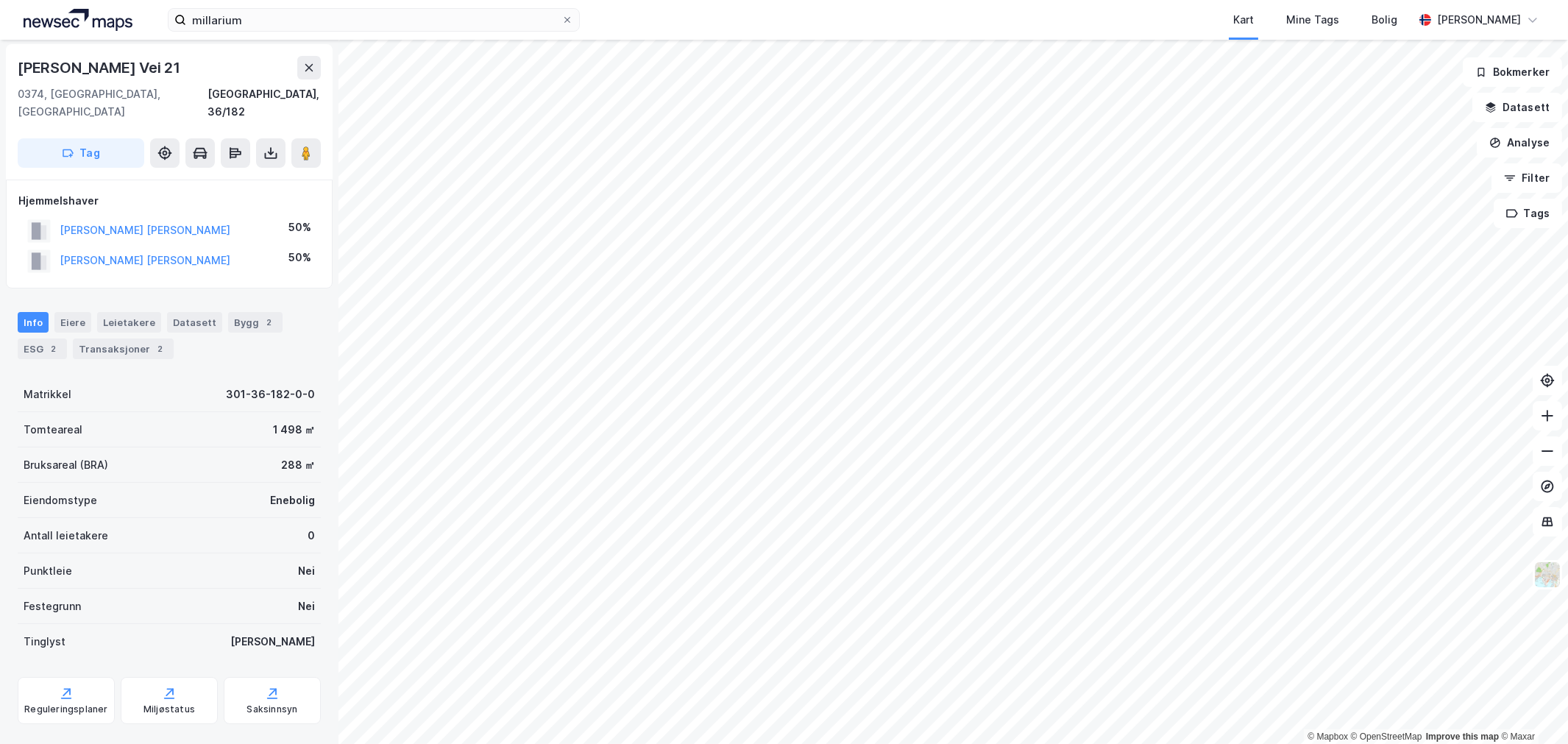
scroll to position [2, 0]
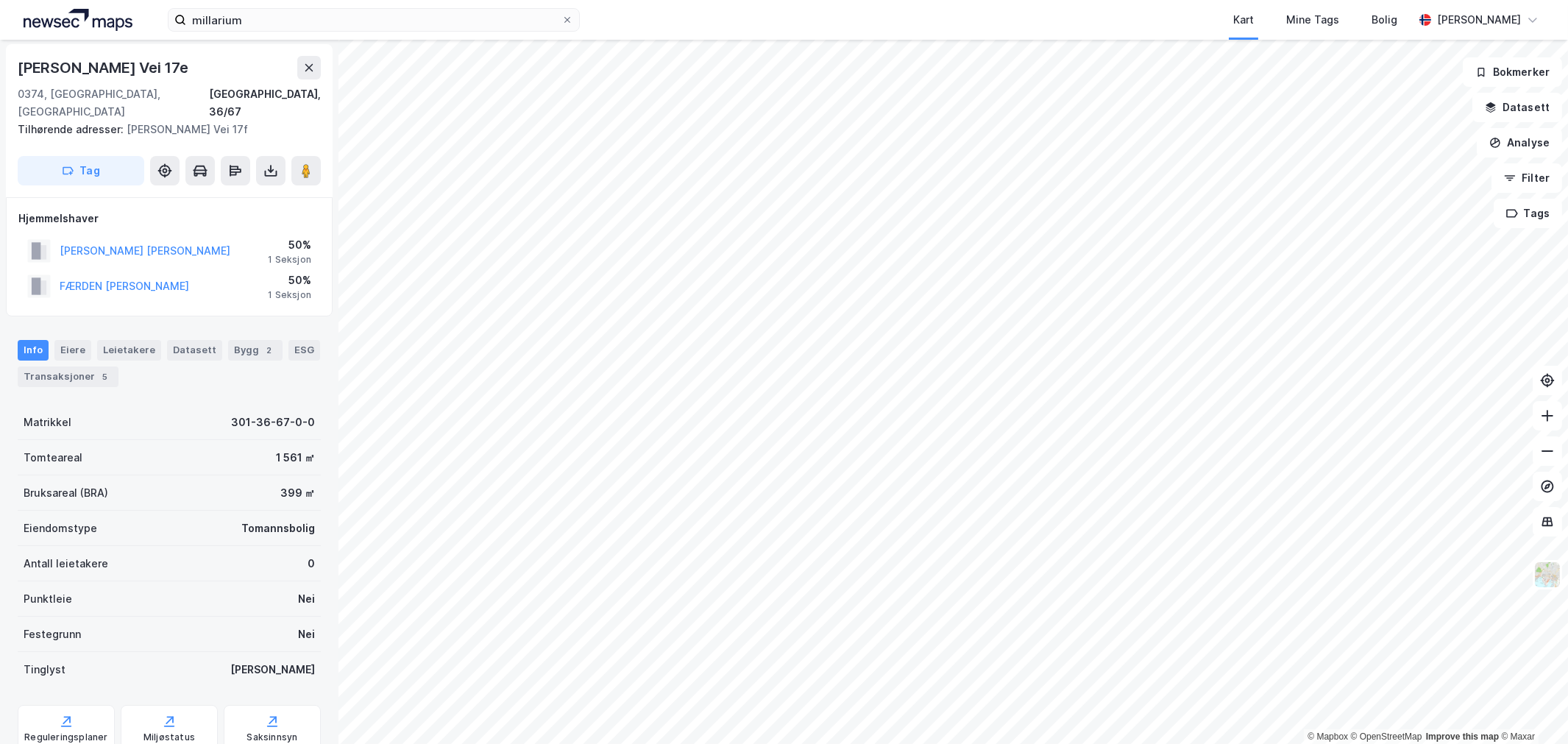
scroll to position [2, 0]
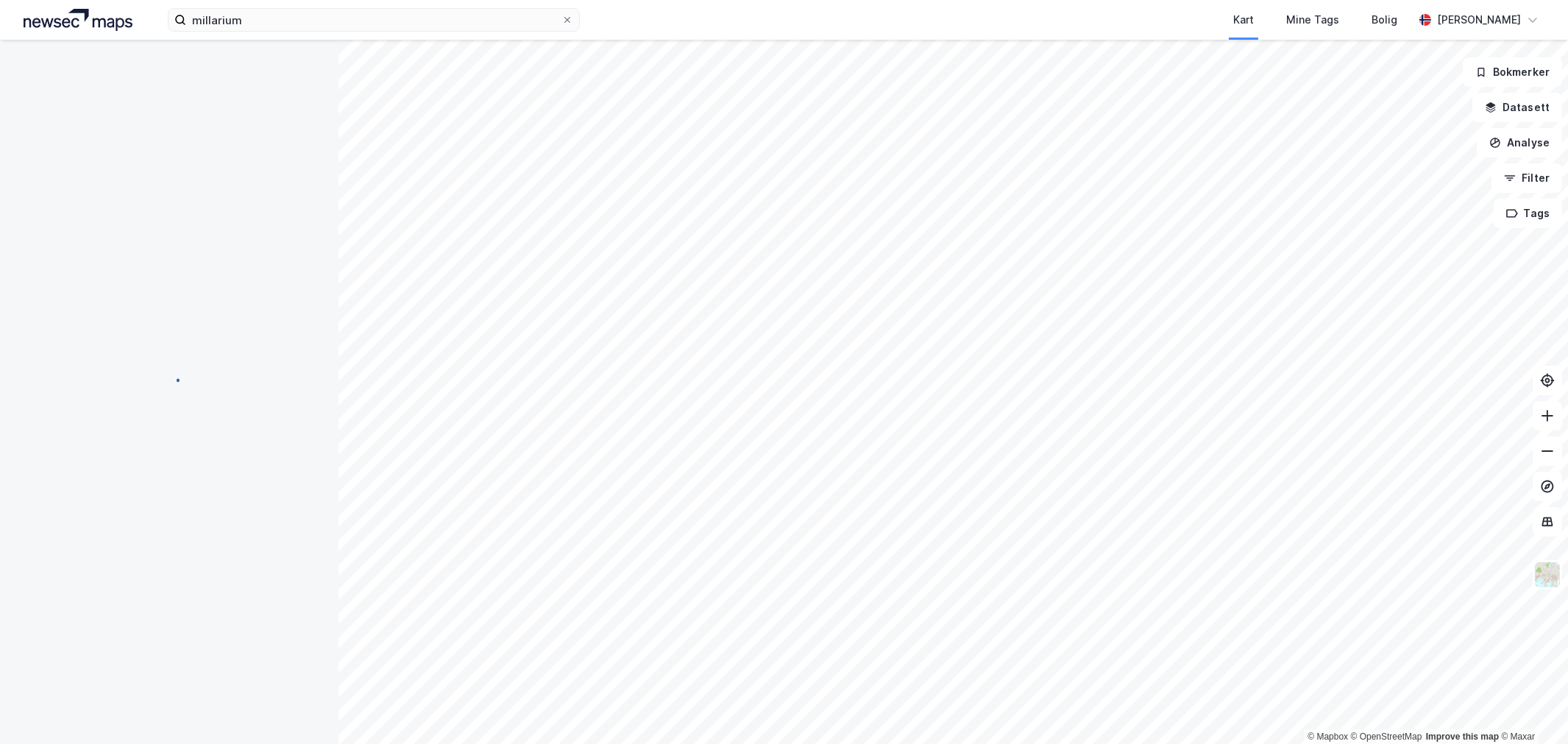
scroll to position [2, 0]
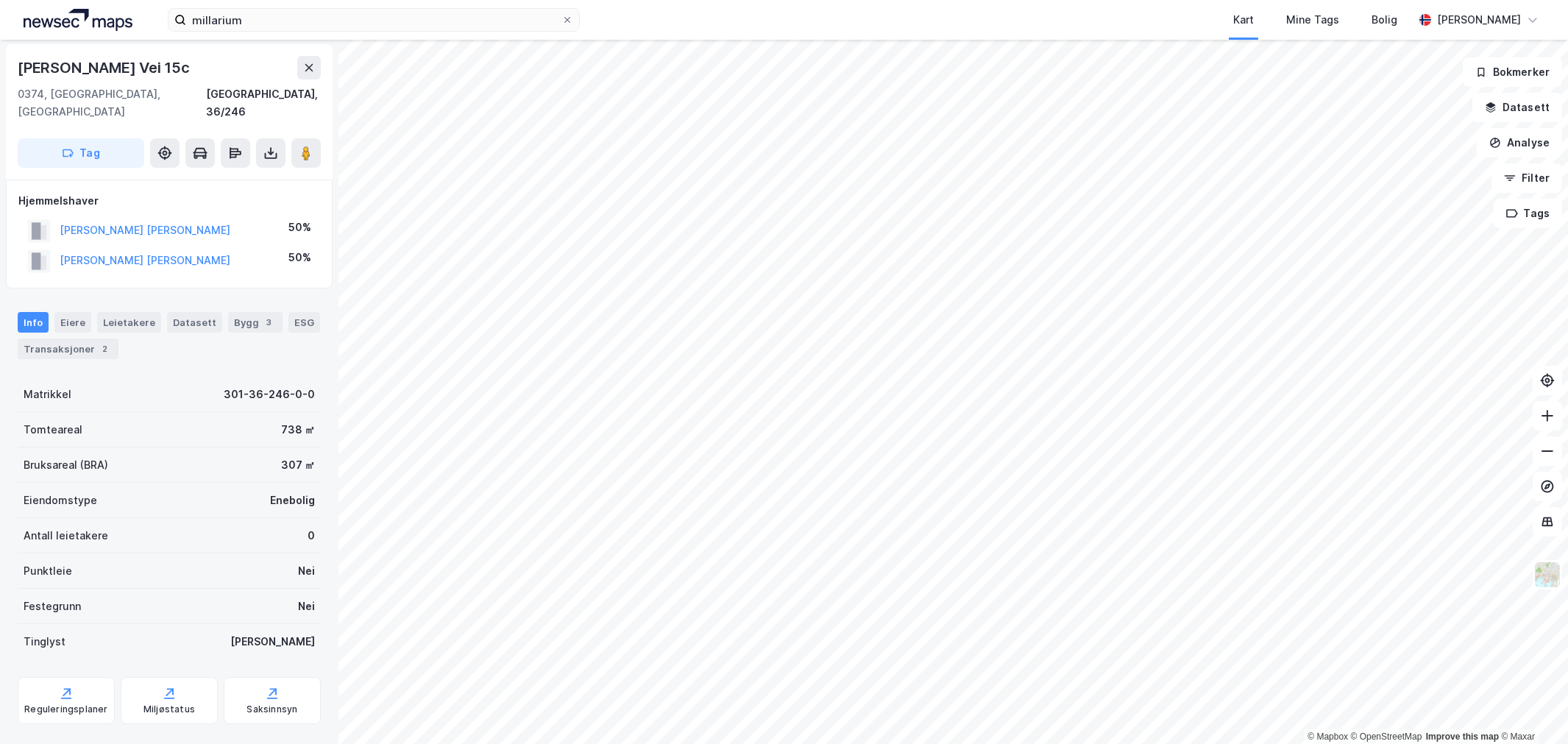
scroll to position [2, 0]
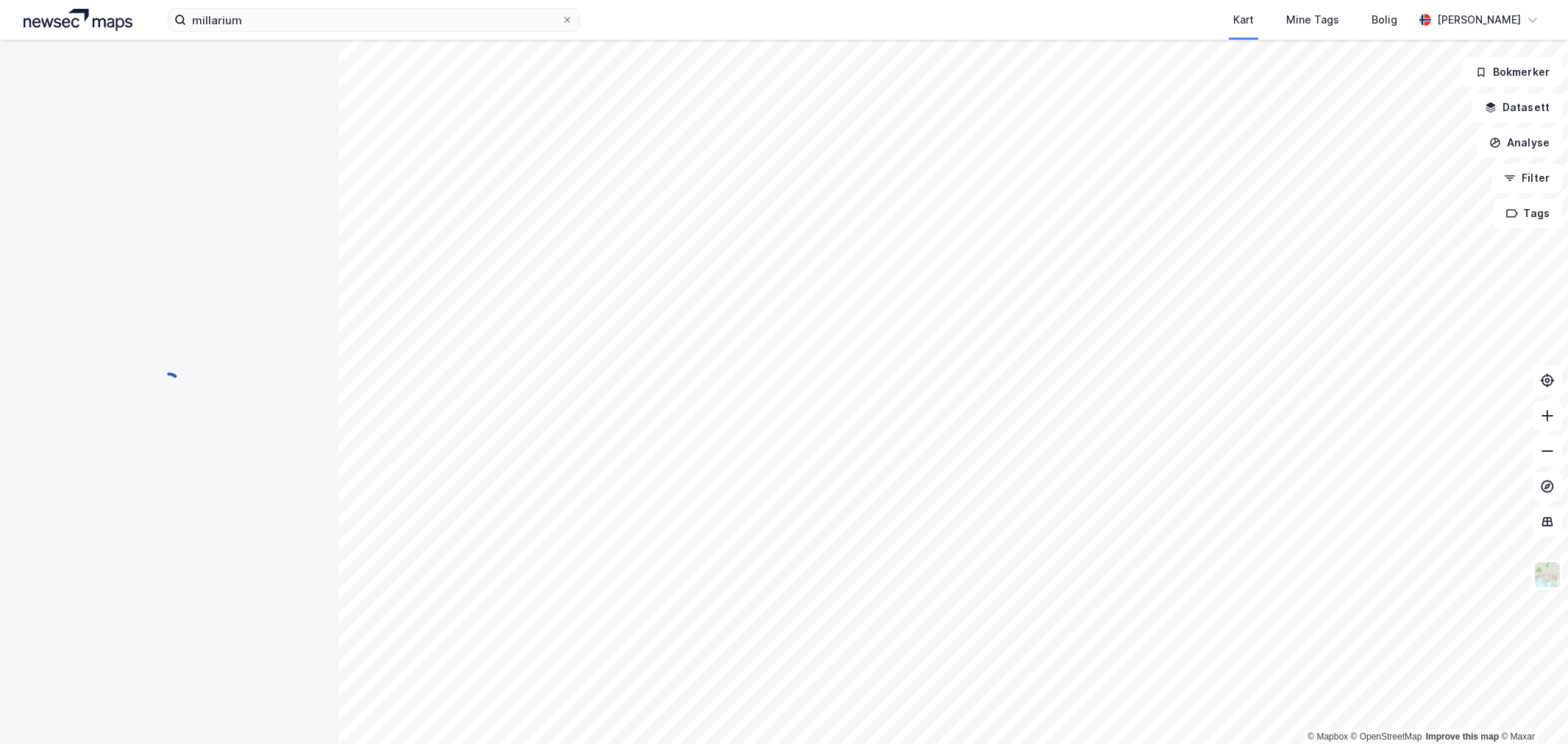
scroll to position [2, 0]
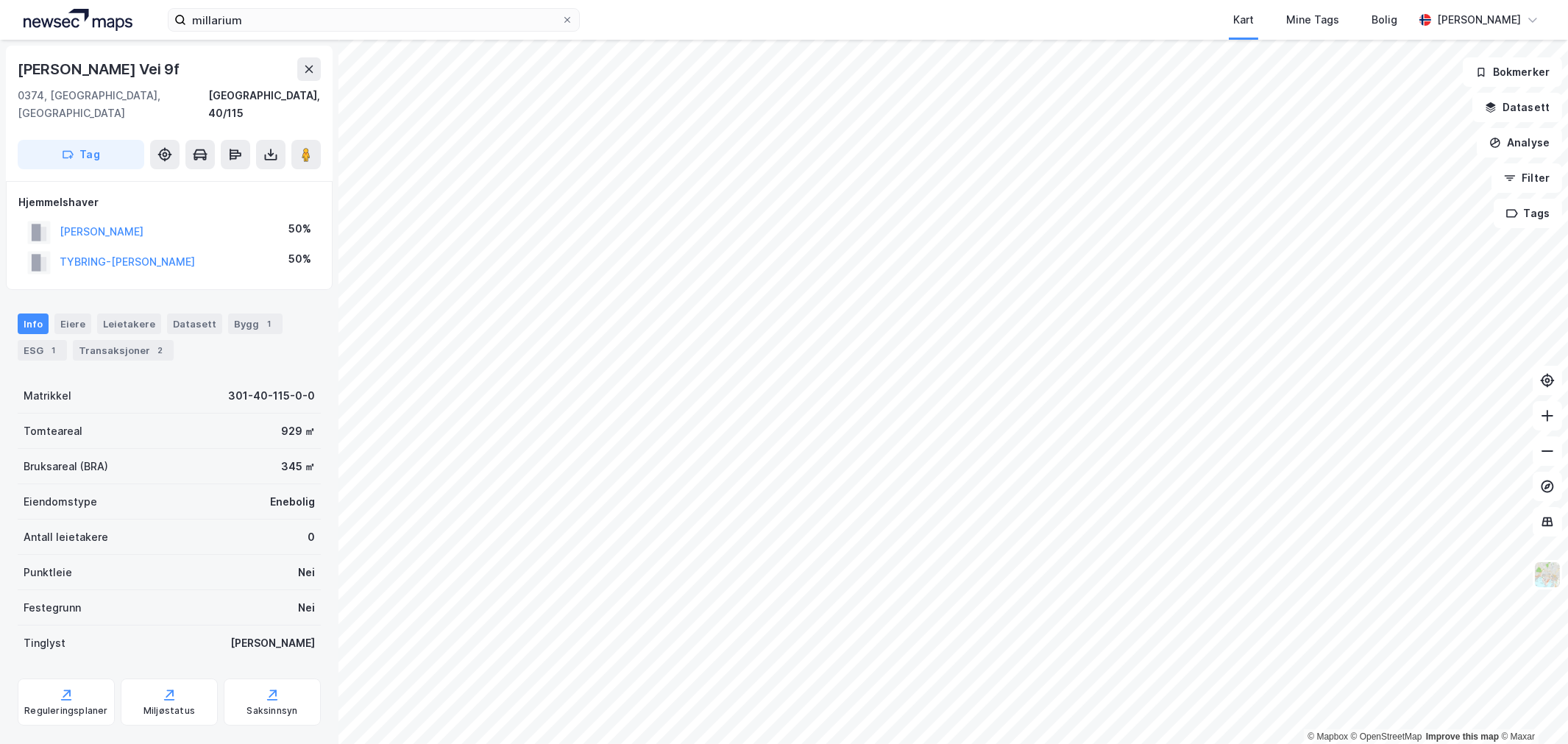
scroll to position [2, 0]
click at [156, 342] on div "2" at bounding box center [160, 349] width 14 height 14
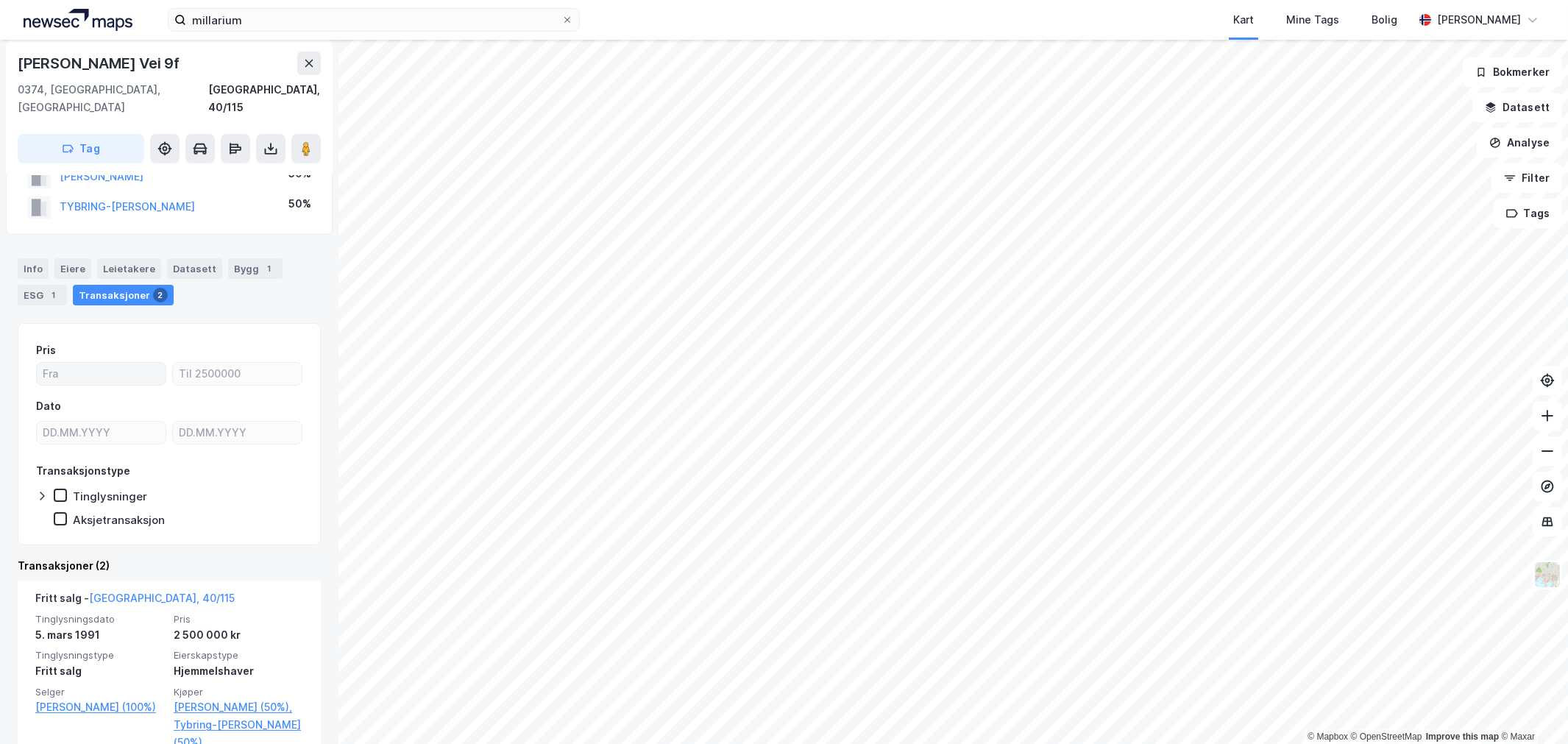
scroll to position [81, 0]
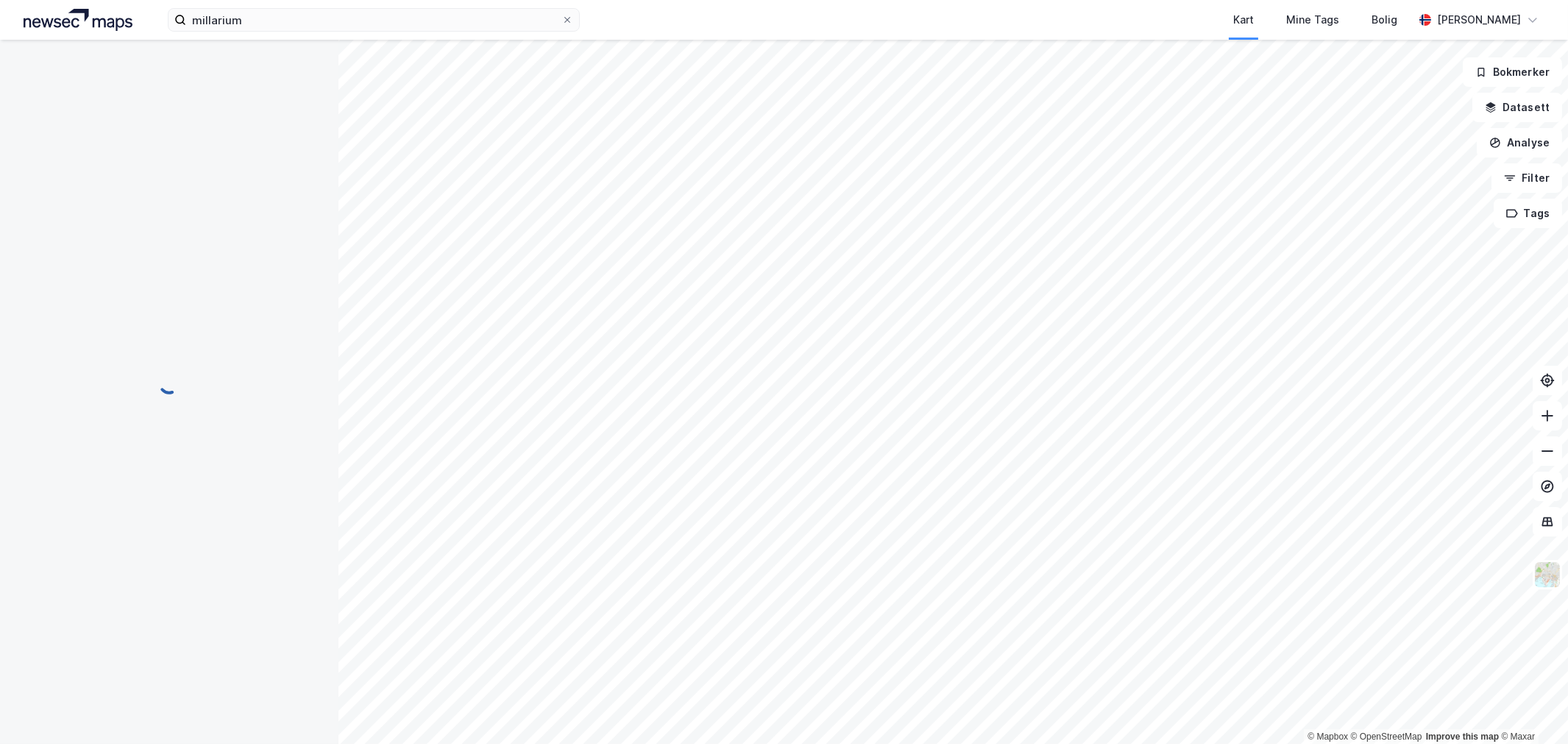
scroll to position [54, 0]
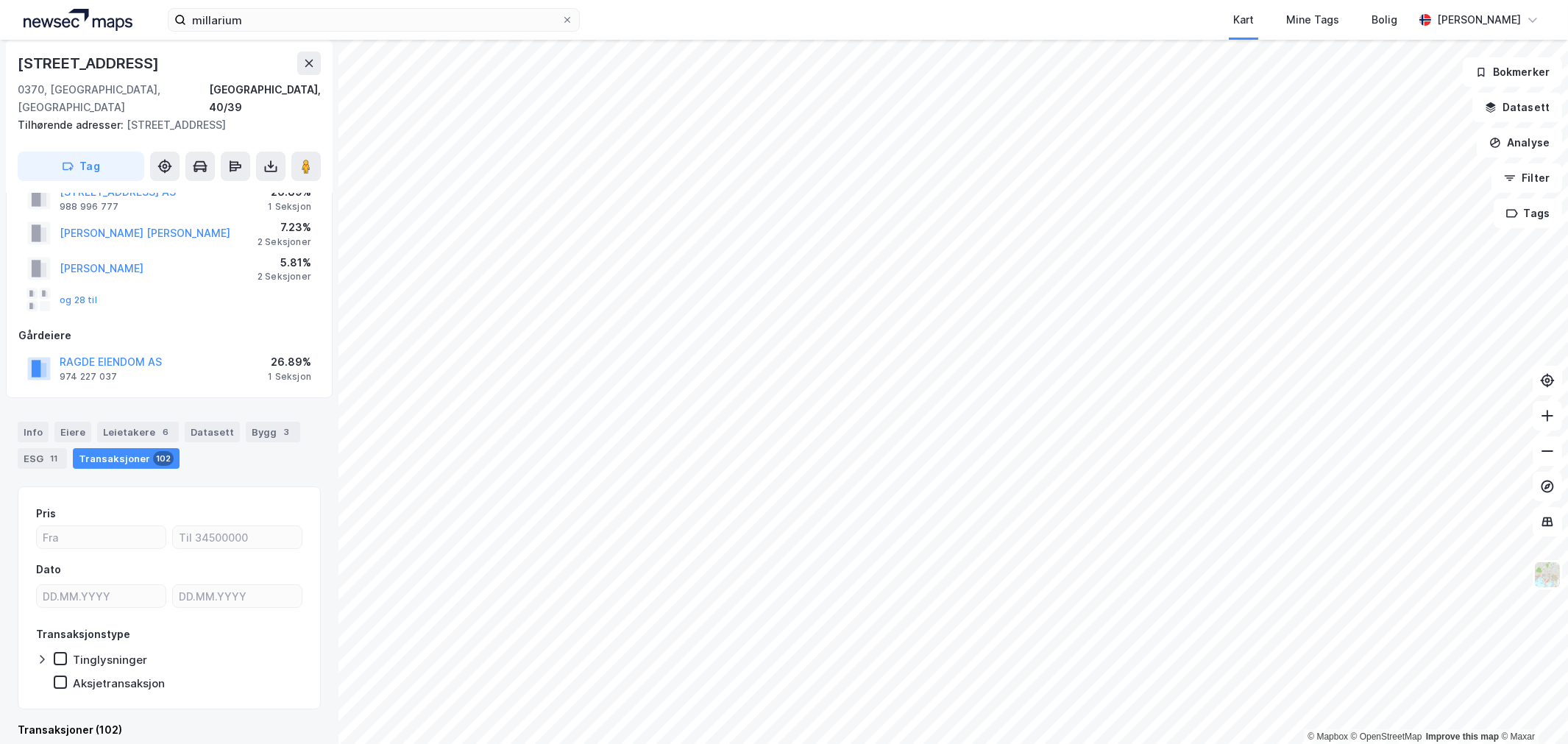
scroll to position [42, 0]
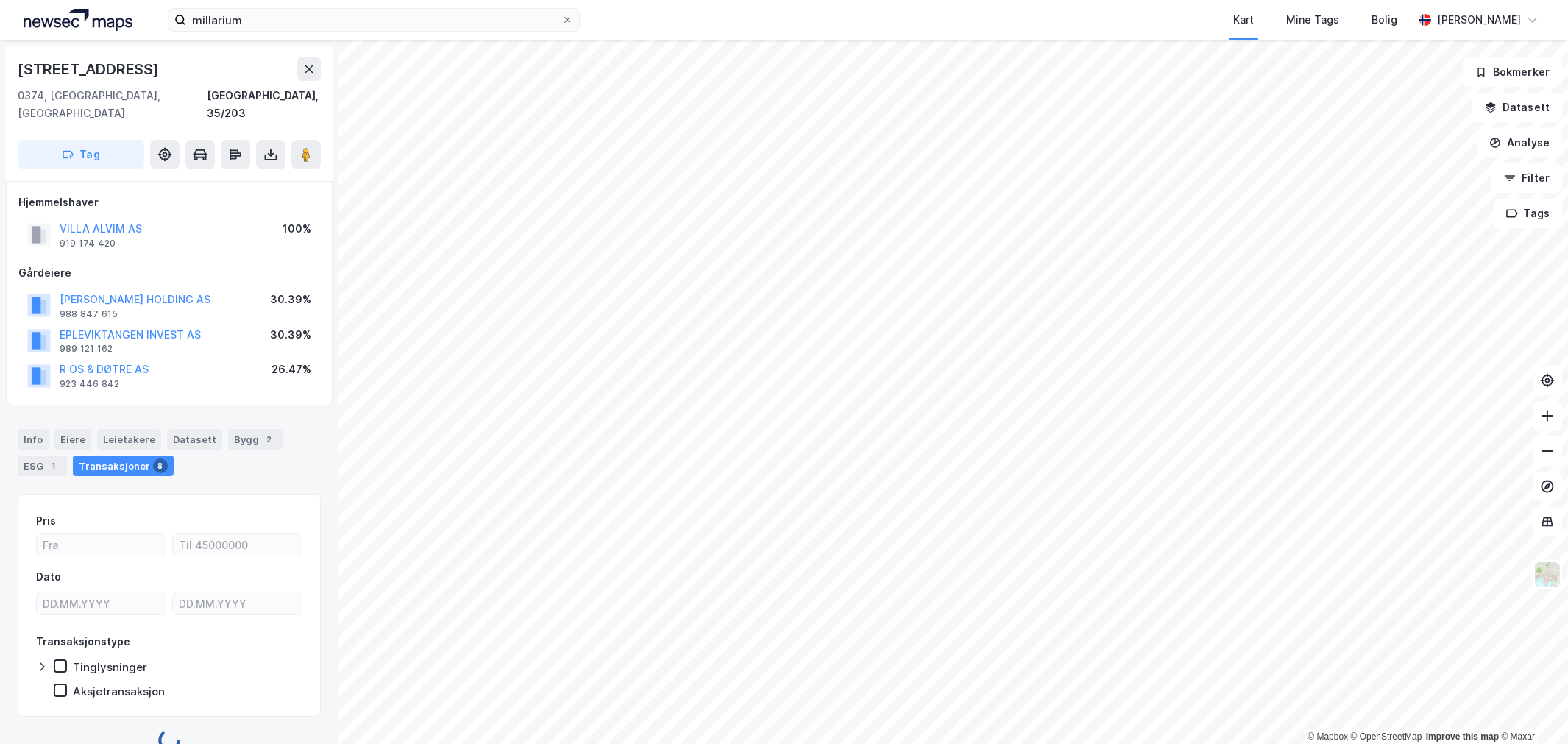
scroll to position [7, 0]
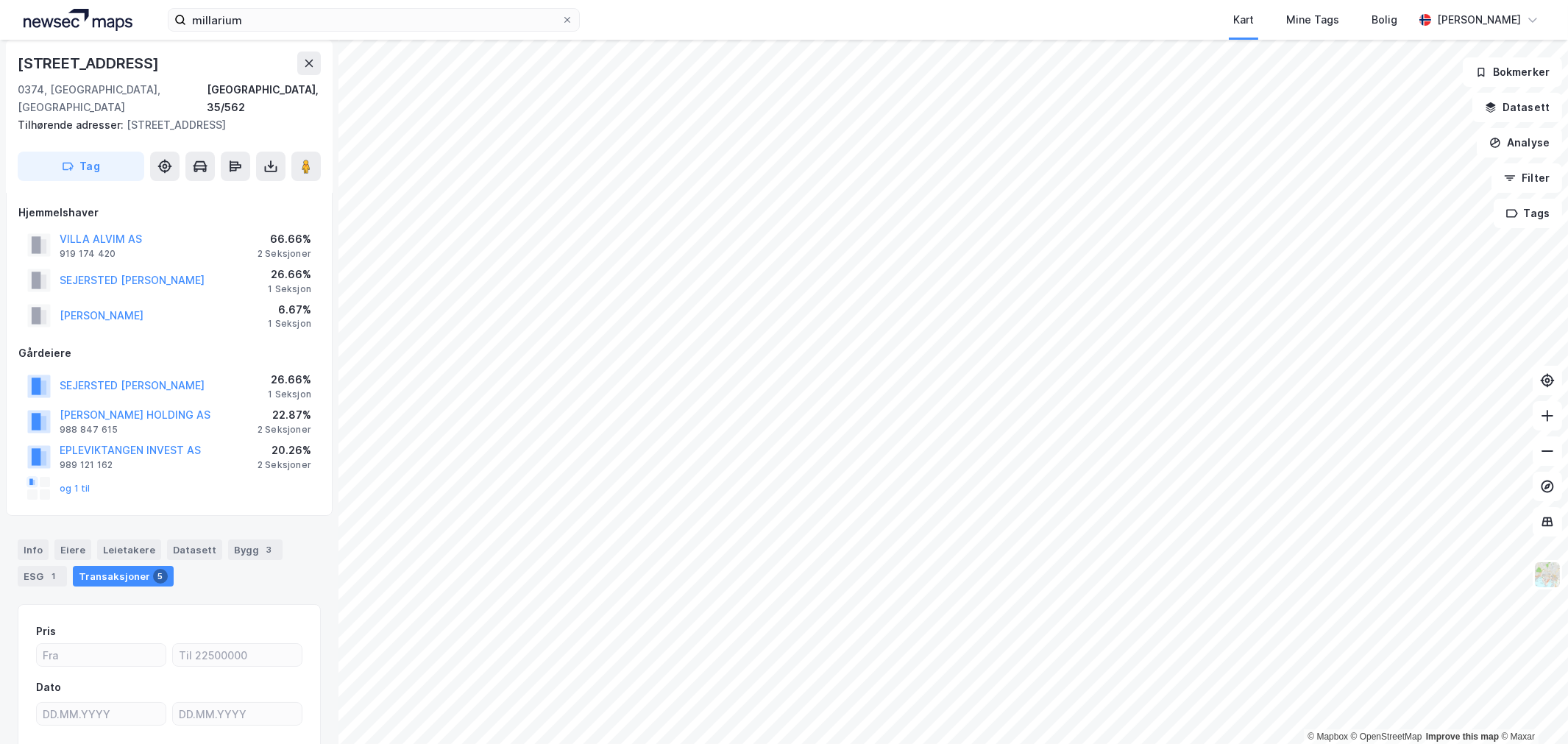
scroll to position [7, 0]
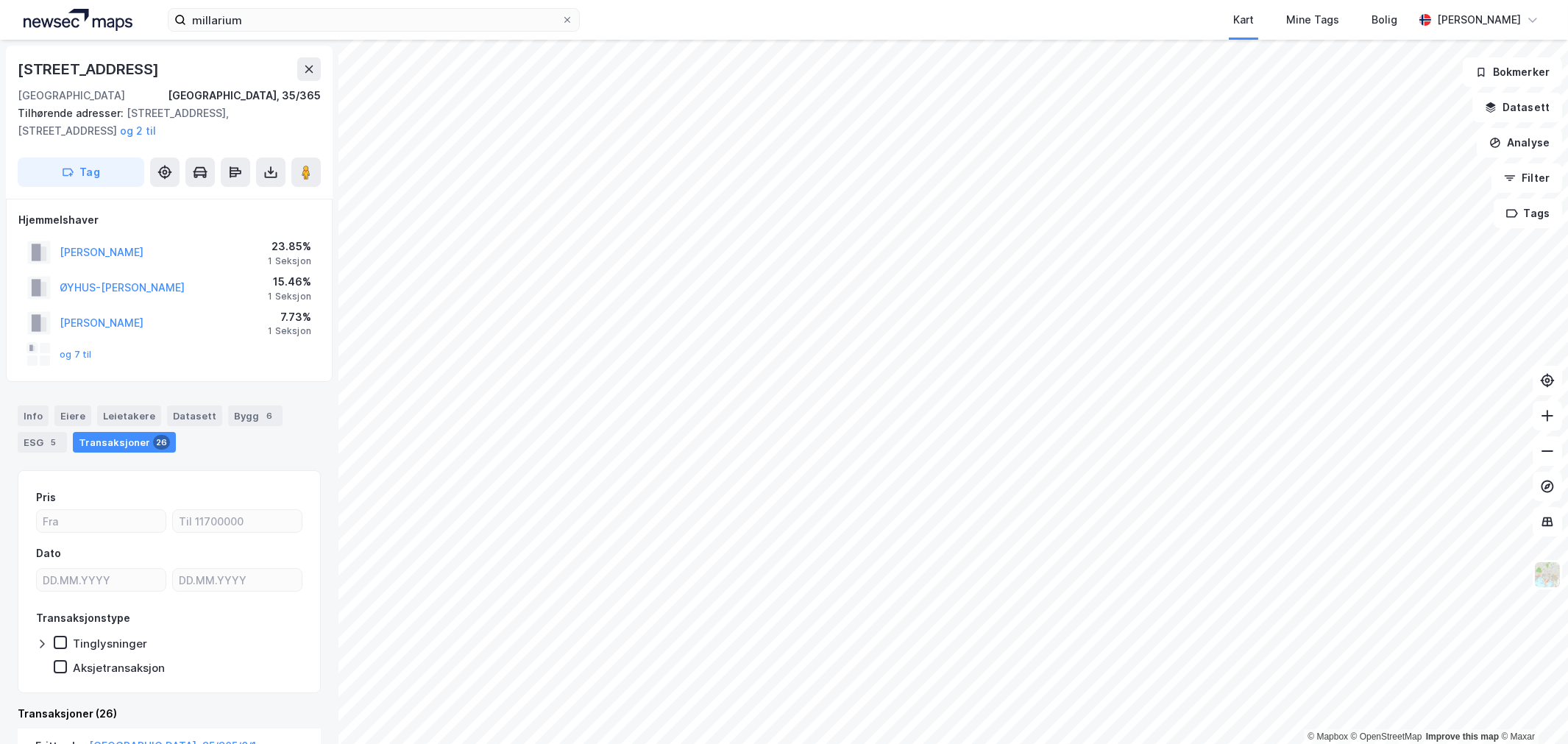
scroll to position [2, 0]
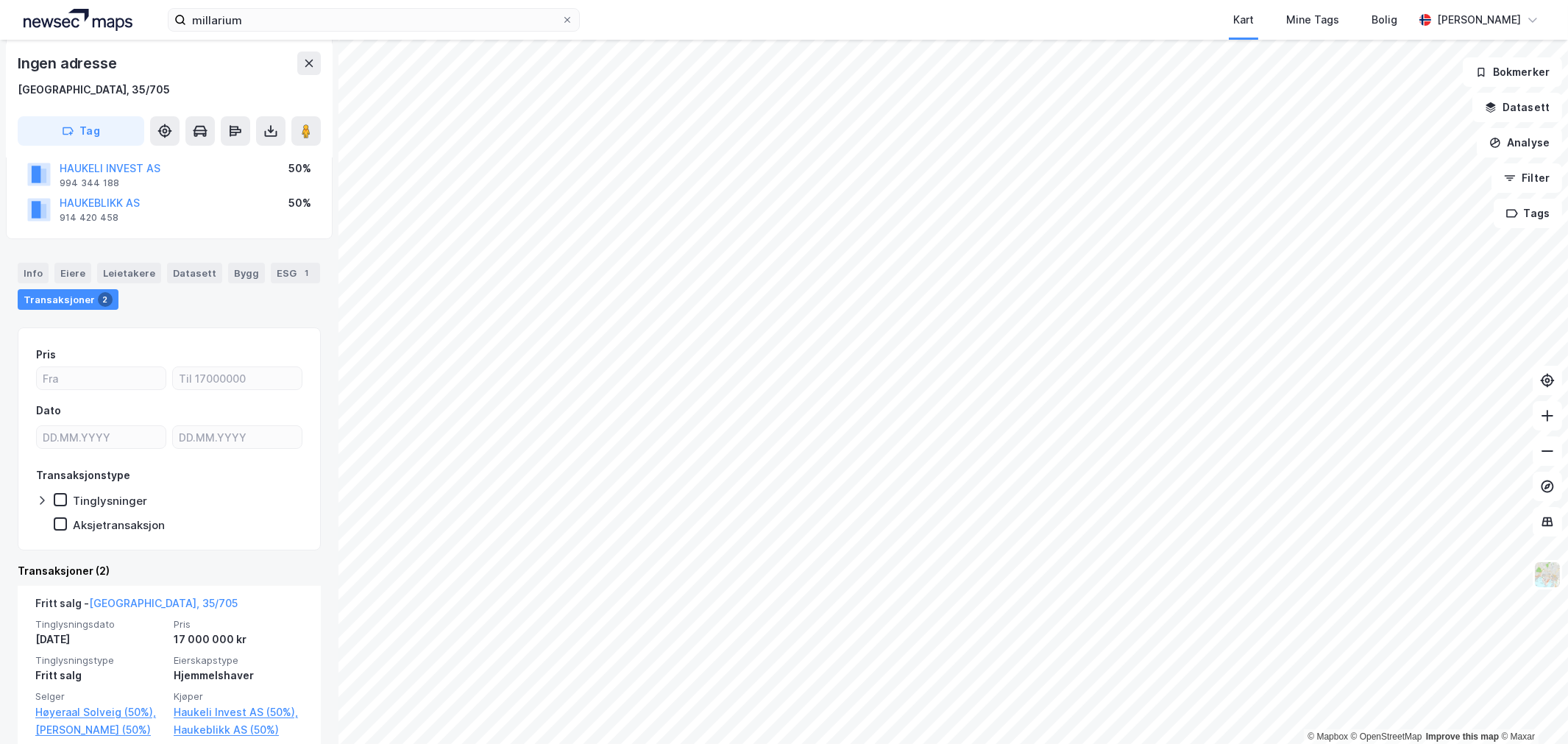
scroll to position [164, 0]
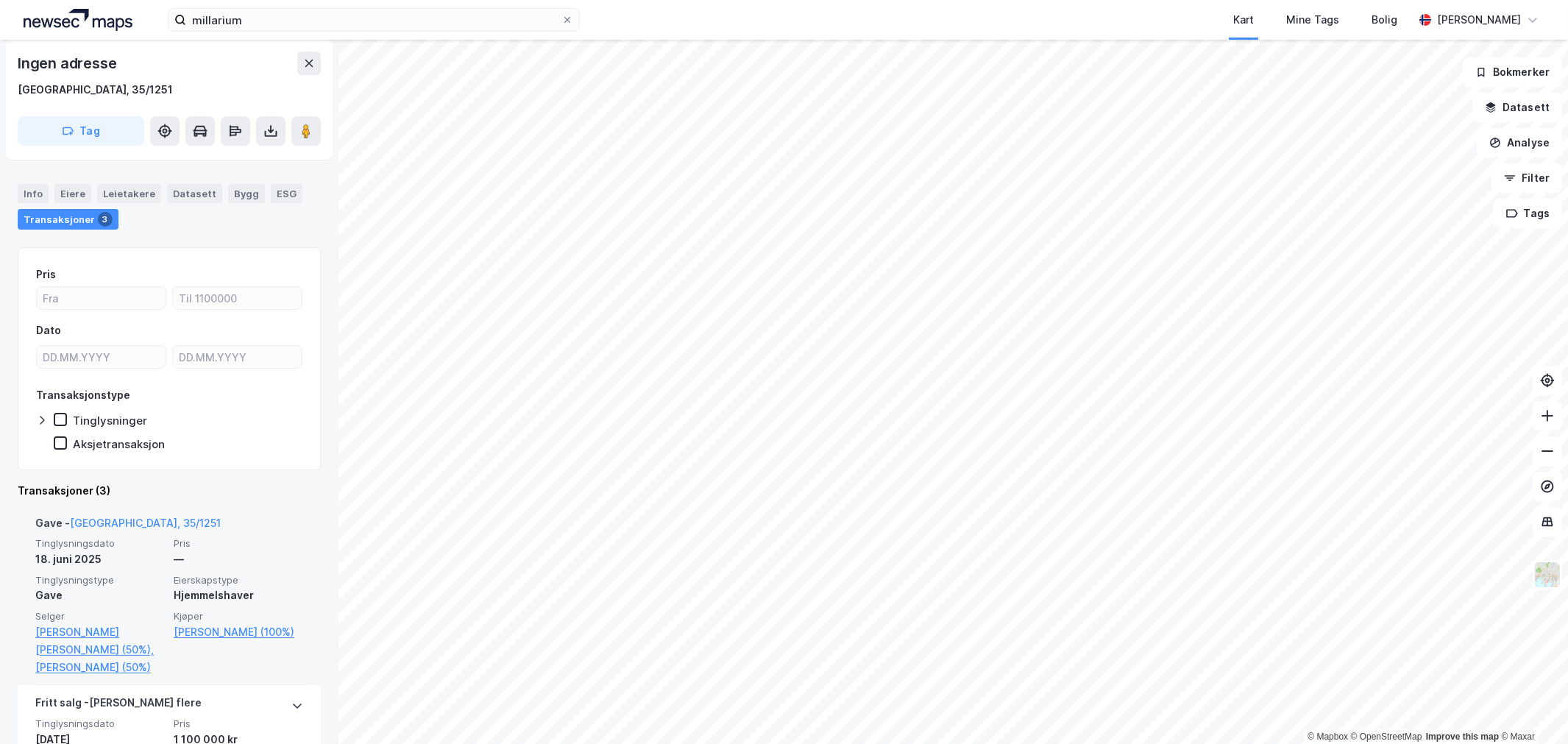
scroll to position [164, 0]
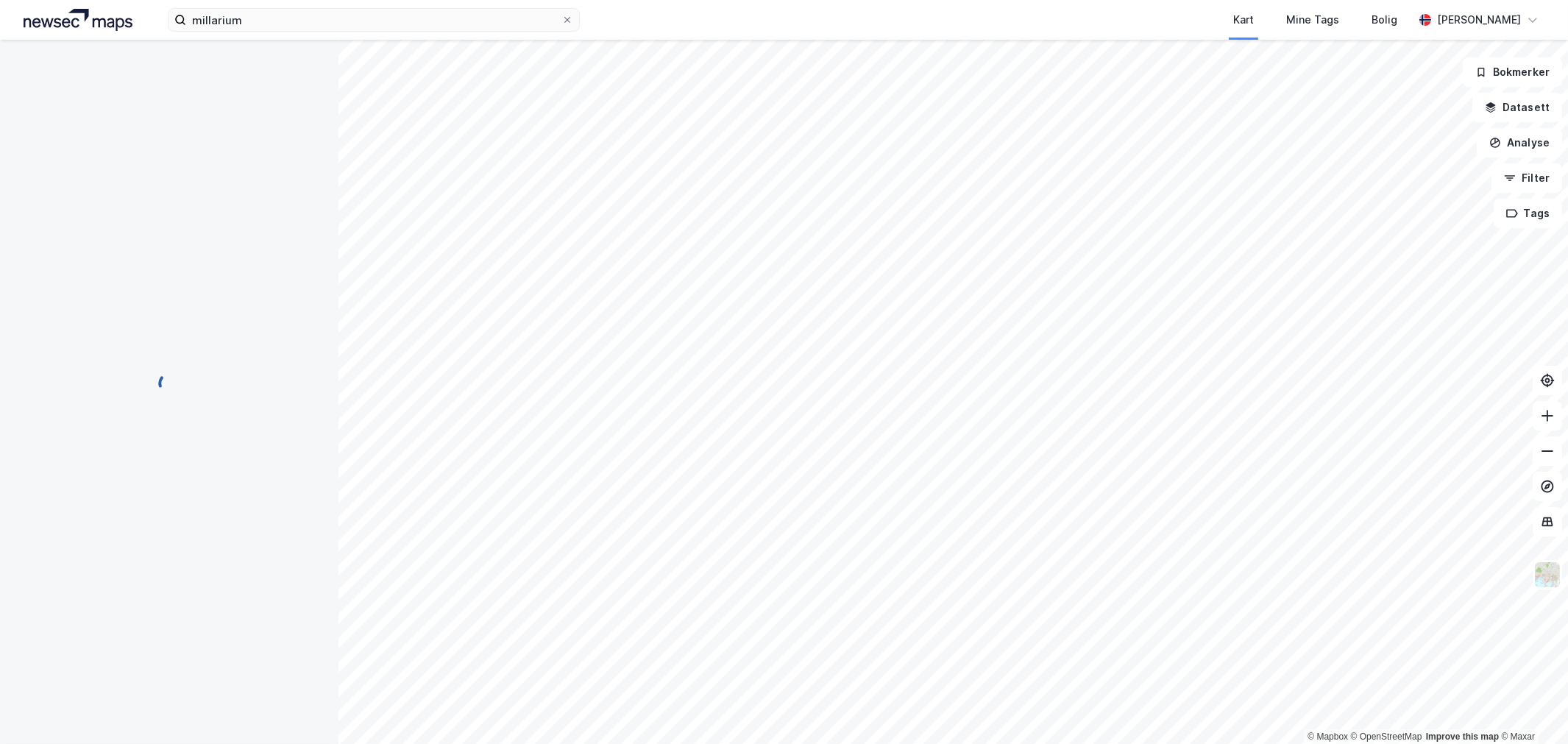
scroll to position [7, 0]
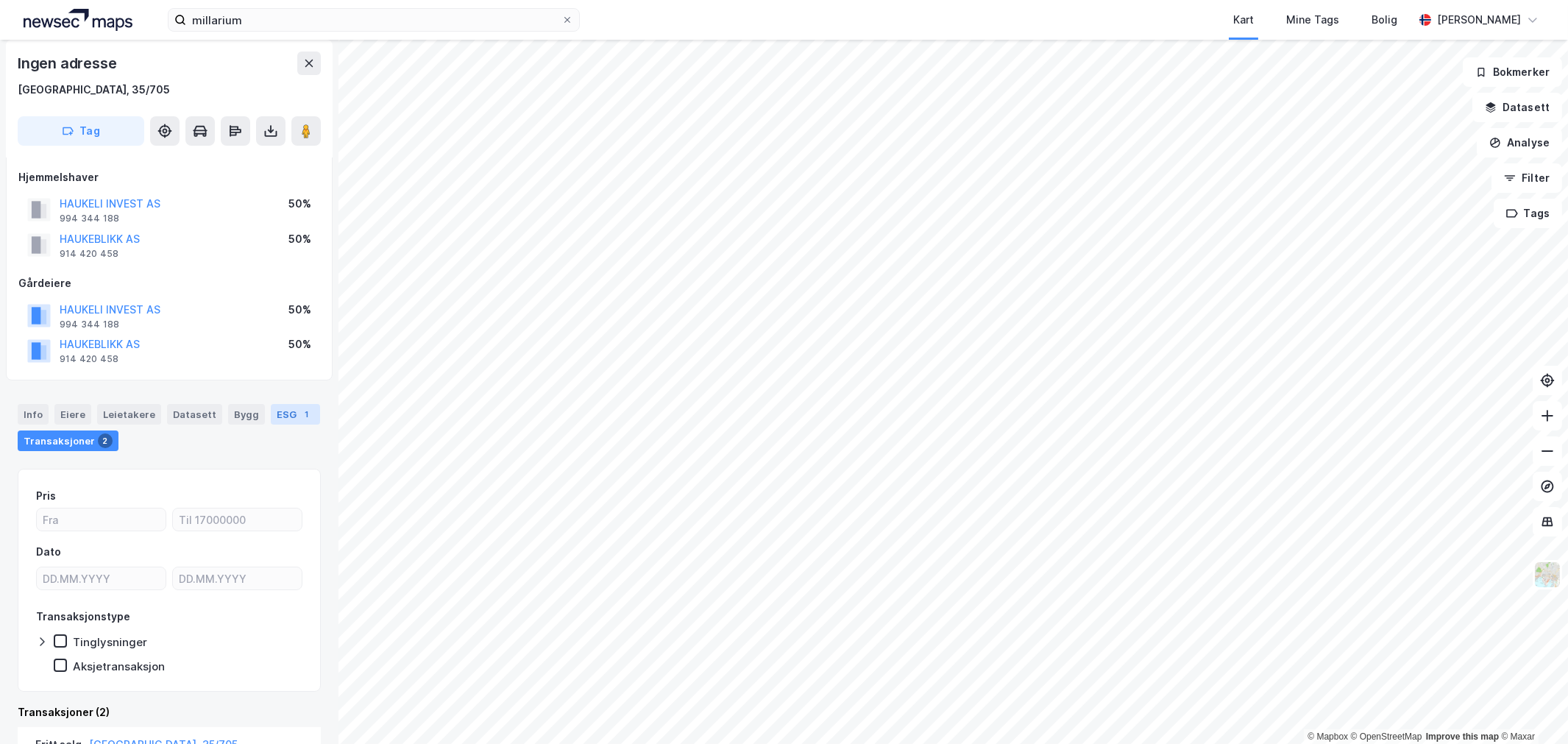
click at [273, 410] on div "ESG 1" at bounding box center [295, 414] width 49 height 21
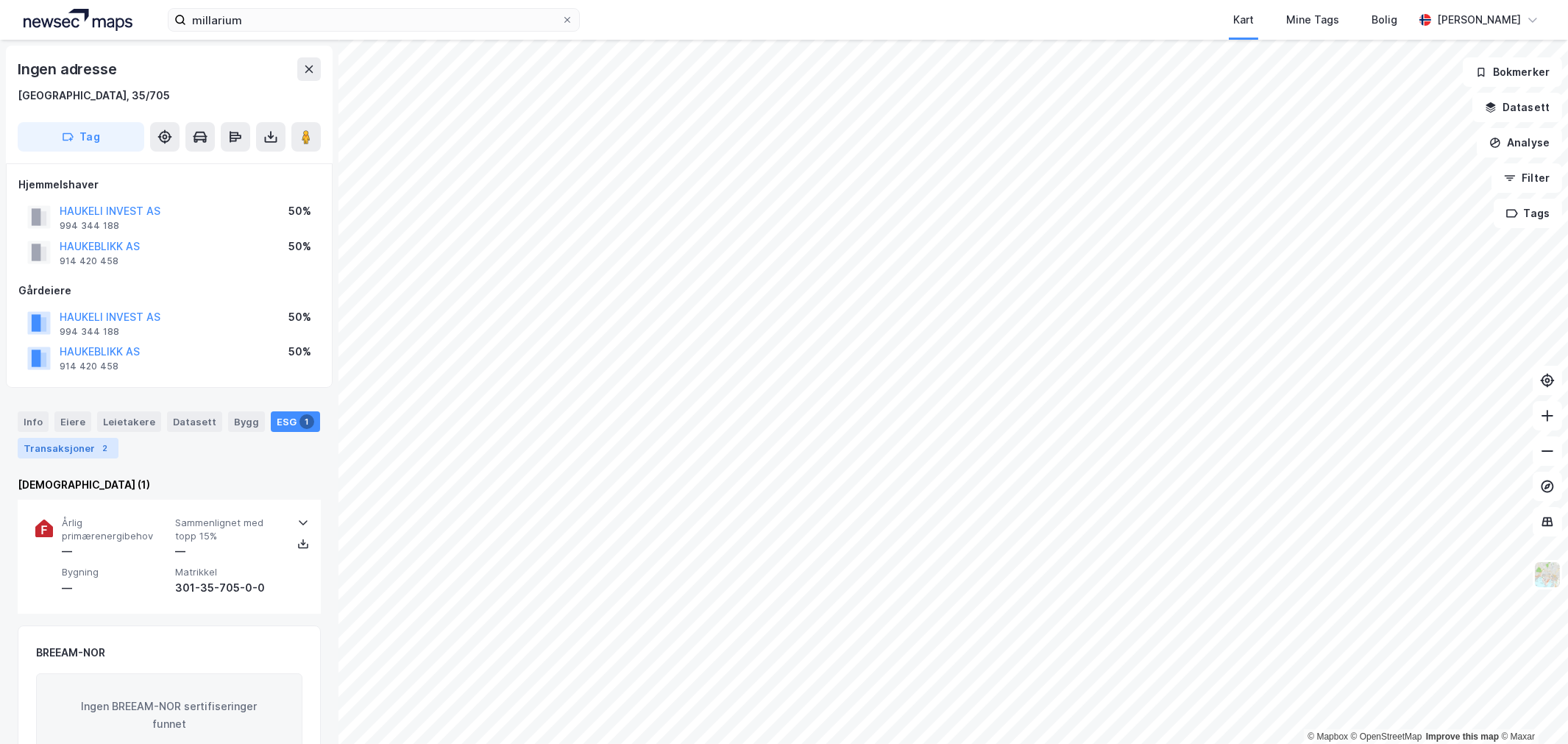
click at [67, 455] on div "Transaksjoner 2" at bounding box center [68, 448] width 101 height 21
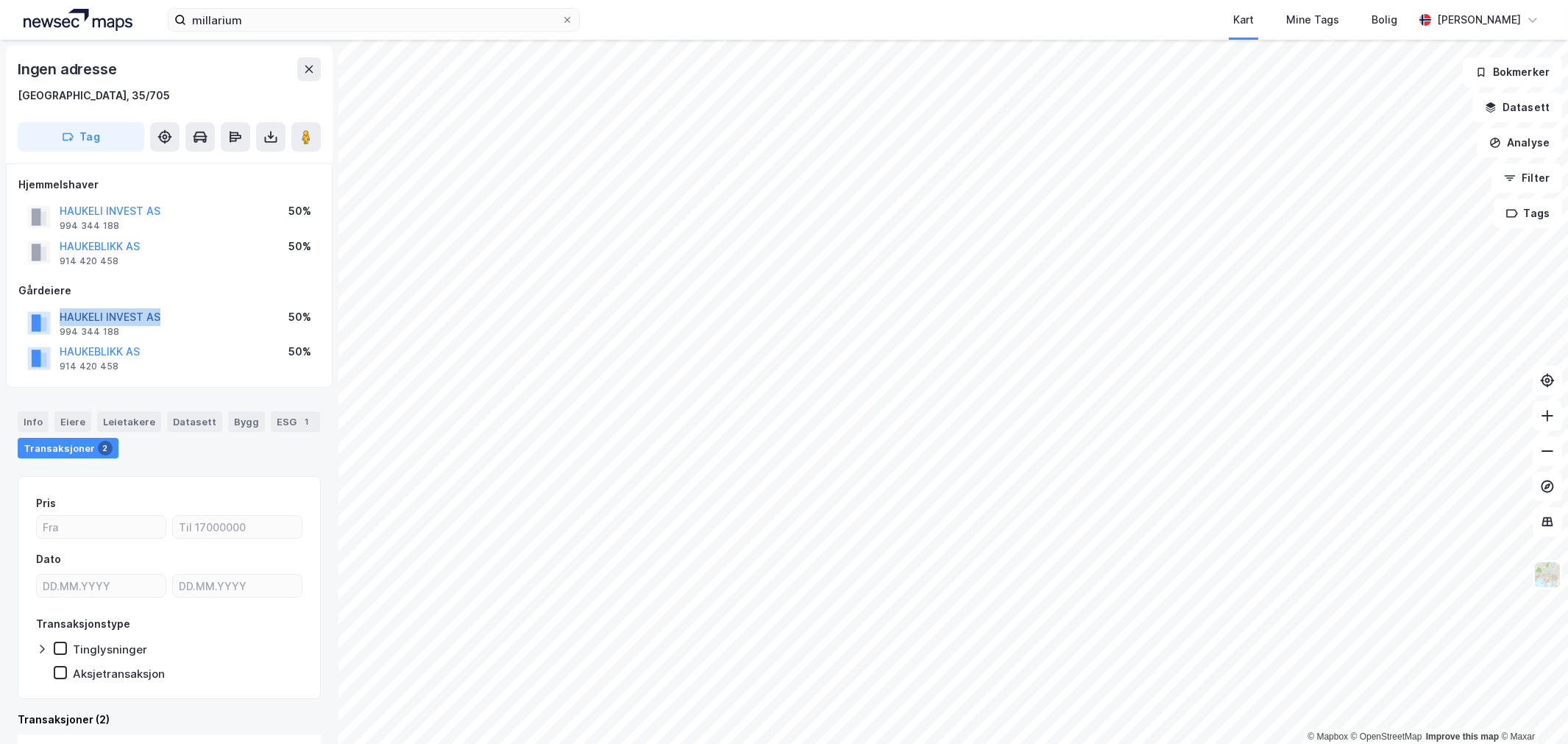
drag, startPoint x: 199, startPoint y: 319, endPoint x: 61, endPoint y: 316, distance: 138.0
click at [61, 316] on div "HAUKELI INVEST AS 994 344 188 50%" at bounding box center [169, 323] width 302 height 35
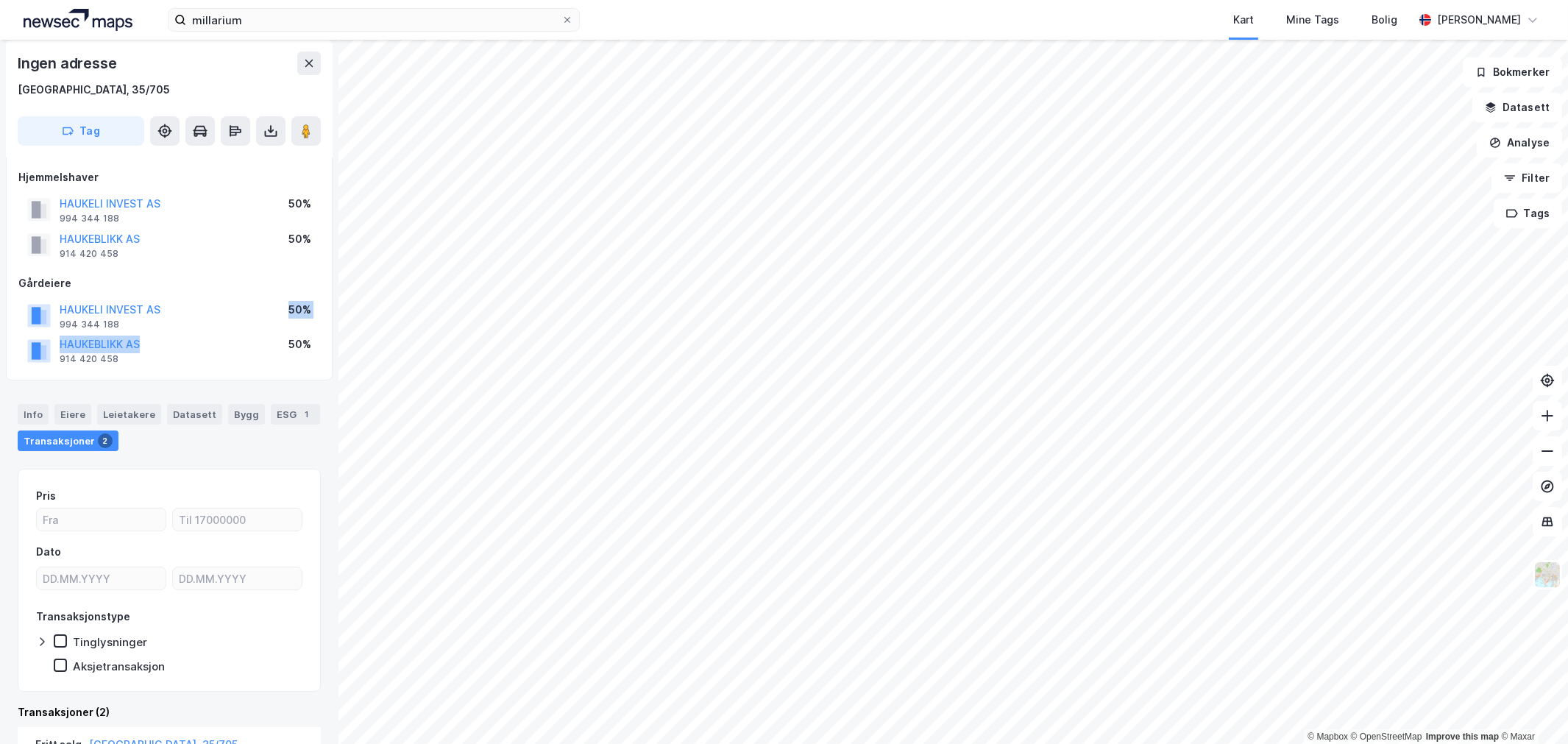
drag, startPoint x: 162, startPoint y: 330, endPoint x: 141, endPoint y: 340, distance: 23.3
click at [141, 340] on div "HAUKELI INVEST AS 994 344 188 50% HAUKEBLIKK AS 914 420 458 50%" at bounding box center [169, 333] width 302 height 70
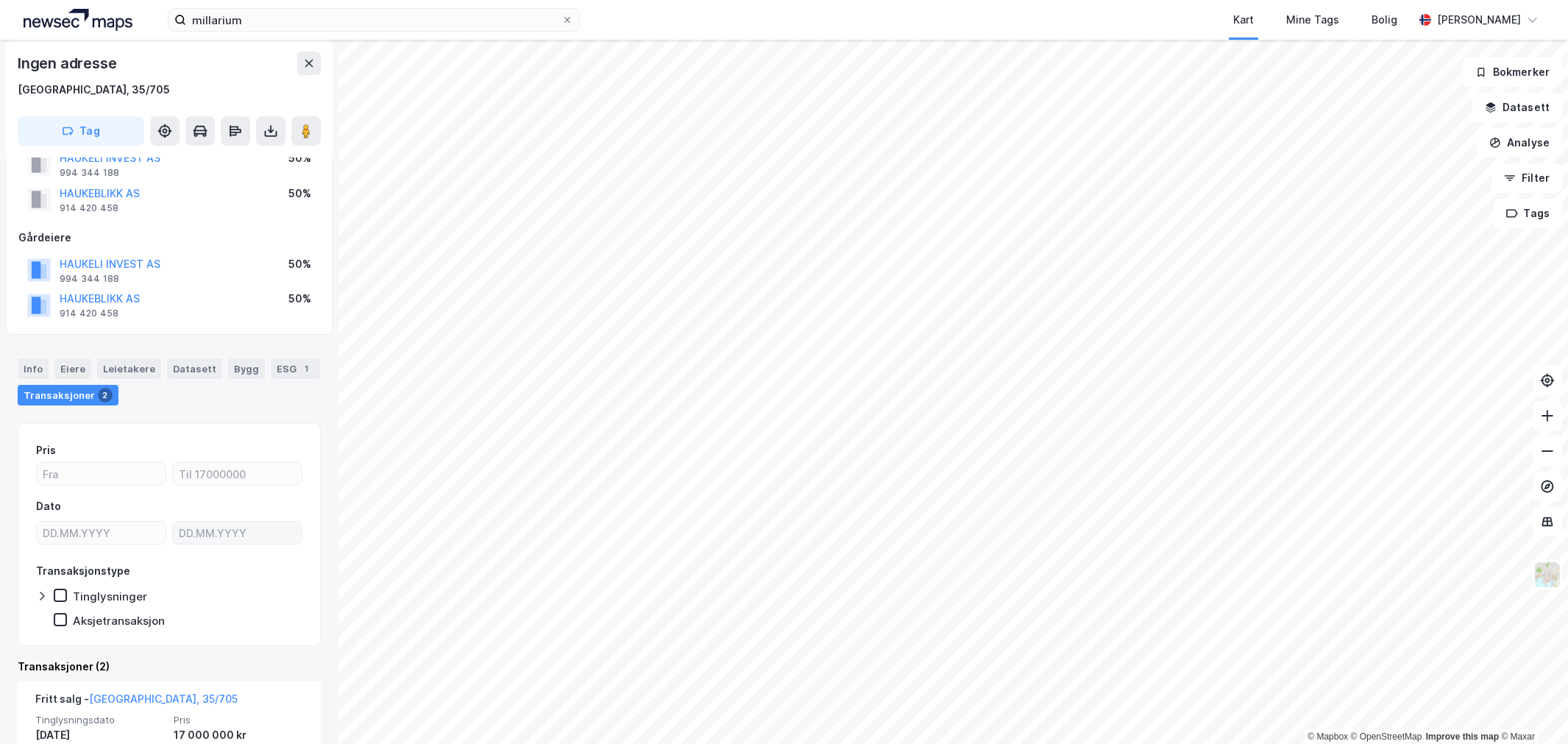
scroll to position [89, 0]
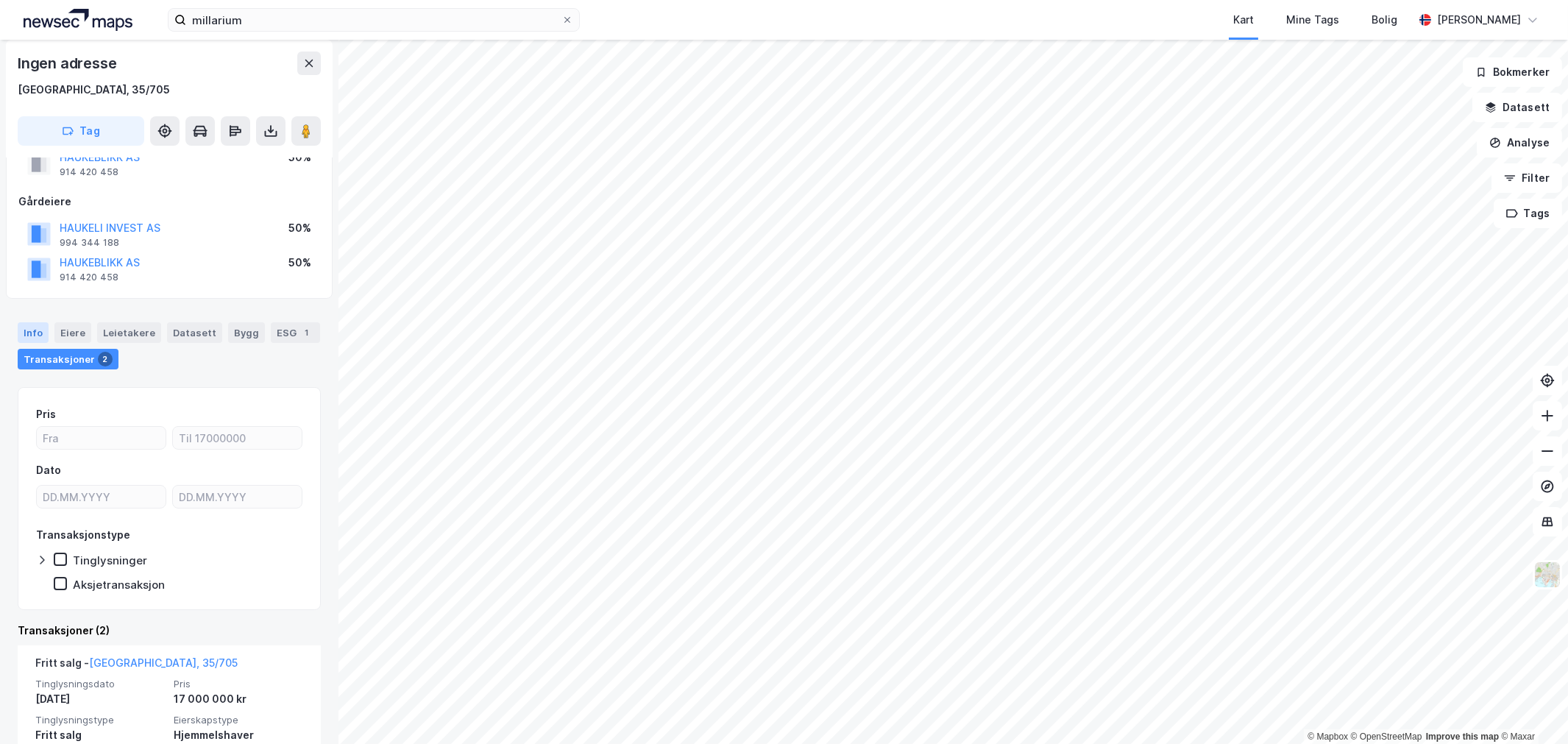
drag, startPoint x: 16, startPoint y: 334, endPoint x: 24, endPoint y: 334, distance: 8.0
click at [21, 334] on div "Info [PERSON_NAME] Datasett Bygg ESG 1 Transaksjoner 2" at bounding box center [169, 340] width 339 height 70
click at [24, 334] on div "Info" at bounding box center [33, 333] width 31 height 21
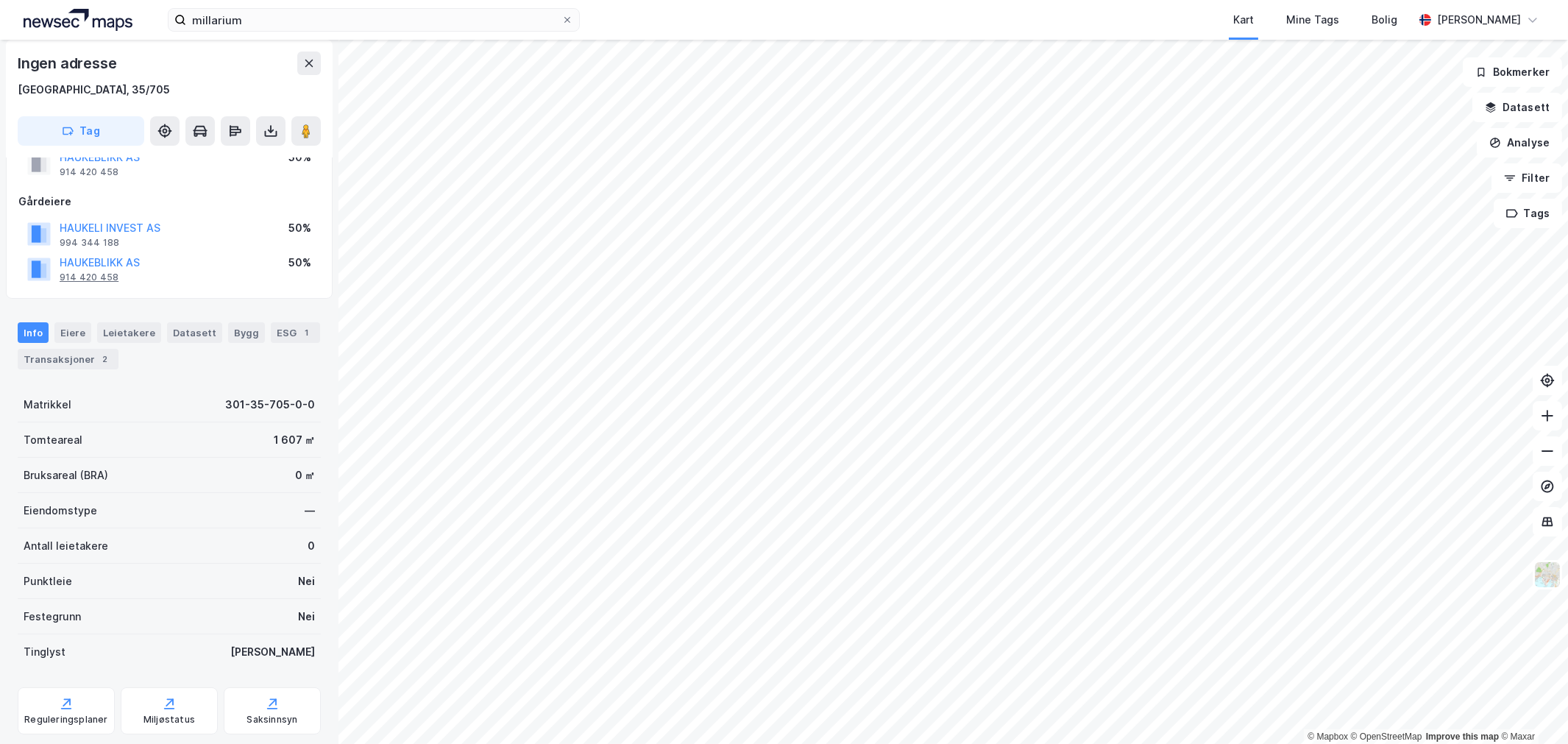
click at [78, 358] on div "Transaksjoner 2" at bounding box center [68, 359] width 101 height 21
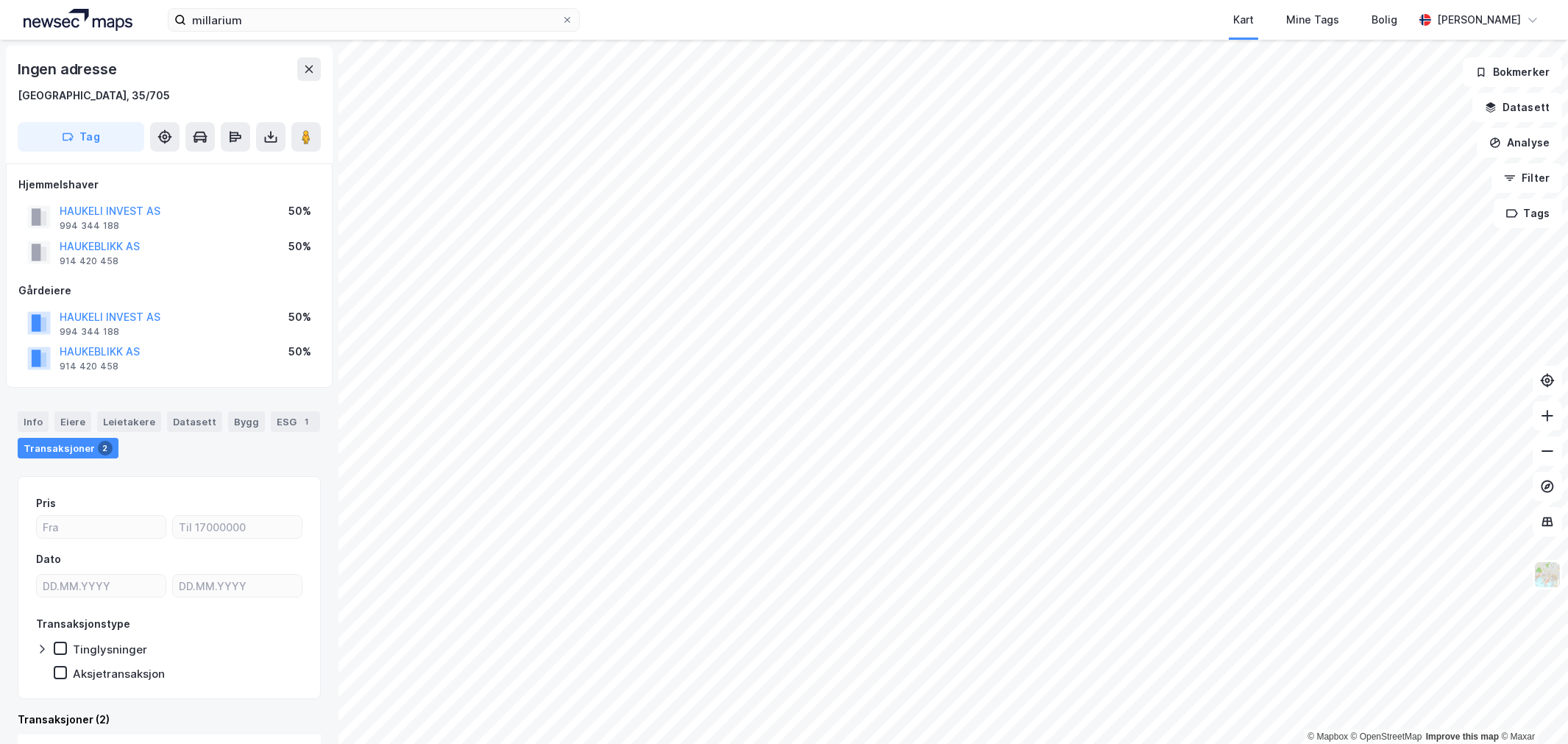
scroll to position [1, 0]
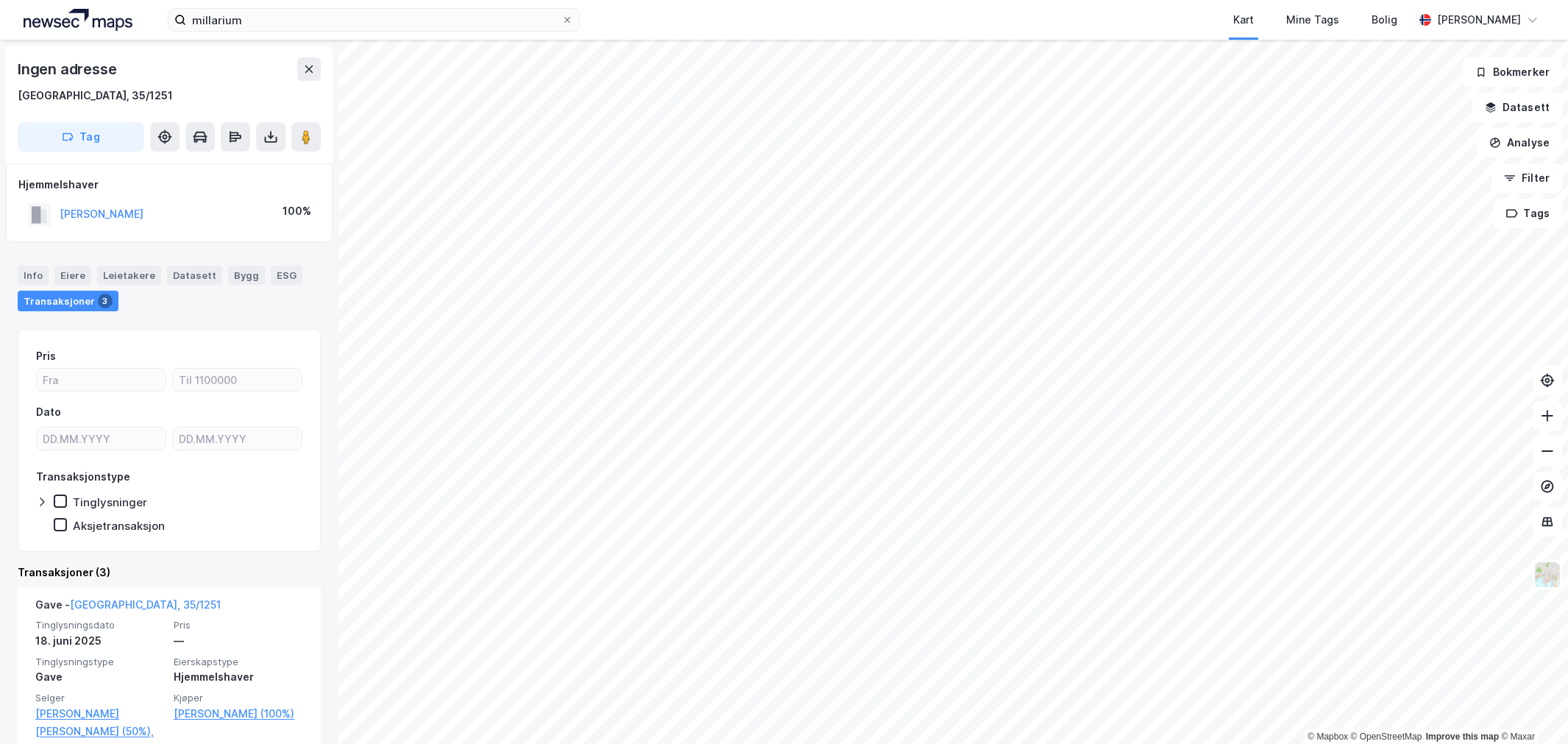
scroll to position [1, 0]
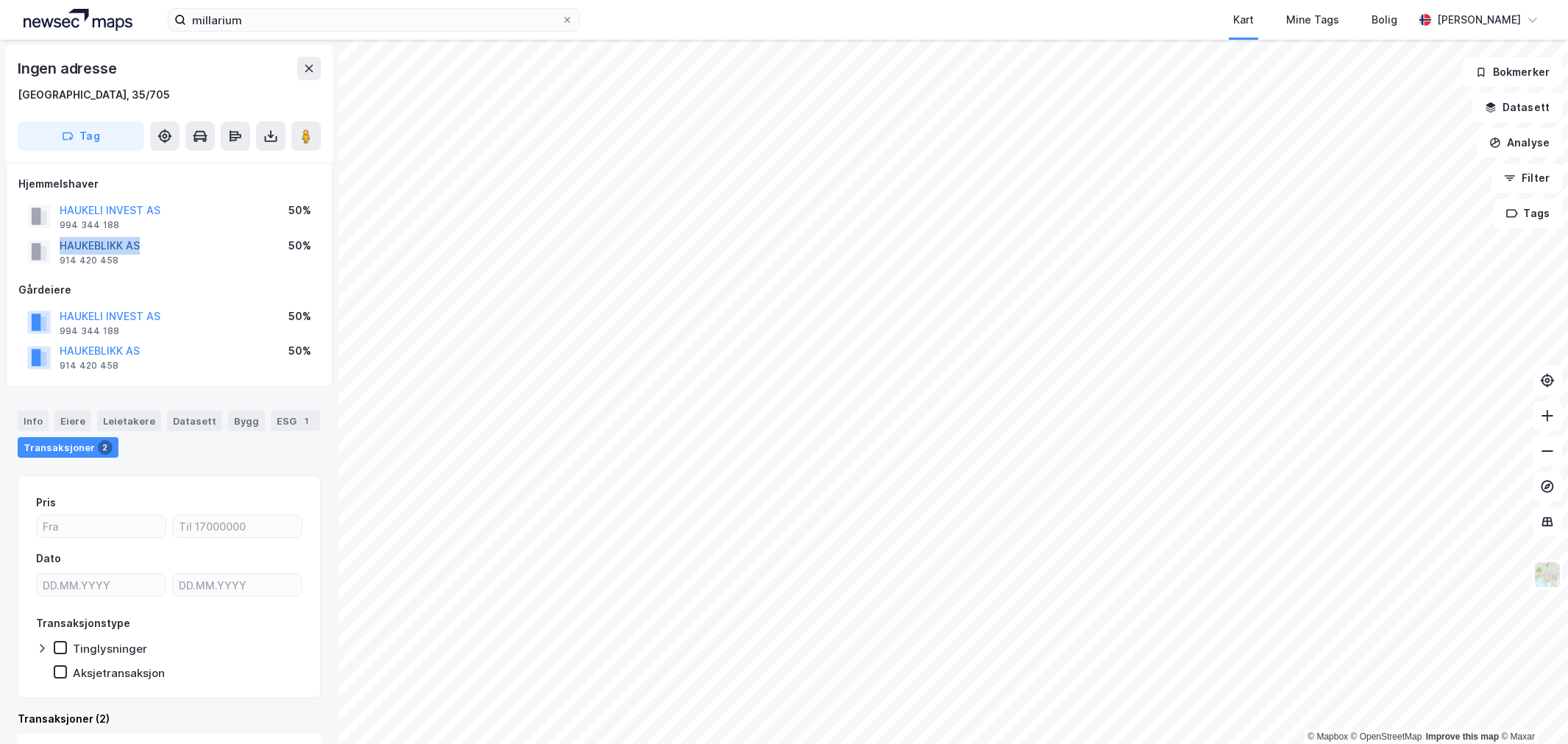
drag, startPoint x: 166, startPoint y: 246, endPoint x: 61, endPoint y: 239, distance: 105.2
click at [61, 239] on div "HAUKEBLIKK AS 914 420 458 50%" at bounding box center [169, 251] width 302 height 35
click at [89, 100] on div "[GEOGRAPHIC_DATA], 35/705" at bounding box center [169, 96] width 303 height 18
click at [89, 99] on div "[GEOGRAPHIC_DATA], 35/705" at bounding box center [169, 96] width 303 height 18
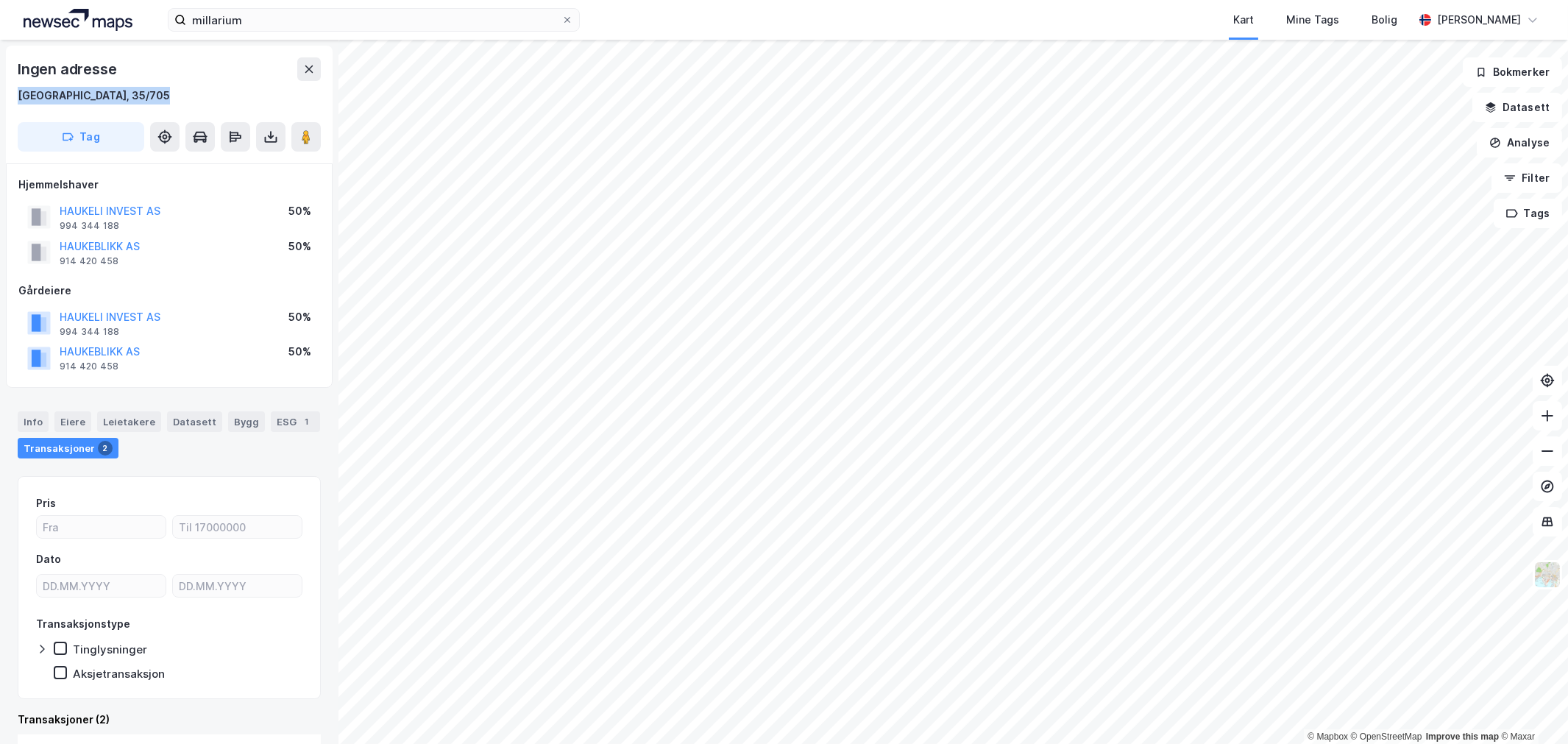
copy div "[GEOGRAPHIC_DATA], 35/705"
click at [192, 307] on div "HAUKELI INVEST AS 994 344 188 50%" at bounding box center [169, 323] width 302 height 35
click at [299, 134] on icon at bounding box center [306, 137] width 14 height 14
